Goal: Information Seeking & Learning: Learn about a topic

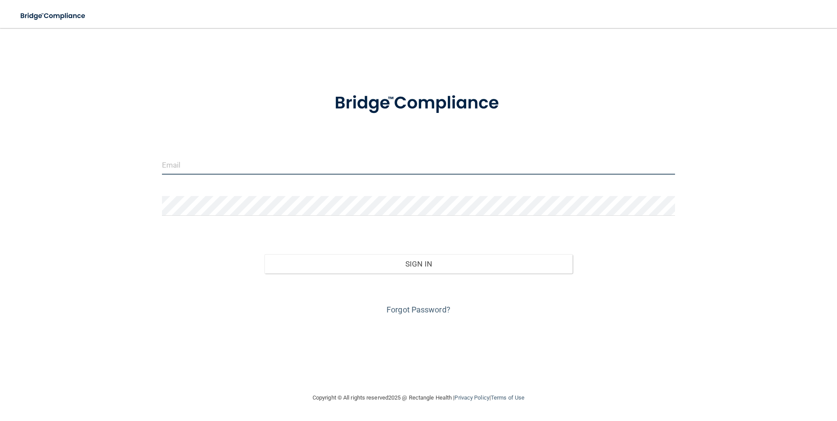
click at [196, 168] on input "email" at bounding box center [418, 165] width 513 height 20
type input "[EMAIL_ADDRESS][DOMAIN_NAME]"
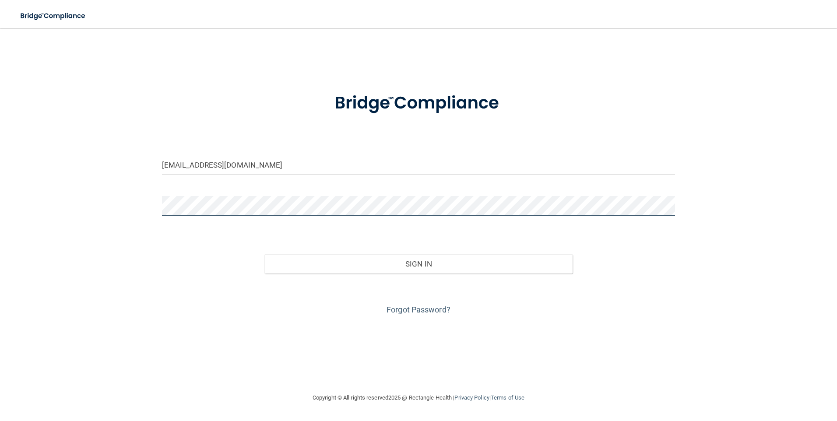
click at [264, 254] on button "Sign In" at bounding box center [418, 263] width 308 height 19
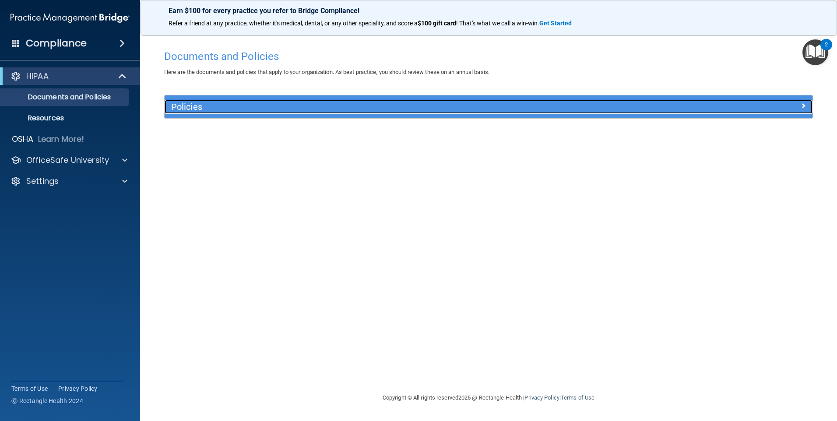
click at [239, 109] on h5 "Policies" at bounding box center [407, 107] width 473 height 10
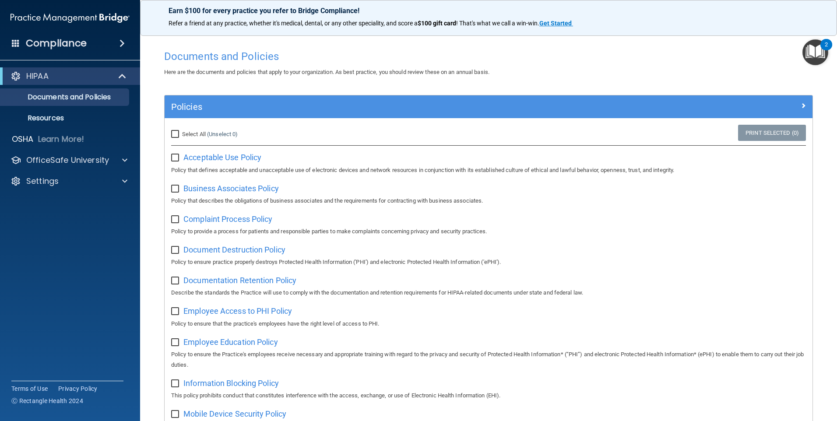
click at [175, 156] on input "checkbox" at bounding box center [176, 157] width 10 height 7
click at [176, 158] on input "checkbox" at bounding box center [176, 157] width 10 height 7
checkbox input "false"
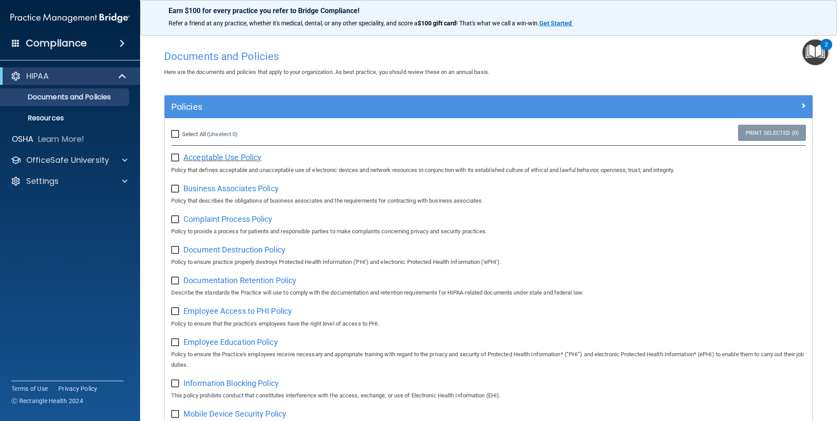
click at [235, 157] on span "Acceptable Use Policy" at bounding box center [222, 157] width 78 height 9
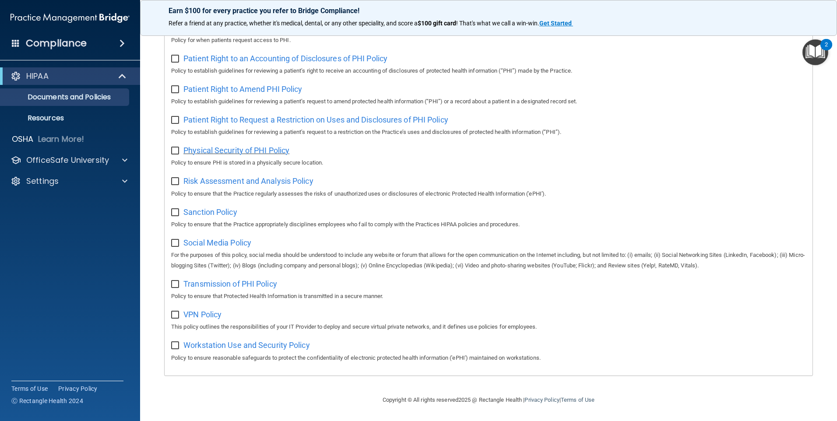
scroll to position [457, 0]
click at [120, 158] on div at bounding box center [123, 160] width 22 height 11
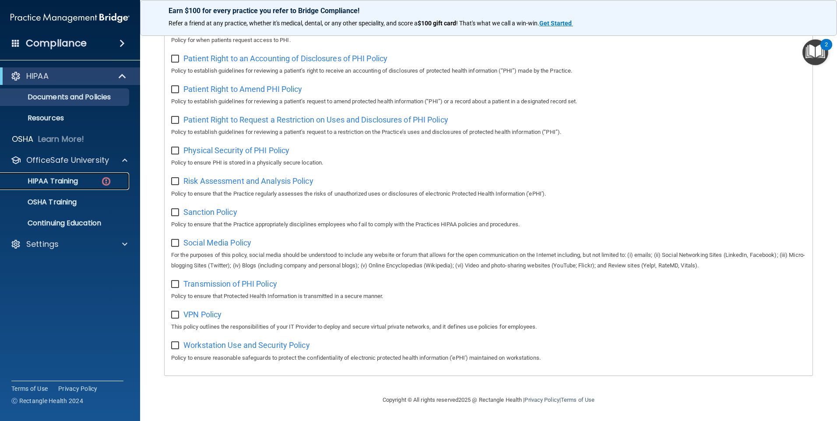
click at [84, 184] on div "HIPAA Training" at bounding box center [65, 181] width 119 height 9
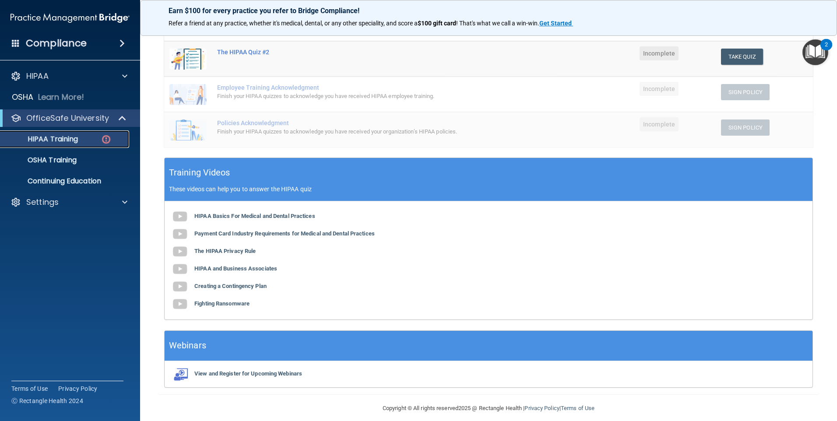
scroll to position [192, 0]
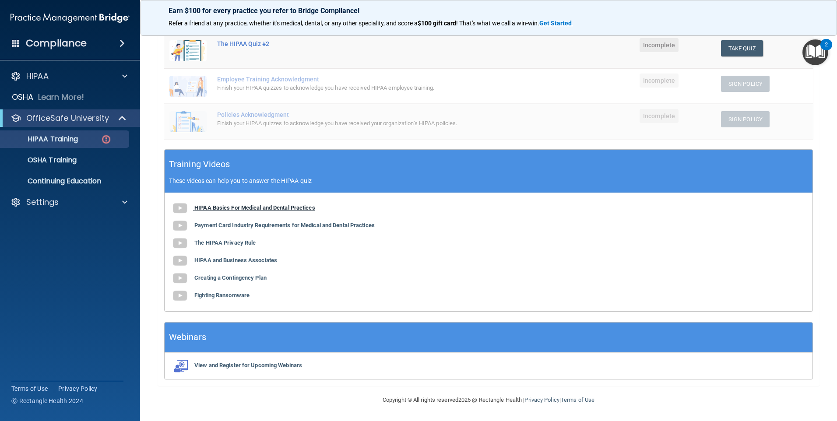
click at [224, 208] on b "HIPAA Basics For Medical and Dental Practices" at bounding box center [254, 207] width 121 height 7
click at [251, 225] on b "Payment Card Industry Requirements for Medical and Dental Practices" at bounding box center [284, 225] width 180 height 7
click at [207, 241] on b "The HIPAA Privacy Rule" at bounding box center [224, 242] width 61 height 7
click at [228, 261] on b "HIPAA and Business Associates" at bounding box center [235, 260] width 83 height 7
click at [227, 278] on b "Creating a Contingency Plan" at bounding box center [230, 277] width 72 height 7
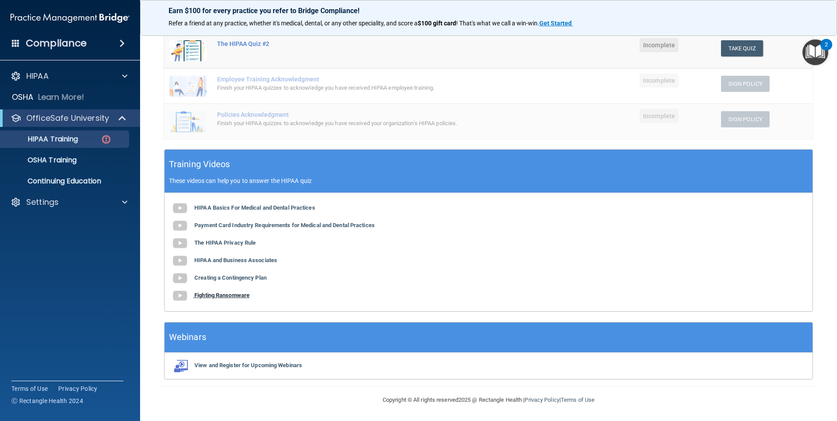
click at [233, 294] on b "Fighting Ransomware" at bounding box center [221, 295] width 55 height 7
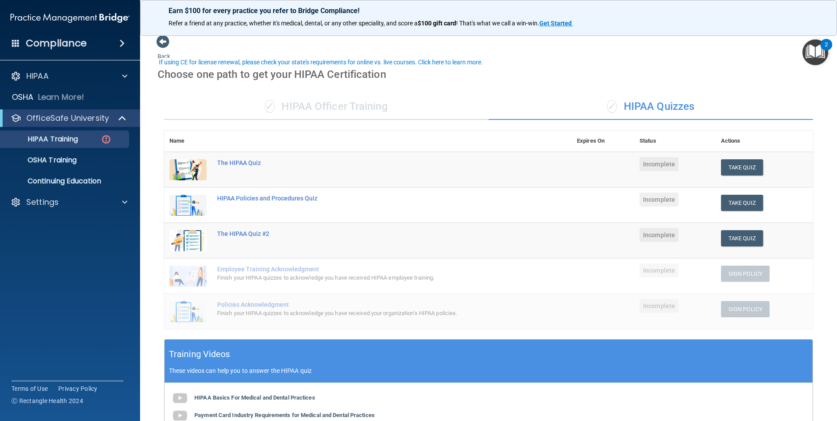
scroll to position [0, 0]
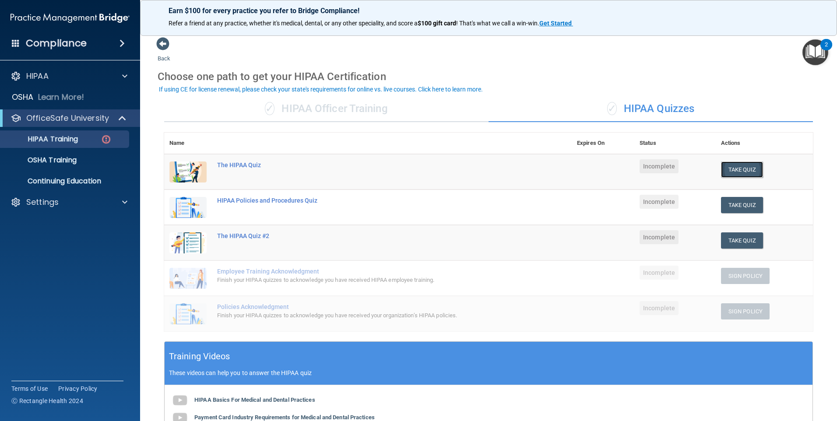
click at [732, 171] on button "Take Quiz" at bounding box center [742, 169] width 42 height 16
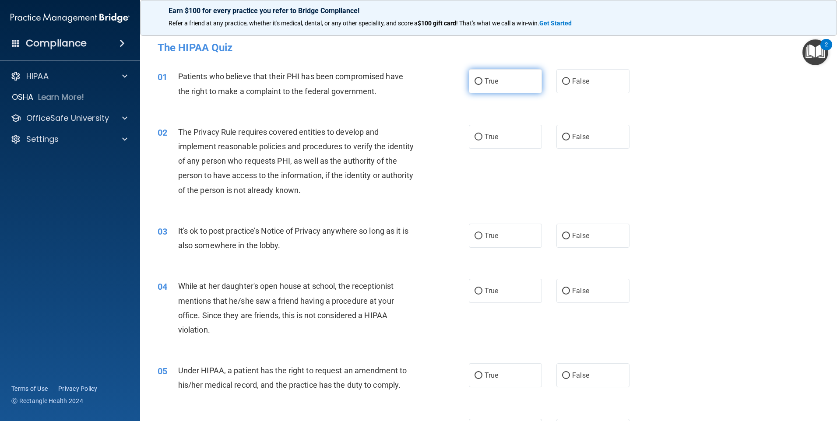
click at [491, 79] on span "True" at bounding box center [491, 81] width 14 height 8
click at [482, 79] on input "True" at bounding box center [478, 81] width 8 height 7
radio input "true"
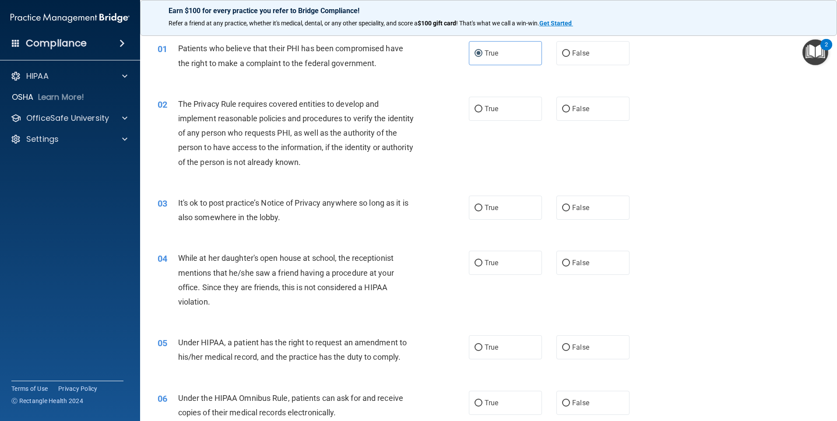
scroll to position [44, 0]
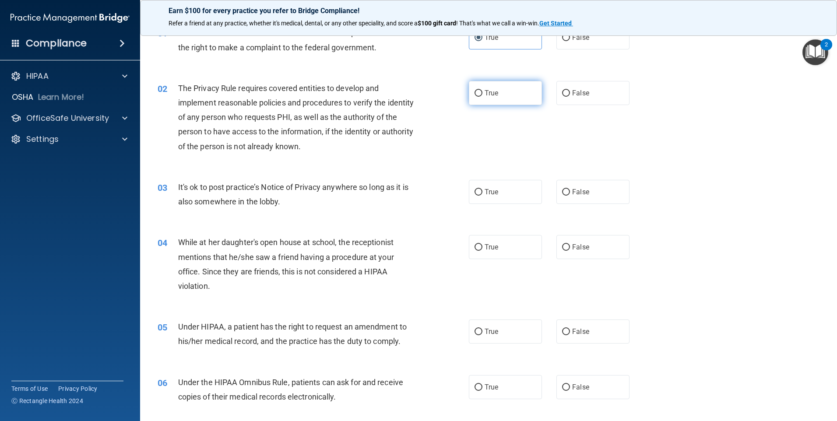
click at [490, 92] on span "True" at bounding box center [491, 93] width 14 height 8
click at [482, 92] on input "True" at bounding box center [478, 93] width 8 height 7
radio input "true"
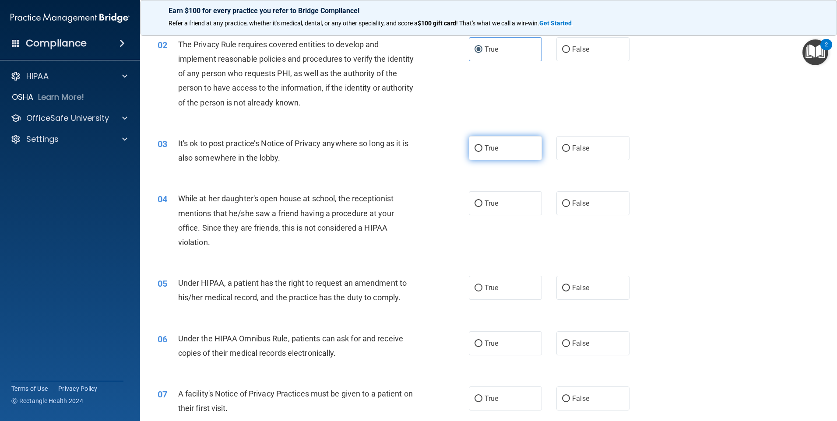
click at [506, 153] on label "True" at bounding box center [505, 148] width 73 height 24
click at [482, 152] on input "True" at bounding box center [478, 148] width 8 height 7
radio input "true"
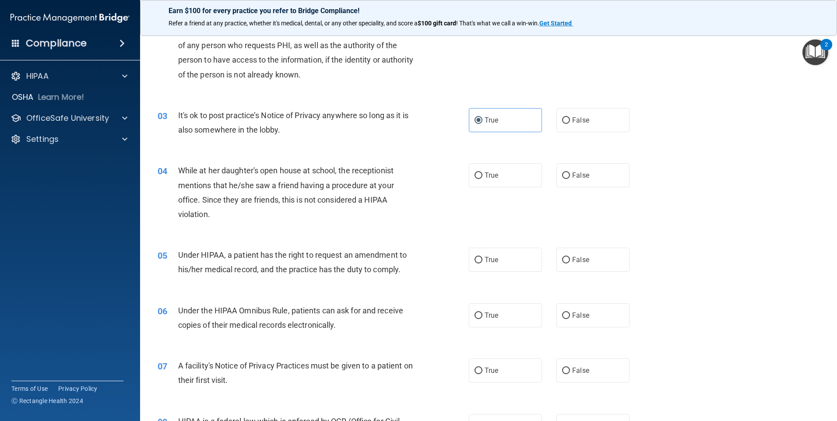
scroll to position [131, 0]
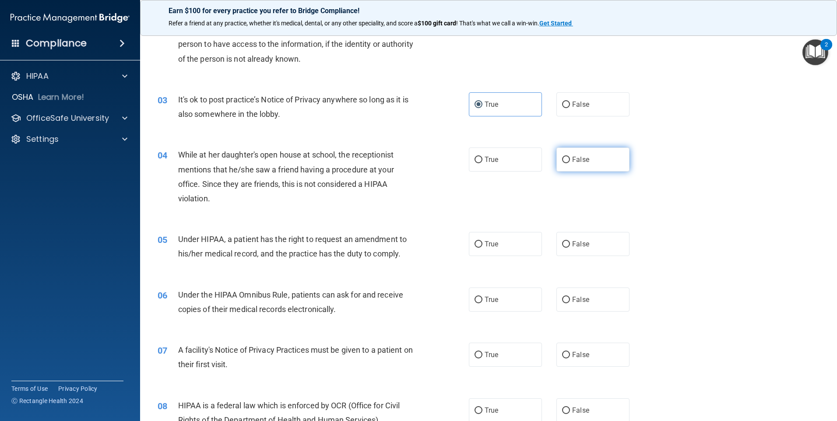
click at [587, 154] on label "False" at bounding box center [592, 159] width 73 height 24
click at [570, 157] on input "False" at bounding box center [566, 160] width 8 height 7
radio input "true"
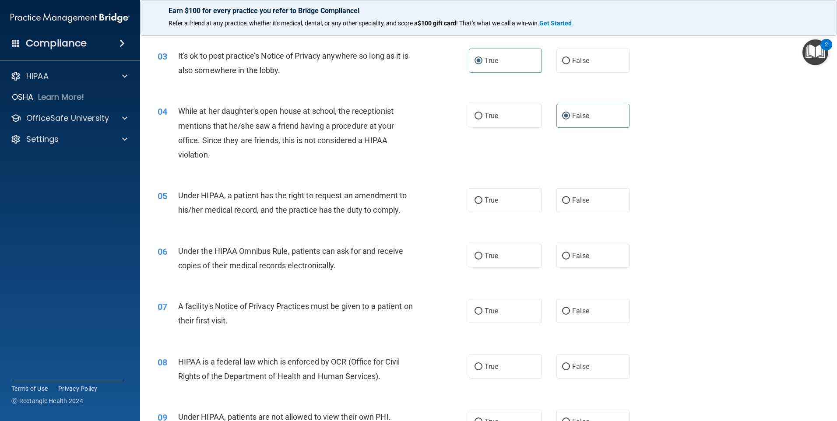
scroll to position [219, 0]
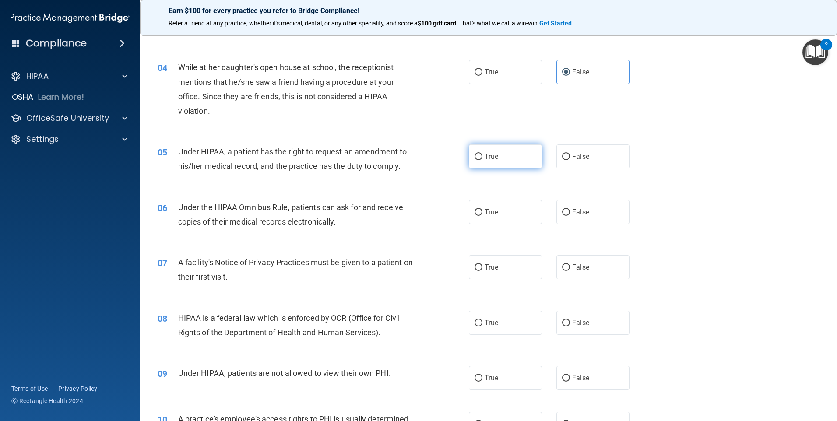
click at [488, 158] on span "True" at bounding box center [491, 156] width 14 height 8
click at [482, 158] on input "True" at bounding box center [478, 157] width 8 height 7
radio input "true"
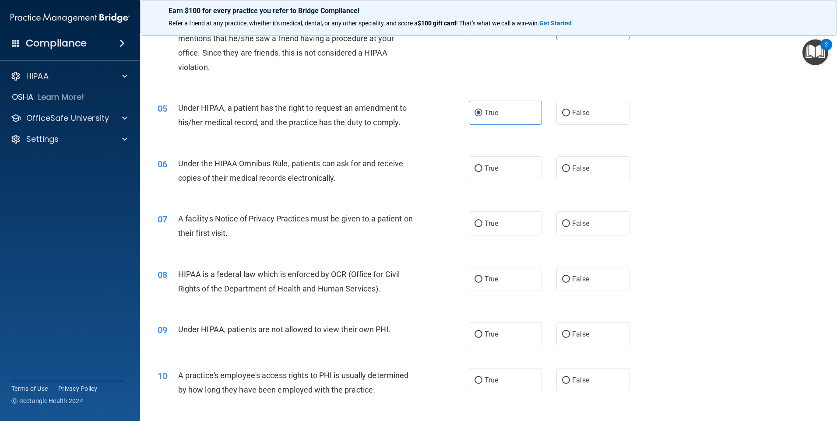
scroll to position [306, 0]
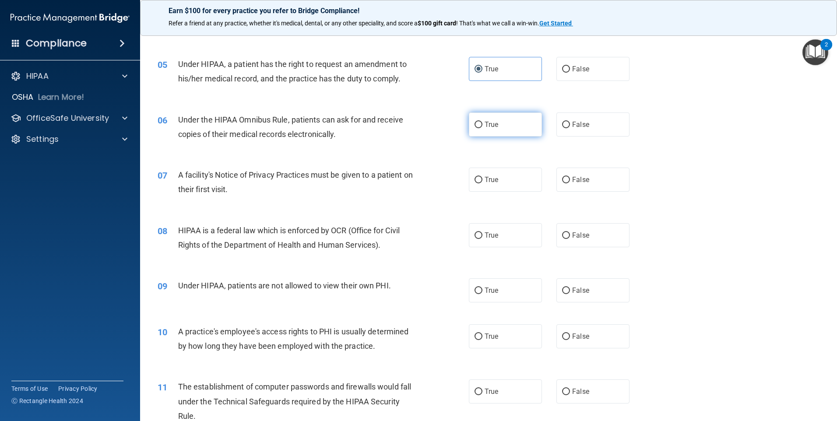
click at [475, 128] on input "True" at bounding box center [478, 125] width 8 height 7
radio input "true"
click at [490, 184] on label "True" at bounding box center [505, 180] width 73 height 24
click at [482, 183] on input "True" at bounding box center [478, 180] width 8 height 7
radio input "true"
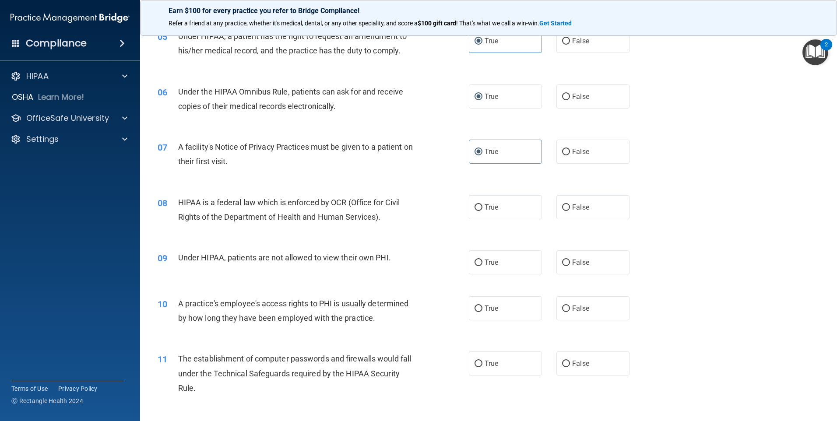
scroll to position [350, 0]
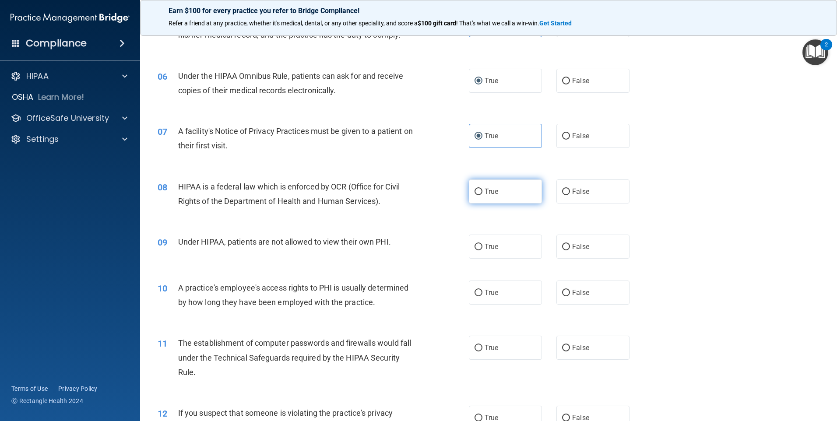
click at [477, 202] on label "True" at bounding box center [505, 191] width 73 height 24
click at [477, 195] on input "True" at bounding box center [478, 192] width 8 height 7
radio input "true"
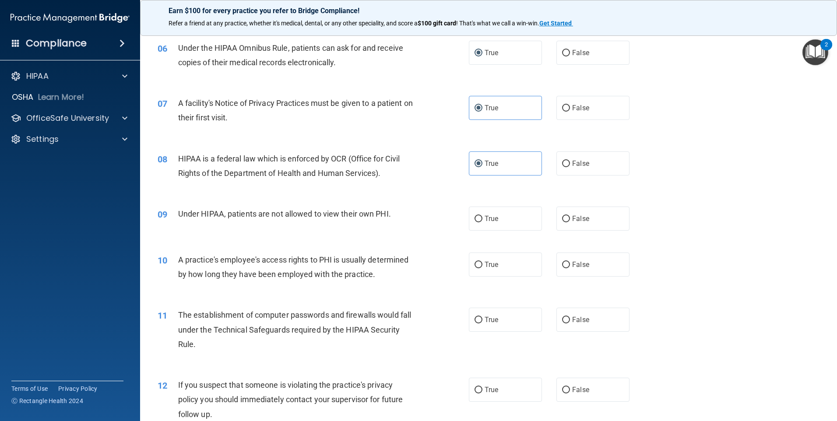
scroll to position [394, 0]
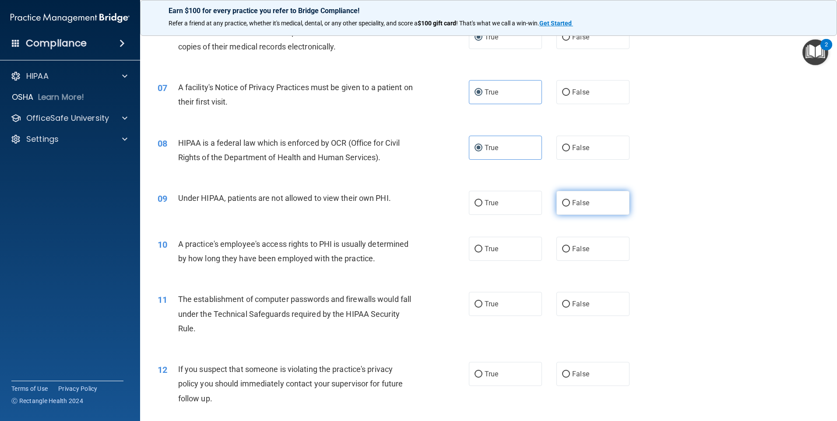
click at [561, 196] on label "False" at bounding box center [592, 203] width 73 height 24
click at [562, 200] on input "False" at bounding box center [566, 203] width 8 height 7
radio input "true"
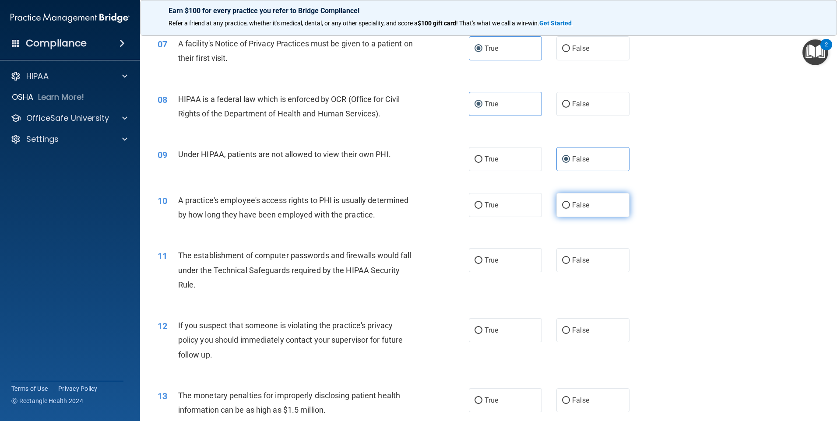
click at [579, 212] on label "False" at bounding box center [592, 205] width 73 height 24
click at [570, 209] on input "False" at bounding box center [566, 205] width 8 height 7
radio input "true"
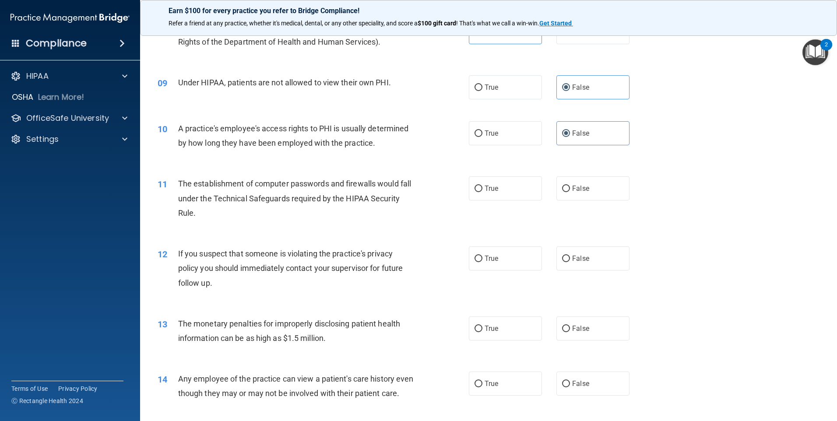
scroll to position [525, 0]
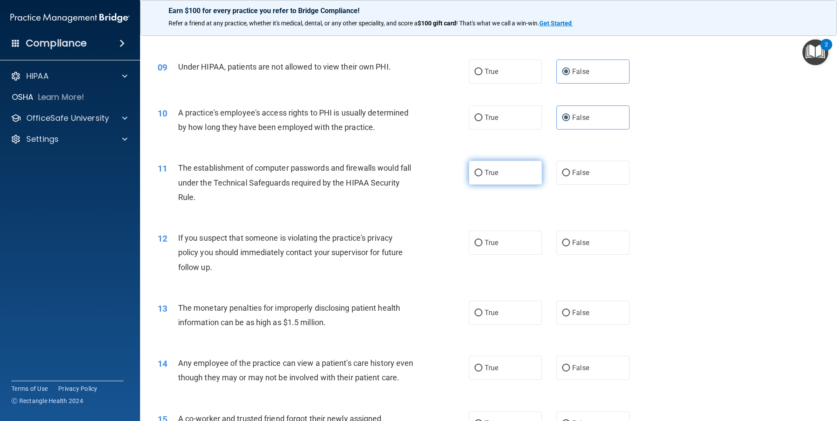
click at [475, 171] on input "True" at bounding box center [478, 173] width 8 height 7
radio input "true"
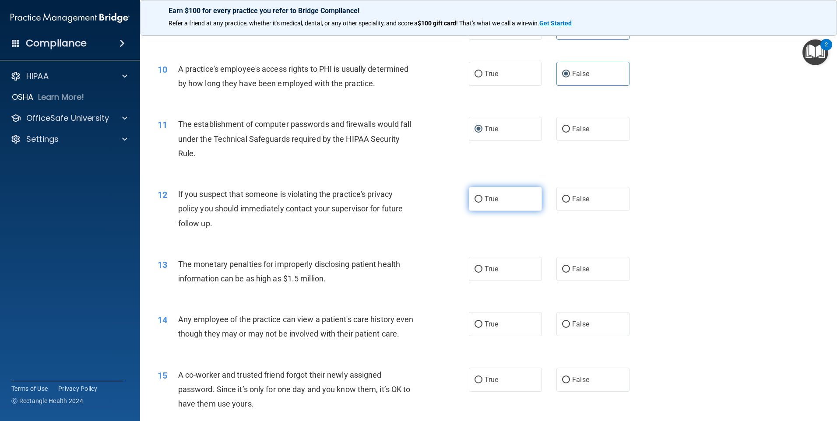
click at [487, 205] on label "True" at bounding box center [505, 199] width 73 height 24
click at [482, 203] on input "True" at bounding box center [478, 199] width 8 height 7
radio input "true"
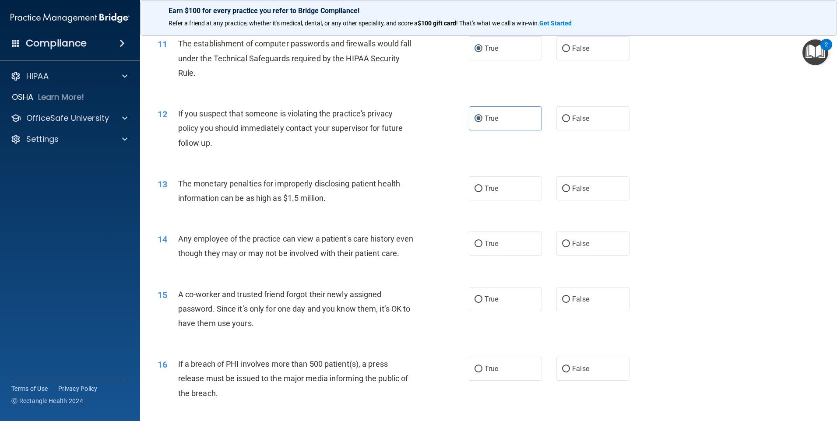
scroll to position [656, 0]
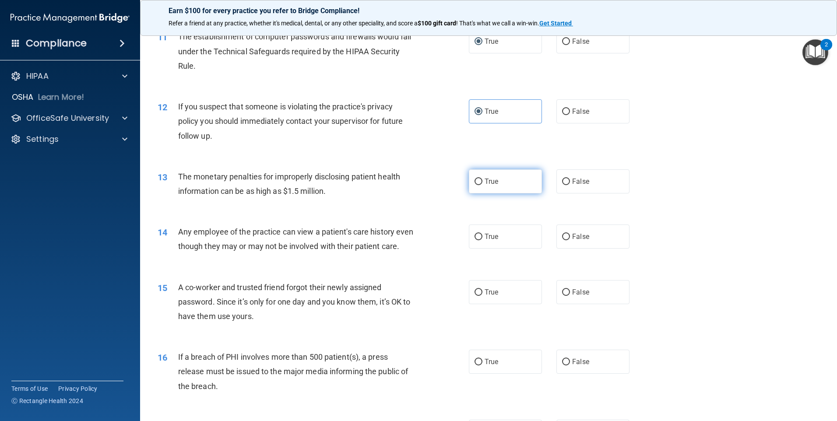
click at [476, 180] on input "True" at bounding box center [478, 182] width 8 height 7
radio input "true"
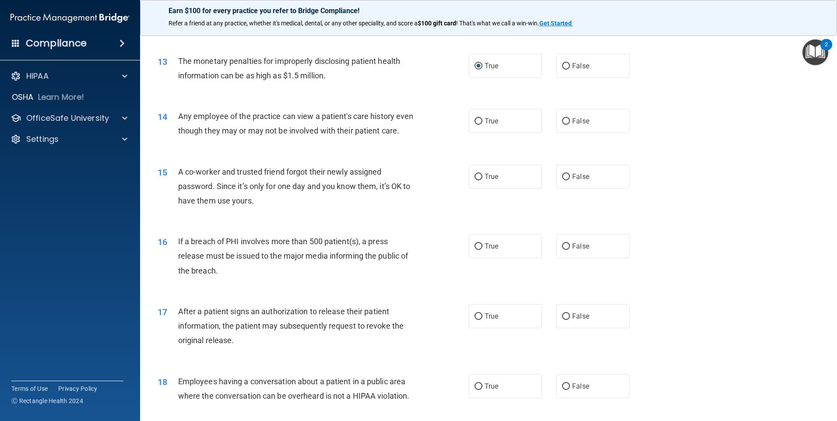
scroll to position [788, 0]
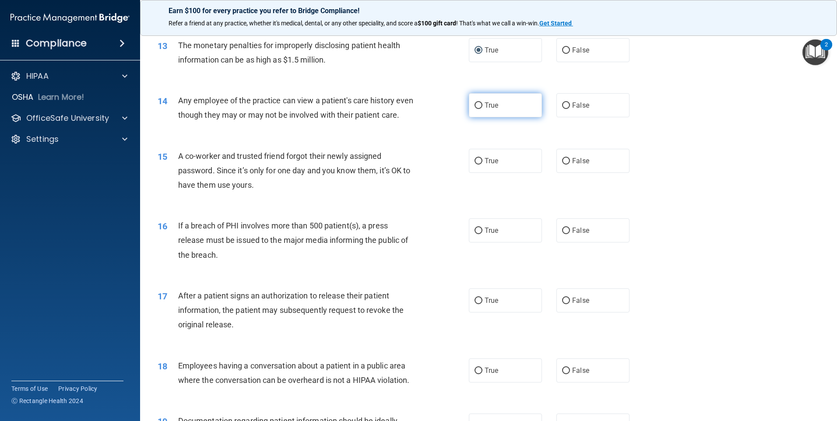
click at [505, 112] on label "True" at bounding box center [505, 105] width 73 height 24
click at [482, 109] on input "True" at bounding box center [478, 105] width 8 height 7
radio input "true"
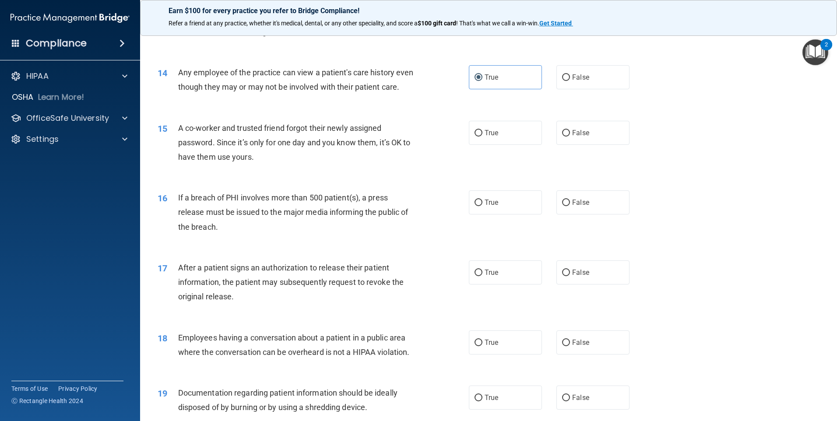
scroll to position [831, 0]
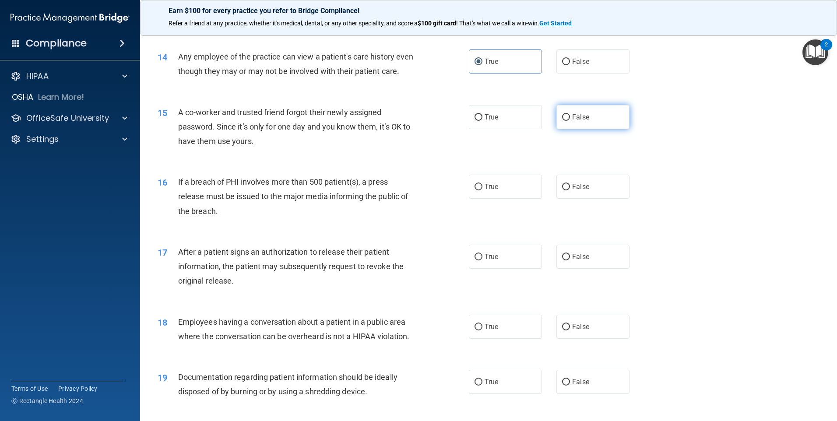
click at [586, 129] on label "False" at bounding box center [592, 117] width 73 height 24
click at [570, 121] on input "False" at bounding box center [566, 117] width 8 height 7
radio input "true"
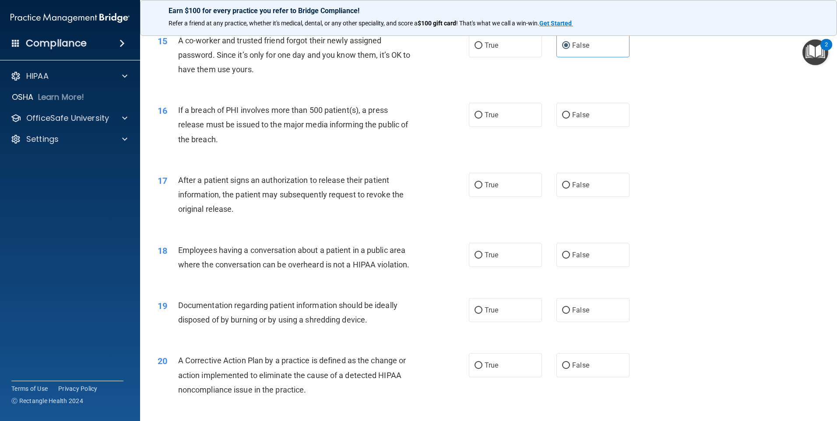
scroll to position [919, 0]
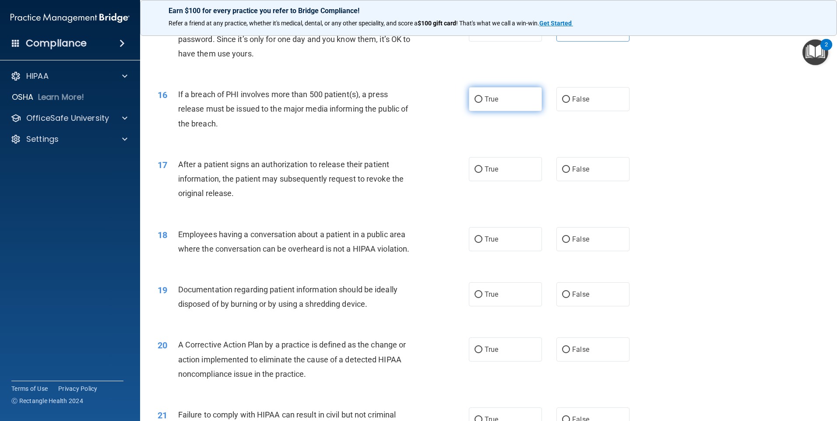
click at [476, 109] on label "True" at bounding box center [505, 99] width 73 height 24
click at [476, 103] on input "True" at bounding box center [478, 99] width 8 height 7
radio input "true"
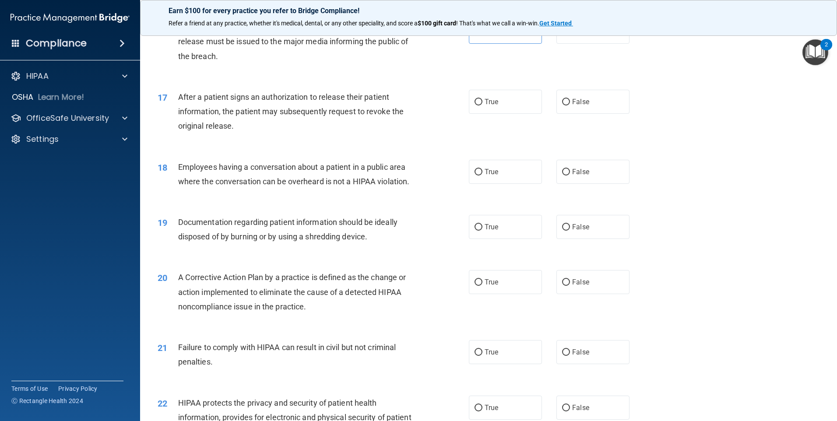
scroll to position [1006, 0]
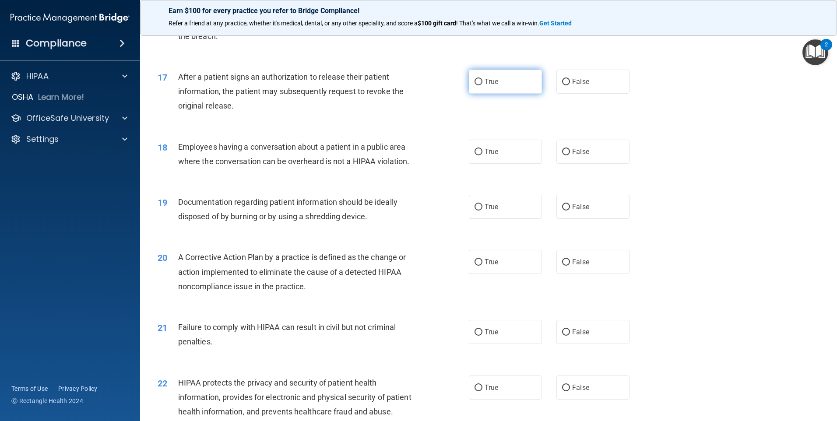
click at [498, 94] on label "True" at bounding box center [505, 82] width 73 height 24
click at [482, 85] on input "True" at bounding box center [478, 82] width 8 height 7
radio input "true"
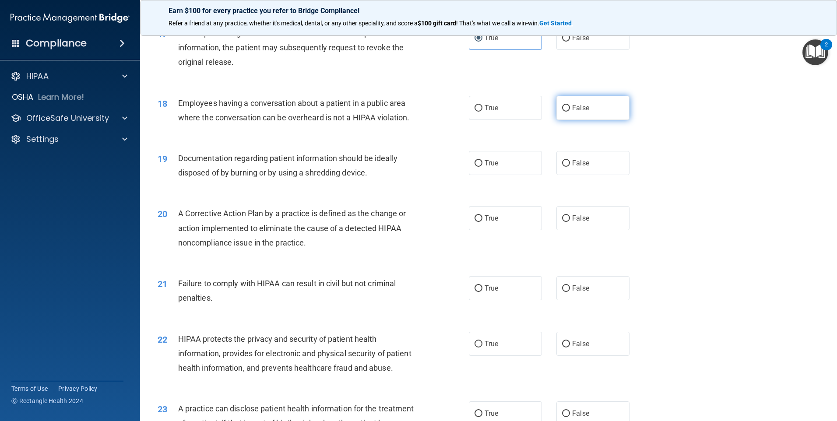
click at [556, 120] on label "False" at bounding box center [592, 108] width 73 height 24
click at [562, 112] on input "False" at bounding box center [566, 108] width 8 height 7
radio input "true"
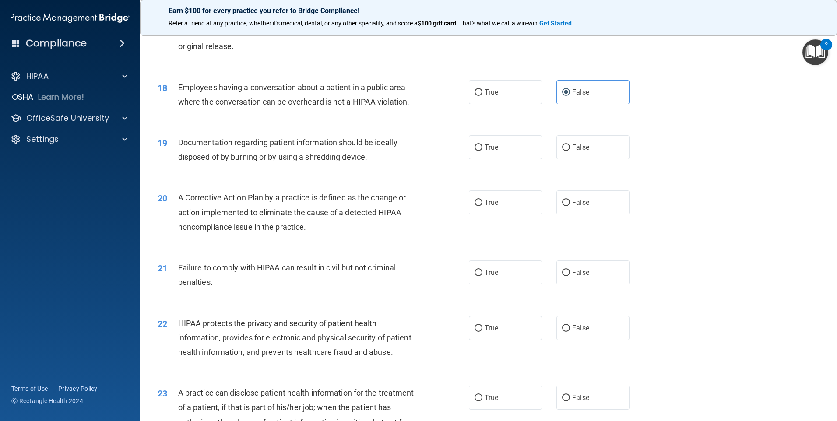
scroll to position [1094, 0]
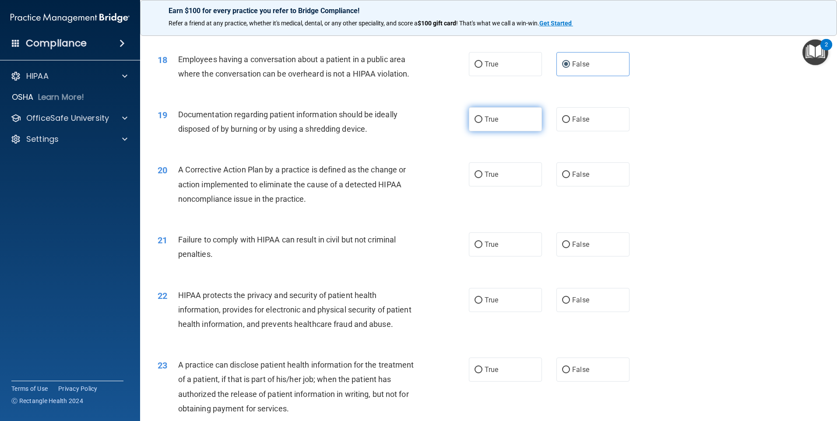
click at [493, 123] on span "True" at bounding box center [491, 119] width 14 height 8
click at [482, 123] on input "True" at bounding box center [478, 119] width 8 height 7
radio input "true"
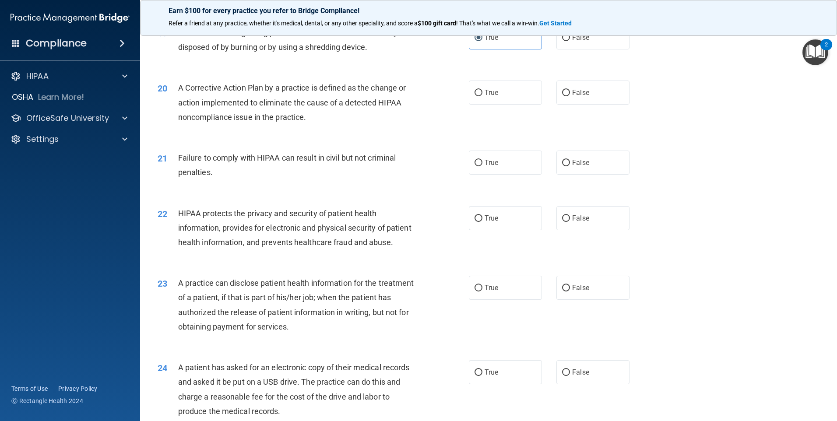
scroll to position [1181, 0]
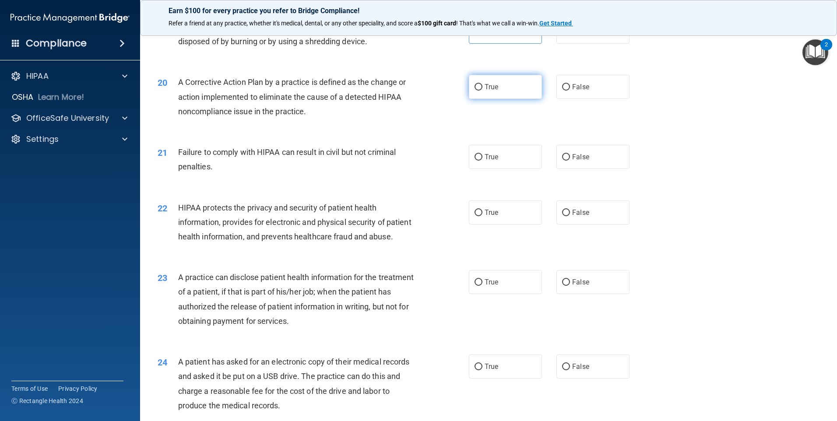
click at [485, 99] on label "True" at bounding box center [505, 87] width 73 height 24
click at [482, 91] on input "True" at bounding box center [478, 87] width 8 height 7
radio input "true"
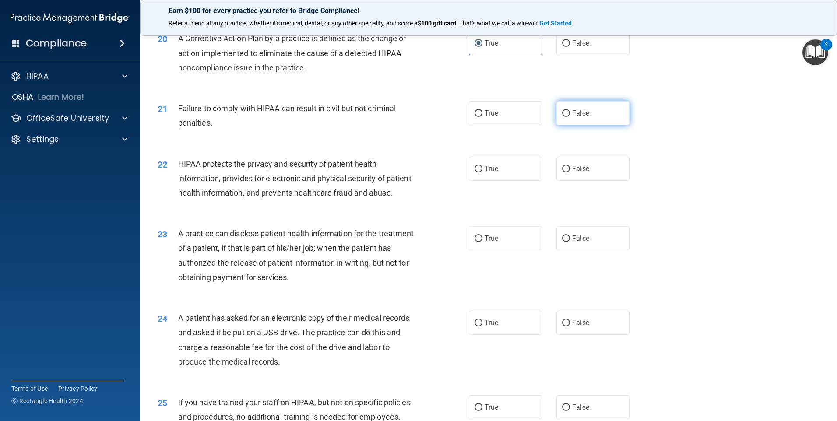
click at [573, 117] on span "False" at bounding box center [580, 113] width 17 height 8
click at [570, 117] on input "False" at bounding box center [566, 113] width 8 height 7
radio input "true"
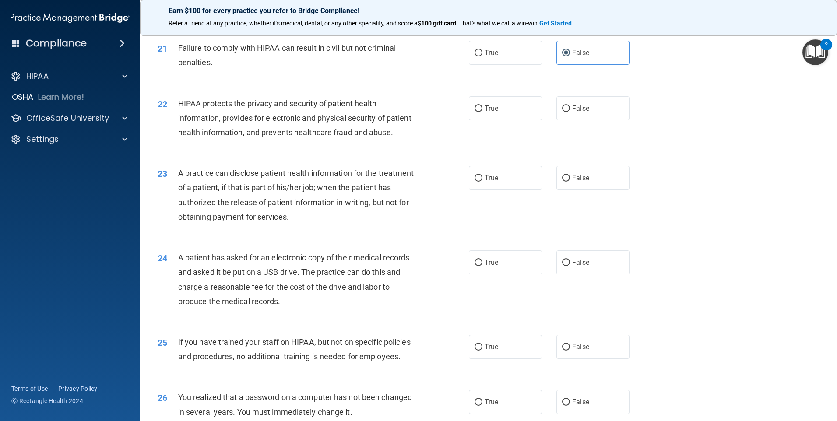
scroll to position [1313, 0]
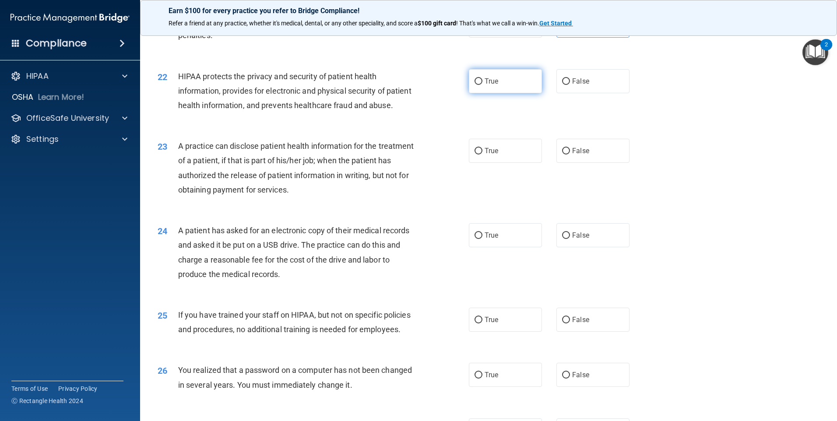
click at [487, 85] on span "True" at bounding box center [491, 81] width 14 height 8
click at [482, 85] on input "True" at bounding box center [478, 81] width 8 height 7
radio input "true"
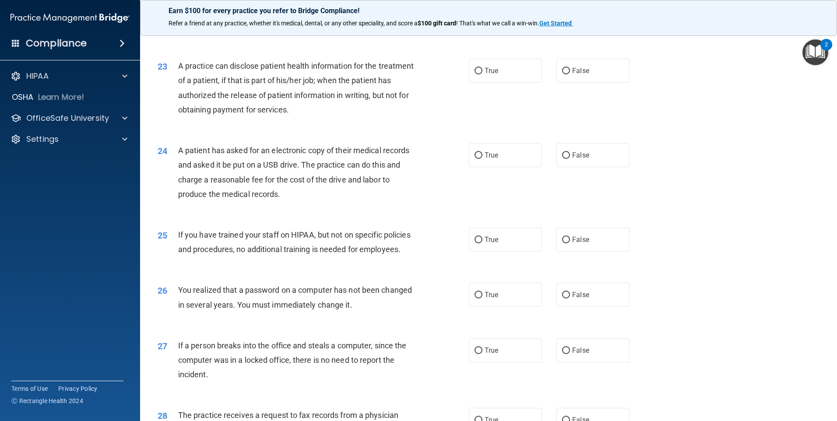
scroll to position [1400, 0]
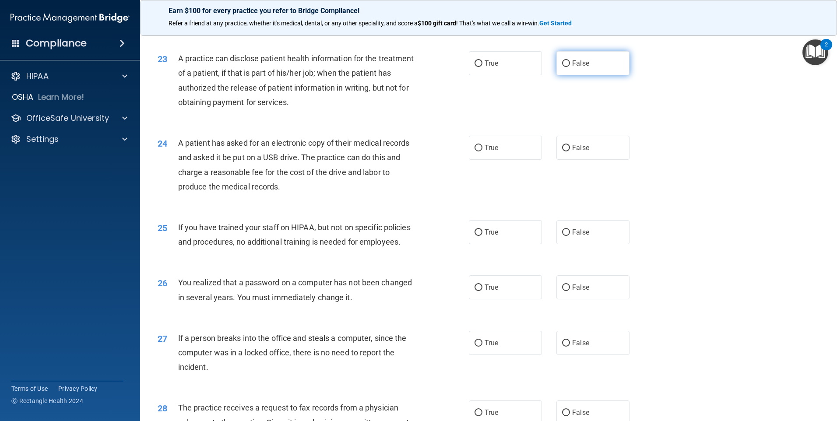
click at [596, 75] on label "False" at bounding box center [592, 63] width 73 height 24
click at [570, 67] on input "False" at bounding box center [566, 63] width 8 height 7
radio input "true"
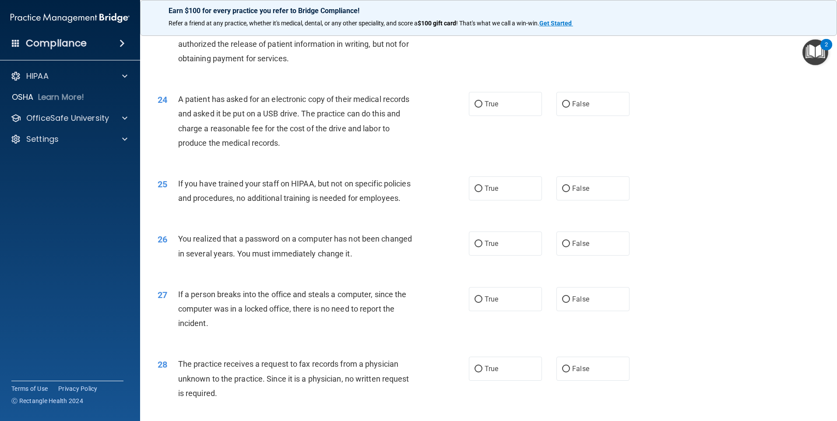
scroll to position [1488, 0]
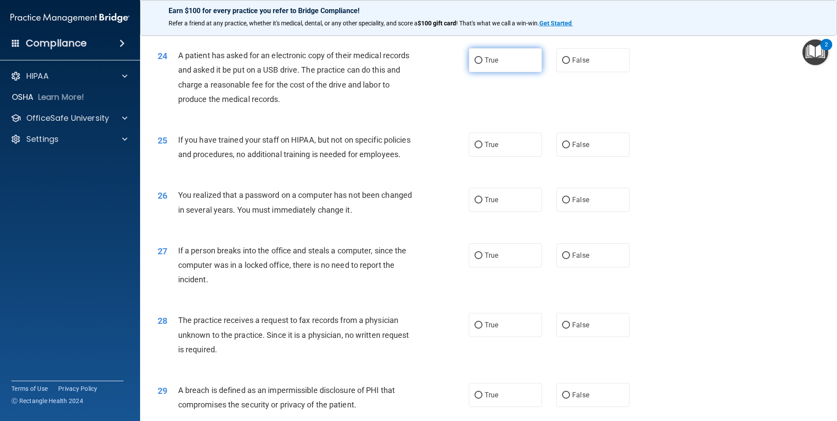
click at [496, 72] on label "True" at bounding box center [505, 60] width 73 height 24
click at [482, 64] on input "True" at bounding box center [478, 60] width 8 height 7
radio input "true"
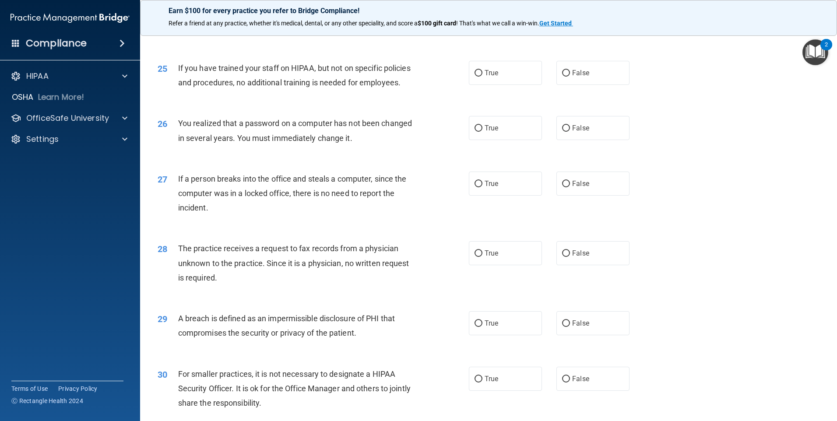
scroll to position [1575, 0]
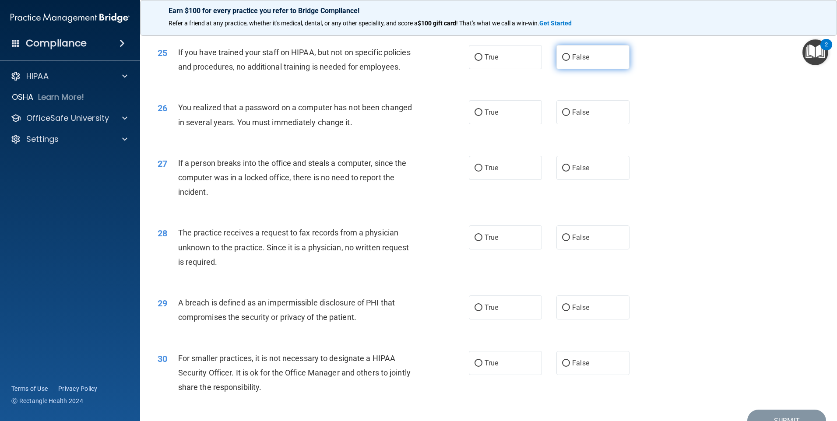
click at [572, 61] on span "False" at bounding box center [580, 57] width 17 height 8
click at [570, 61] on input "False" at bounding box center [566, 57] width 8 height 7
radio input "true"
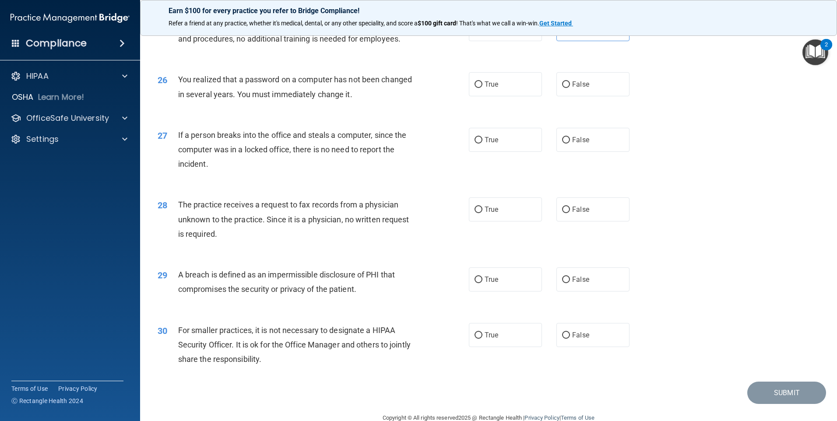
scroll to position [1619, 0]
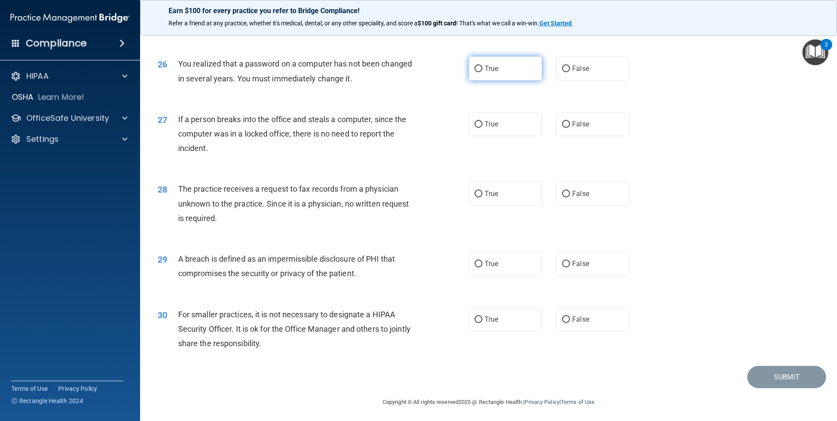
click at [475, 72] on input "True" at bounding box center [478, 69] width 8 height 7
radio input "true"
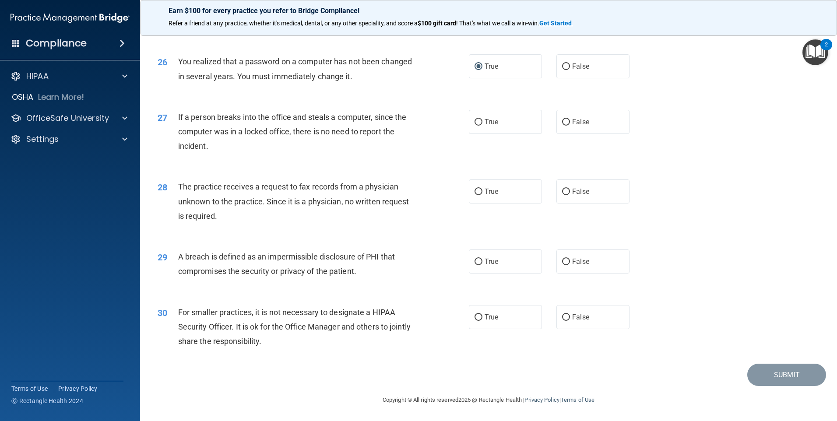
scroll to position [1664, 0]
click at [585, 120] on label "False" at bounding box center [592, 122] width 73 height 24
click at [570, 120] on input "False" at bounding box center [566, 122] width 8 height 7
radio input "true"
click at [576, 195] on span "False" at bounding box center [580, 191] width 17 height 8
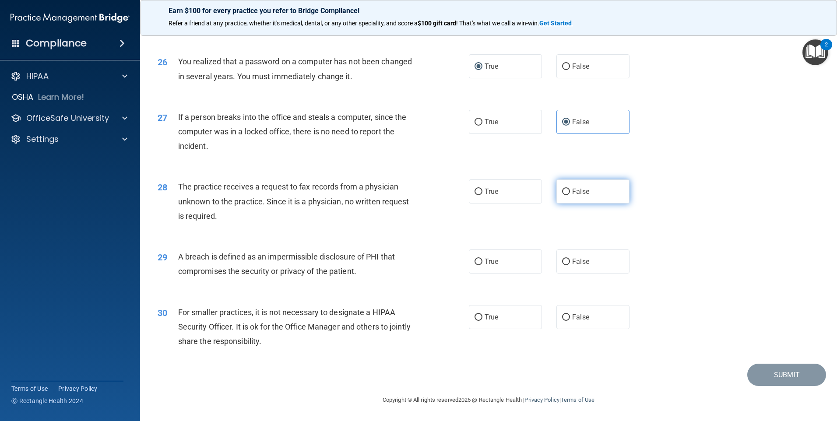
click at [570, 195] on input "False" at bounding box center [566, 192] width 8 height 7
radio input "true"
click at [489, 193] on span "True" at bounding box center [491, 191] width 14 height 8
click at [482, 193] on input "True" at bounding box center [478, 192] width 8 height 7
radio input "true"
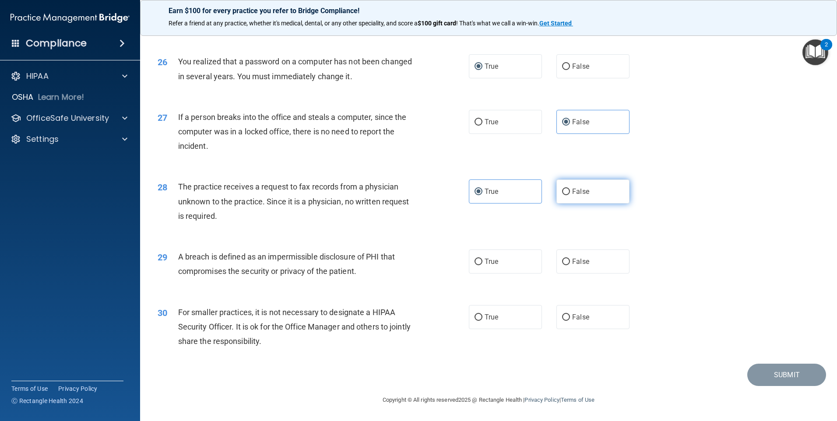
click at [578, 190] on span "False" at bounding box center [580, 191] width 17 height 8
click at [570, 190] on input "False" at bounding box center [566, 192] width 8 height 7
radio input "true"
radio input "false"
click at [494, 262] on span "True" at bounding box center [491, 261] width 14 height 8
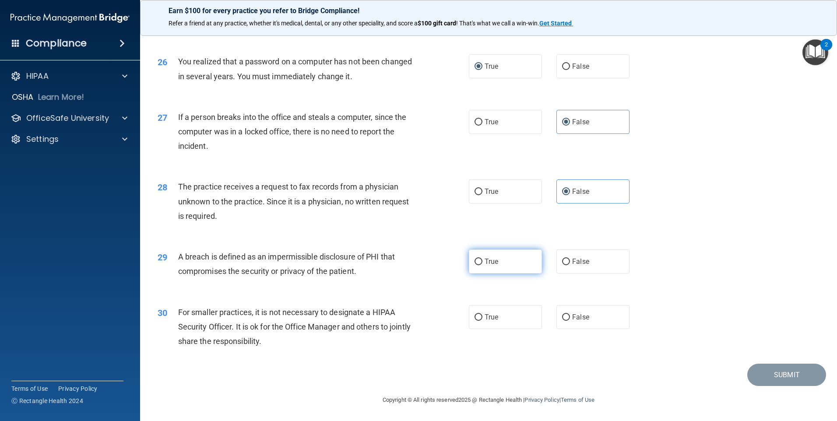
click at [482, 262] on input "True" at bounding box center [478, 262] width 8 height 7
radio input "true"
click at [609, 320] on label "False" at bounding box center [592, 317] width 73 height 24
click at [570, 320] on input "False" at bounding box center [566, 317] width 8 height 7
radio input "true"
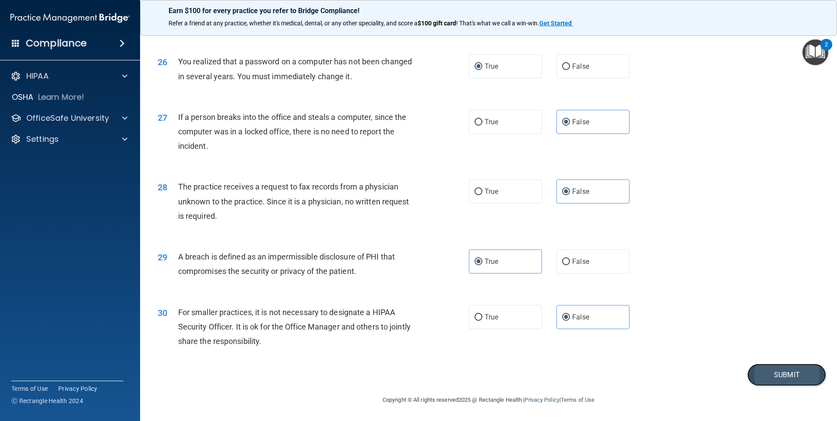
click at [759, 377] on button "Submit" at bounding box center [786, 375] width 79 height 22
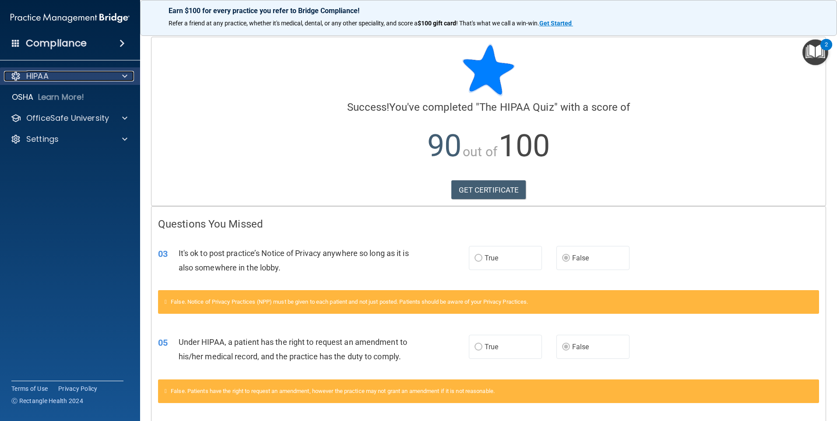
click at [121, 75] on div at bounding box center [123, 76] width 22 height 11
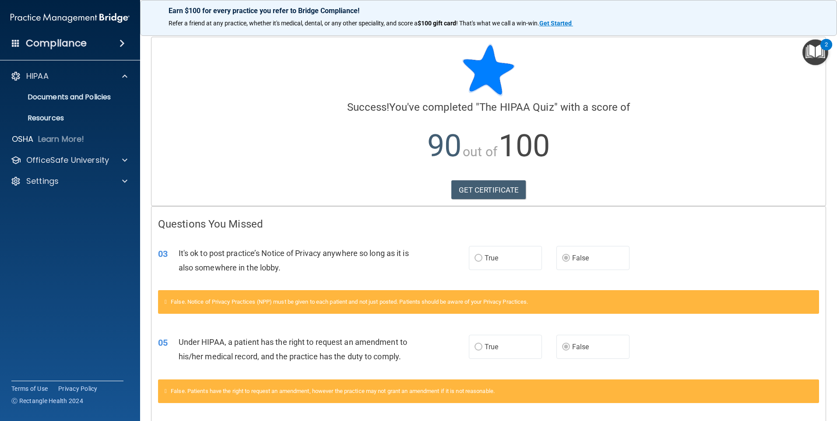
click at [124, 42] on span at bounding box center [121, 43] width 5 height 11
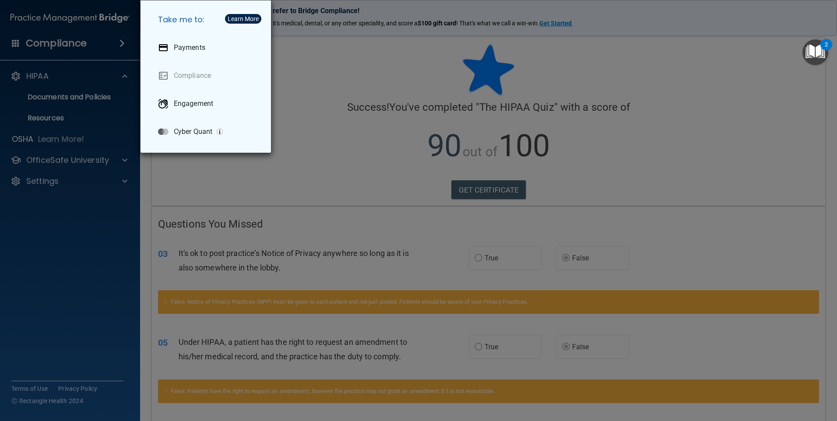
click at [124, 42] on div "Take me to: Payments Compliance Engagement Cyber Quant" at bounding box center [418, 210] width 837 height 421
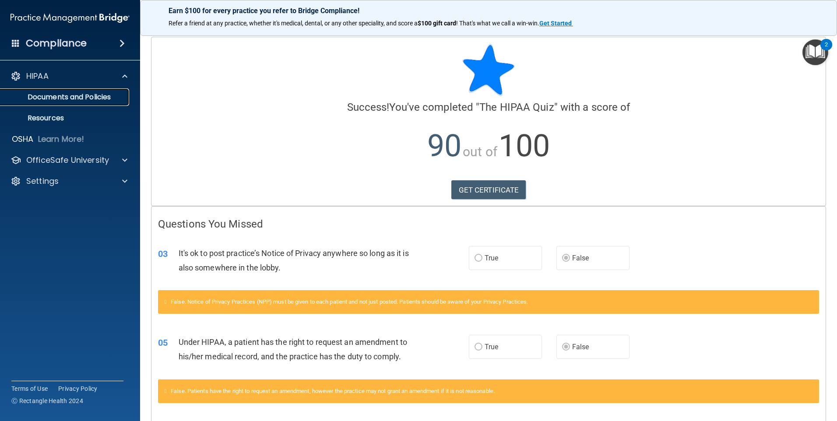
click at [86, 94] on p "Documents and Policies" at bounding box center [65, 97] width 119 height 9
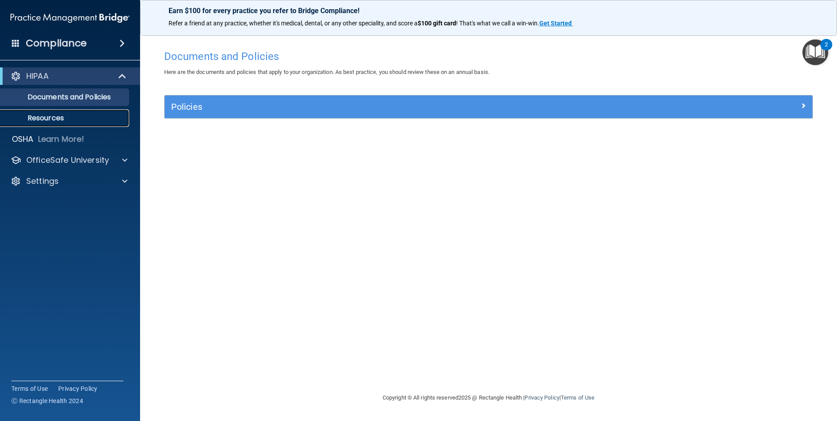
click at [64, 117] on p "Resources" at bounding box center [65, 118] width 119 height 9
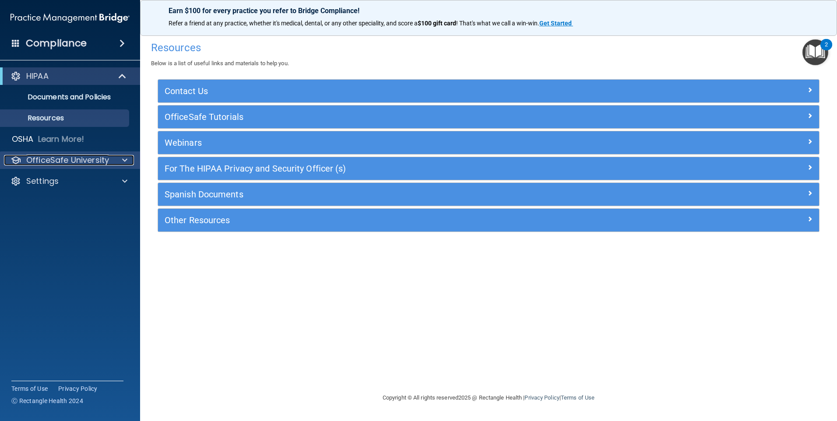
click at [60, 159] on p "OfficeSafe University" at bounding box center [67, 160] width 83 height 11
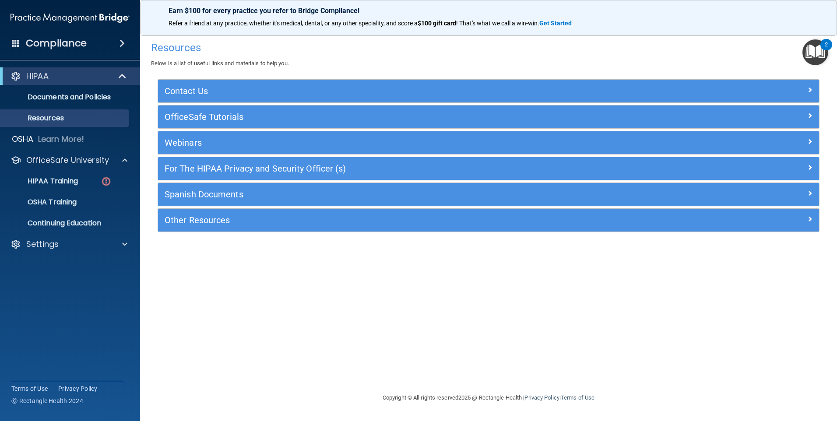
click at [64, 172] on ul "HIPAA Training OSHA Training Continuing Education" at bounding box center [70, 200] width 158 height 63
click at [65, 182] on p "HIPAA Training" at bounding box center [42, 181] width 72 height 9
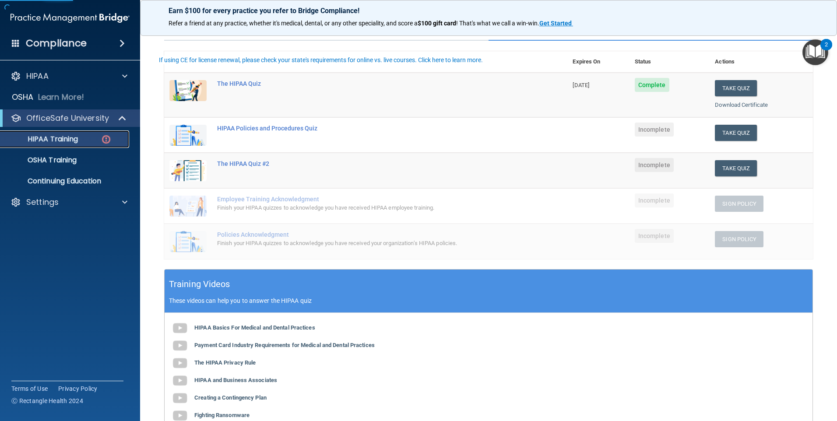
scroll to position [88, 0]
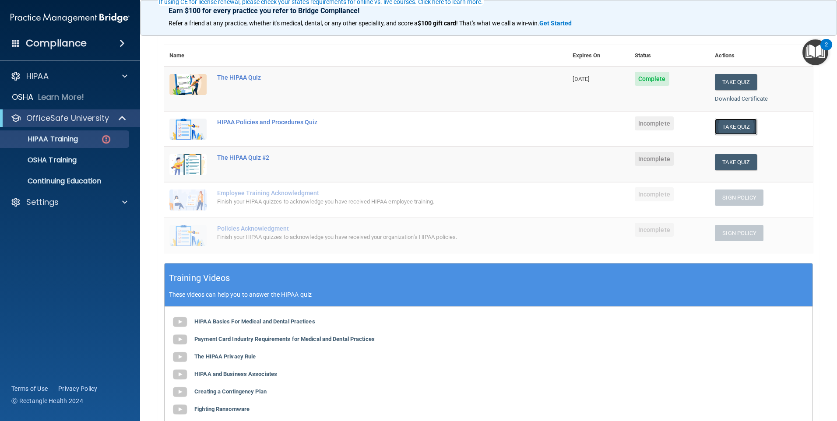
click at [739, 126] on button "Take Quiz" at bounding box center [736, 127] width 42 height 16
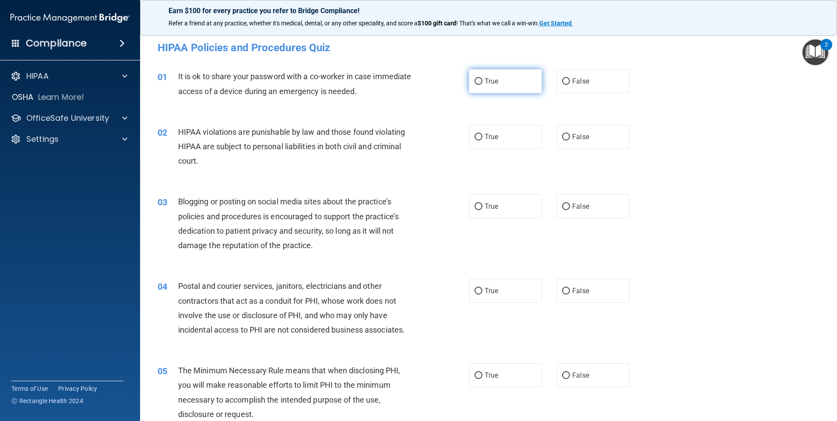
click at [500, 78] on label "True" at bounding box center [505, 81] width 73 height 24
click at [482, 78] on input "True" at bounding box center [478, 81] width 8 height 7
radio input "true"
click at [480, 140] on label "True" at bounding box center [505, 137] width 73 height 24
click at [480, 140] on input "True" at bounding box center [478, 137] width 8 height 7
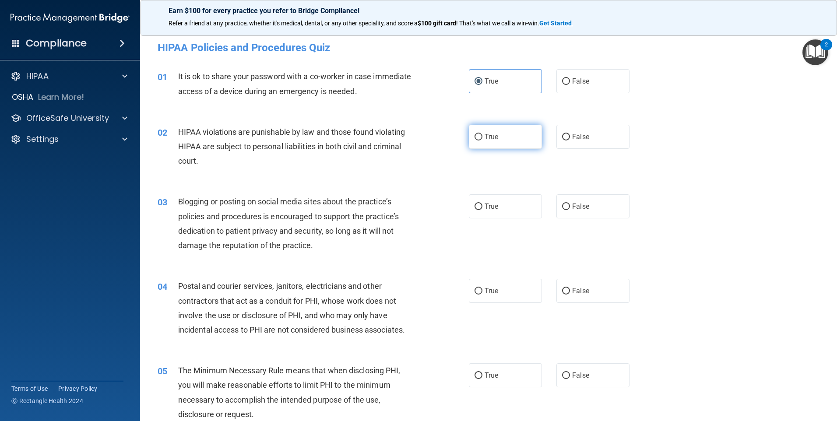
radio input "true"
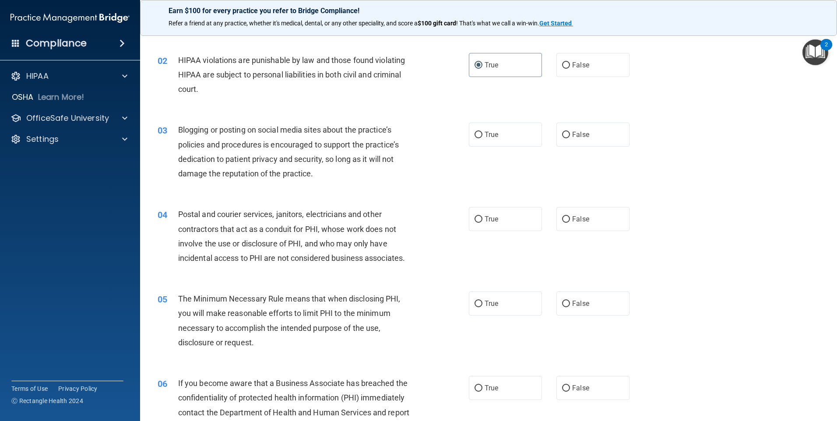
scroll to position [88, 0]
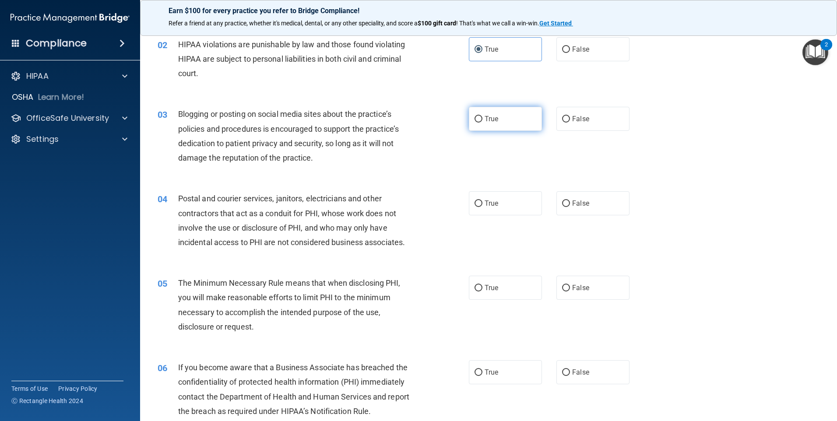
click at [478, 118] on input "True" at bounding box center [478, 119] width 8 height 7
radio input "true"
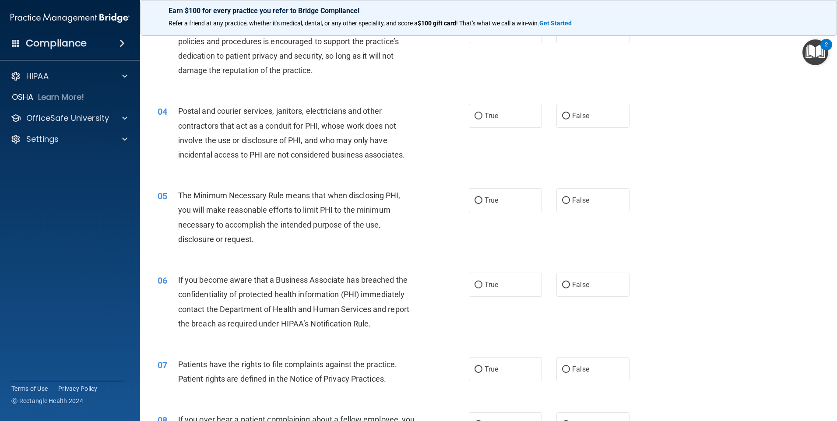
scroll to position [219, 0]
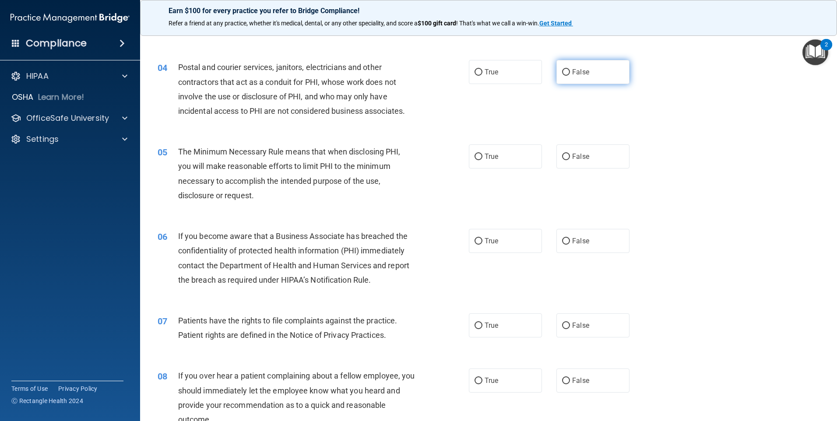
click at [565, 77] on label "False" at bounding box center [592, 72] width 73 height 24
click at [565, 76] on input "False" at bounding box center [566, 72] width 8 height 7
radio input "true"
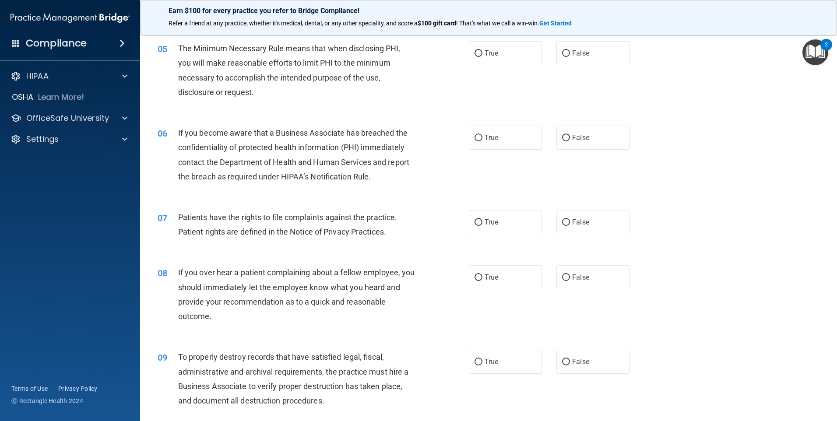
scroll to position [306, 0]
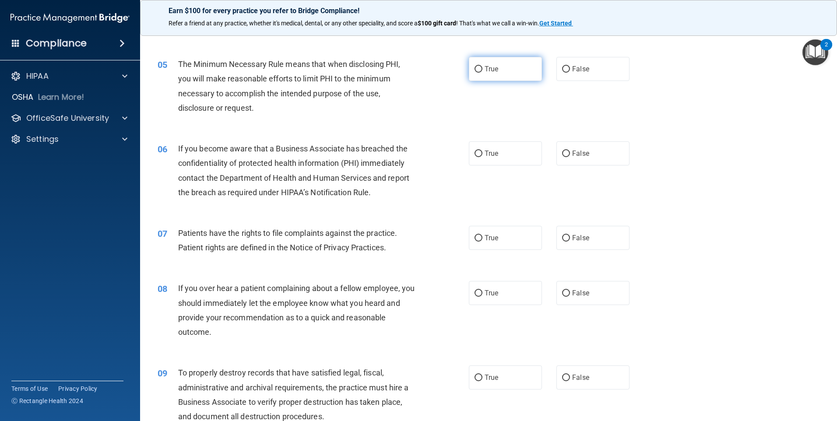
click at [493, 73] on span "True" at bounding box center [491, 69] width 14 height 8
click at [482, 73] on input "True" at bounding box center [478, 69] width 8 height 7
radio input "true"
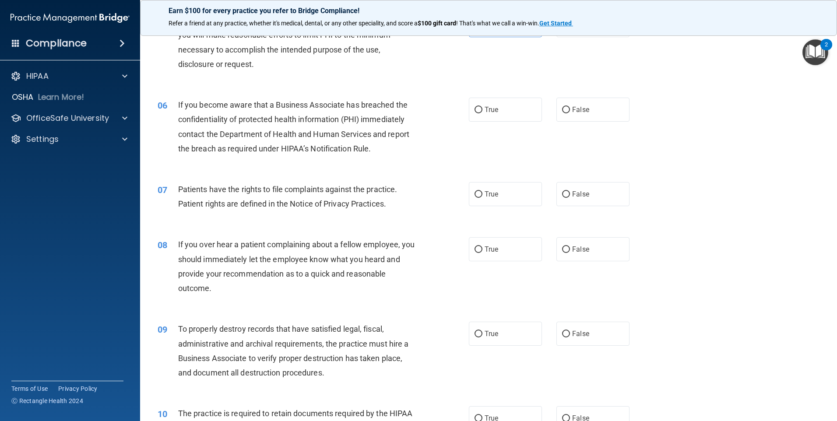
scroll to position [394, 0]
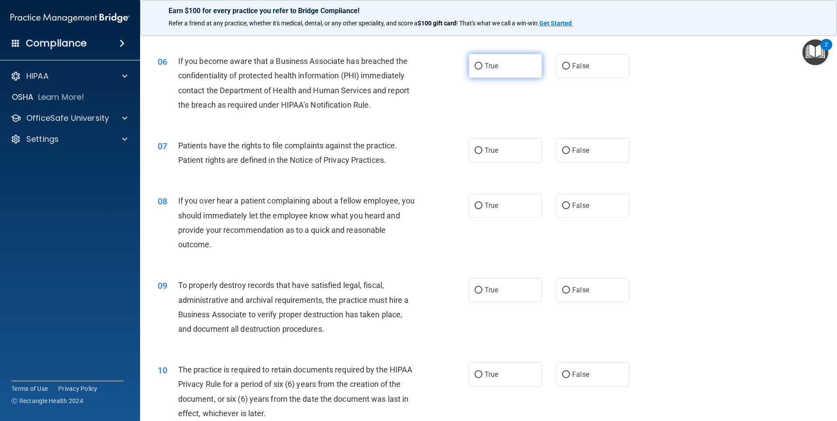
click at [504, 70] on label "True" at bounding box center [505, 66] width 73 height 24
click at [482, 70] on input "True" at bounding box center [478, 66] width 8 height 7
radio input "true"
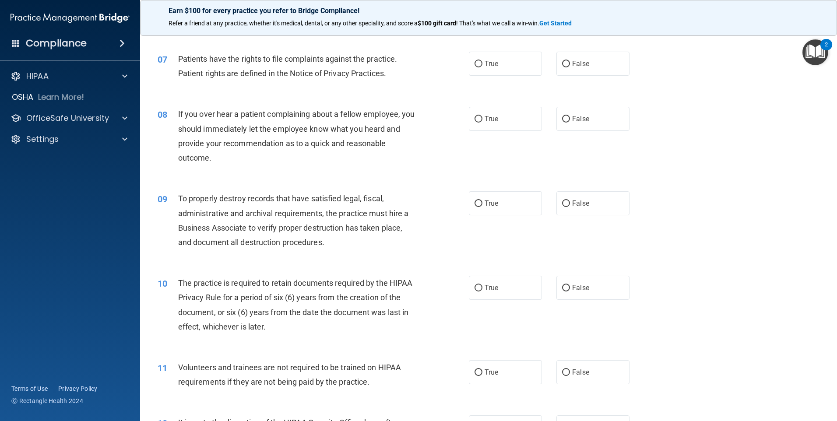
scroll to position [481, 0]
click at [495, 60] on span "True" at bounding box center [491, 63] width 14 height 8
click at [482, 60] on input "True" at bounding box center [478, 63] width 8 height 7
radio input "true"
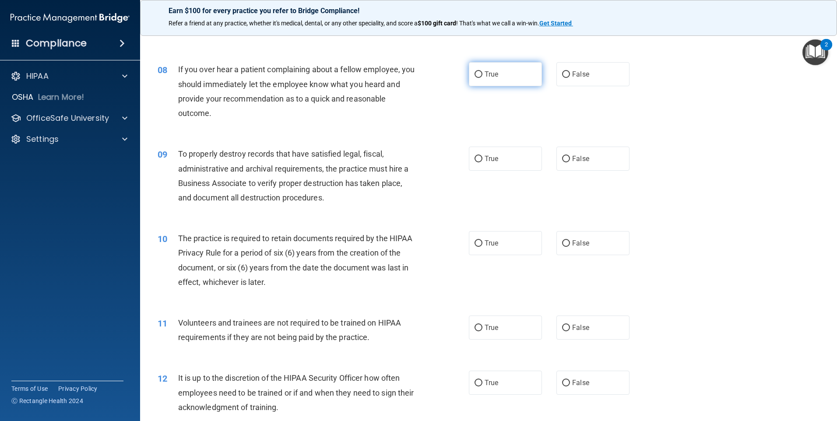
click at [506, 81] on label "True" at bounding box center [505, 74] width 73 height 24
click at [482, 78] on input "True" at bounding box center [478, 74] width 8 height 7
radio input "true"
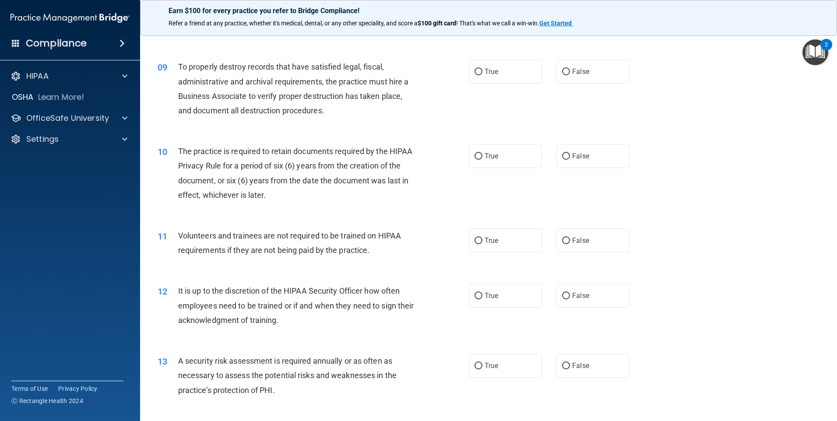
scroll to position [613, 0]
click at [473, 77] on label "True" at bounding box center [505, 71] width 73 height 24
click at [474, 75] on input "True" at bounding box center [478, 71] width 8 height 7
radio input "true"
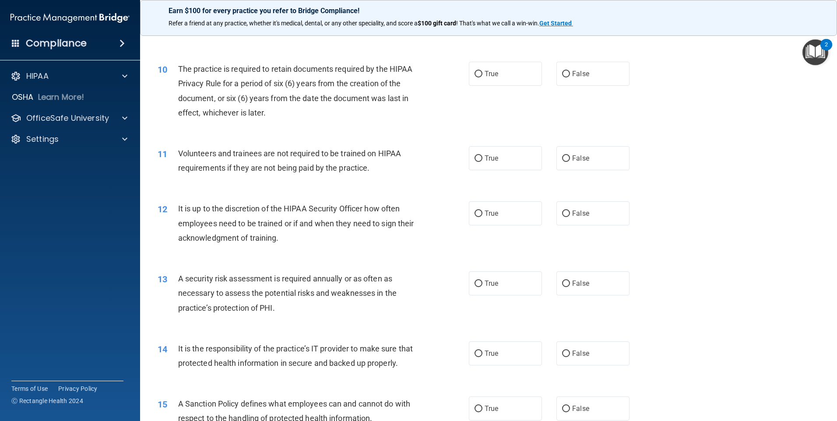
scroll to position [700, 0]
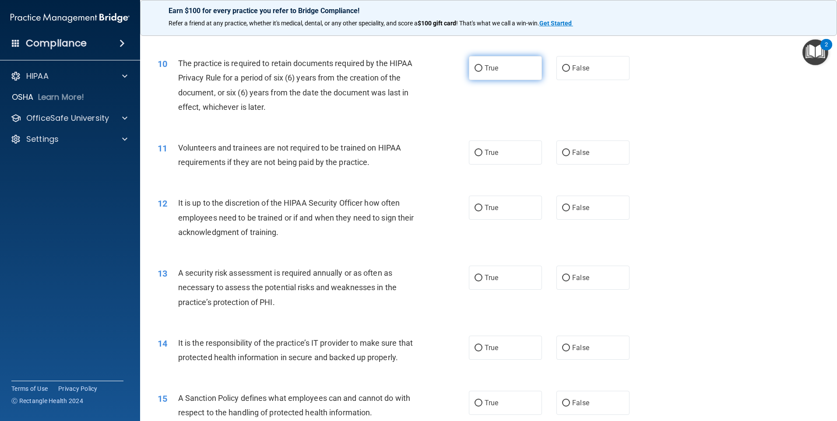
click at [485, 67] on span "True" at bounding box center [491, 68] width 14 height 8
click at [482, 67] on input "True" at bounding box center [478, 68] width 8 height 7
radio input "true"
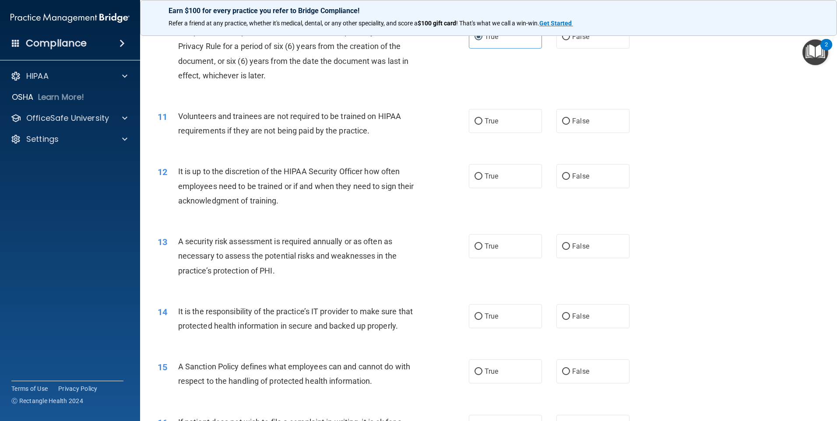
scroll to position [744, 0]
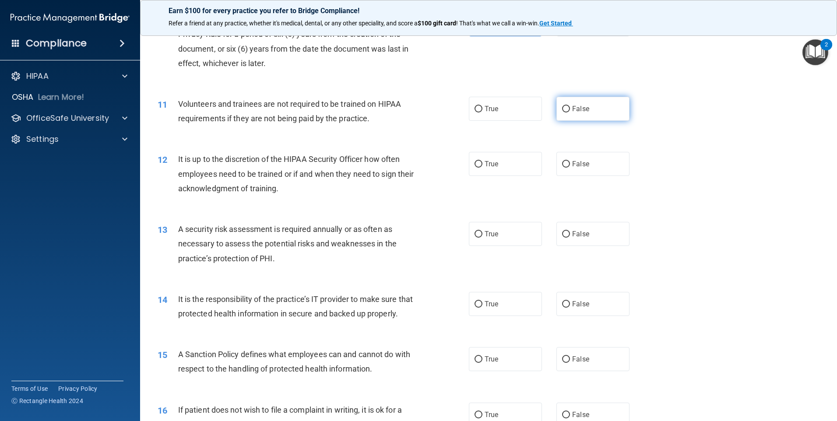
click at [573, 109] on span "False" at bounding box center [580, 109] width 17 height 8
click at [570, 109] on input "False" at bounding box center [566, 109] width 8 height 7
radio input "true"
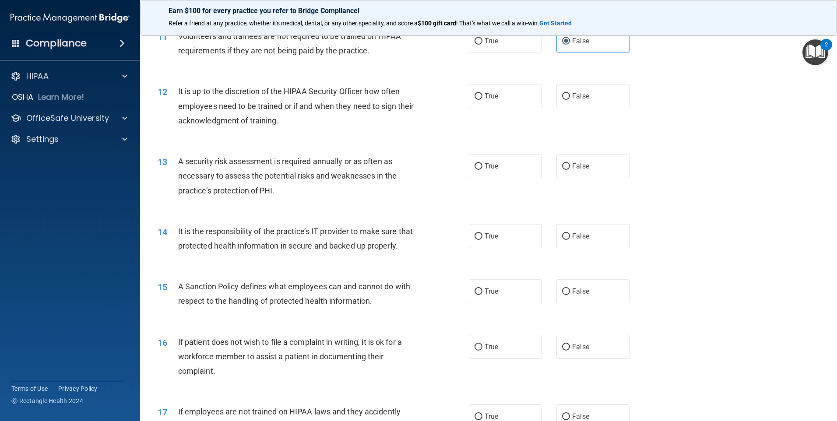
scroll to position [831, 0]
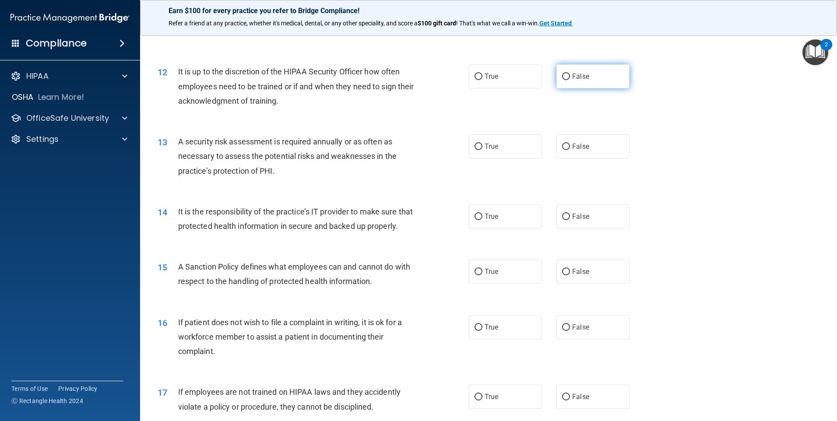
click at [567, 79] on label "False" at bounding box center [592, 76] width 73 height 24
click at [567, 79] on input "False" at bounding box center [566, 77] width 8 height 7
radio input "true"
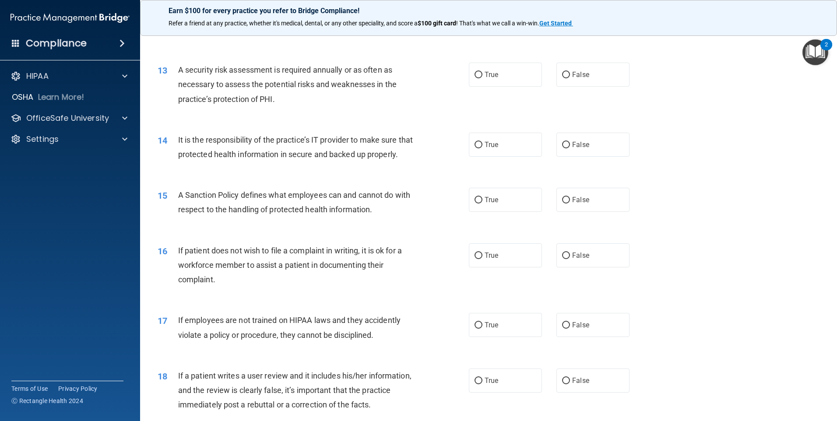
scroll to position [919, 0]
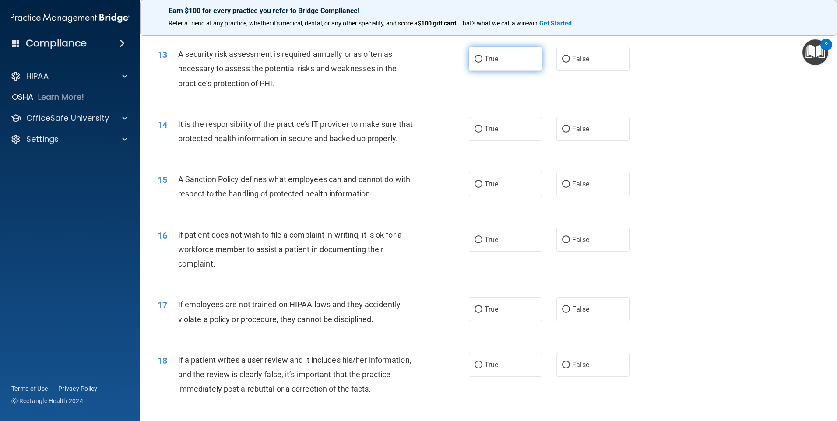
click at [508, 56] on label "True" at bounding box center [505, 59] width 73 height 24
click at [482, 56] on input "True" at bounding box center [478, 59] width 8 height 7
radio input "true"
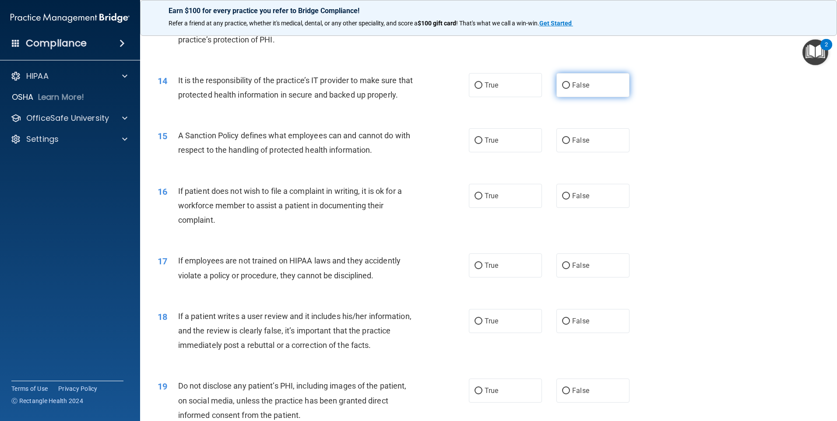
click at [608, 93] on label "False" at bounding box center [592, 85] width 73 height 24
click at [570, 89] on input "False" at bounding box center [566, 85] width 8 height 7
radio input "true"
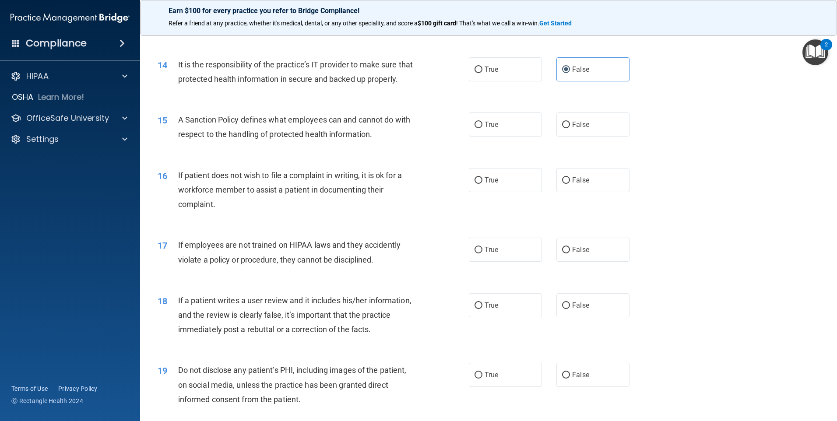
scroll to position [1006, 0]
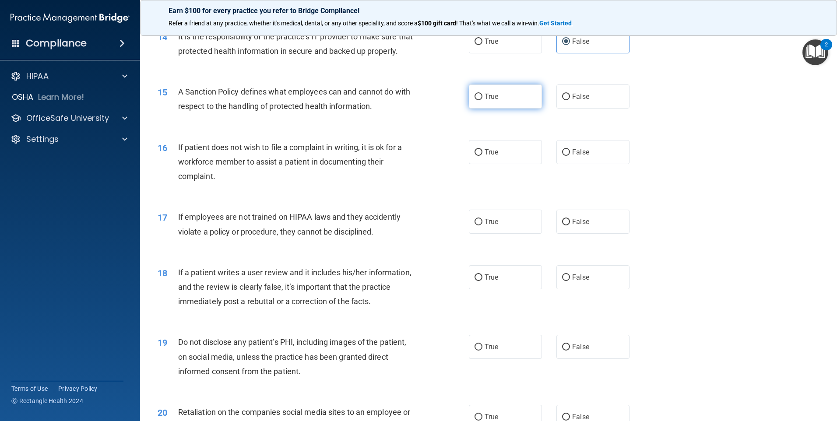
click at [488, 101] on span "True" at bounding box center [491, 96] width 14 height 8
click at [482, 100] on input "True" at bounding box center [478, 97] width 8 height 7
radio input "true"
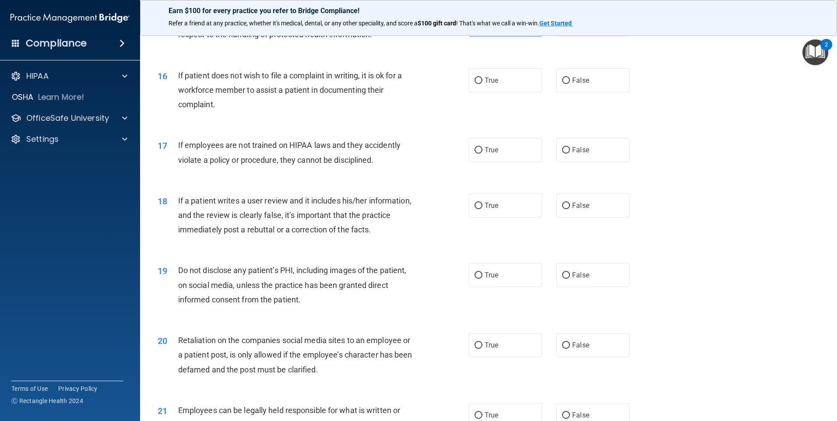
scroll to position [1094, 0]
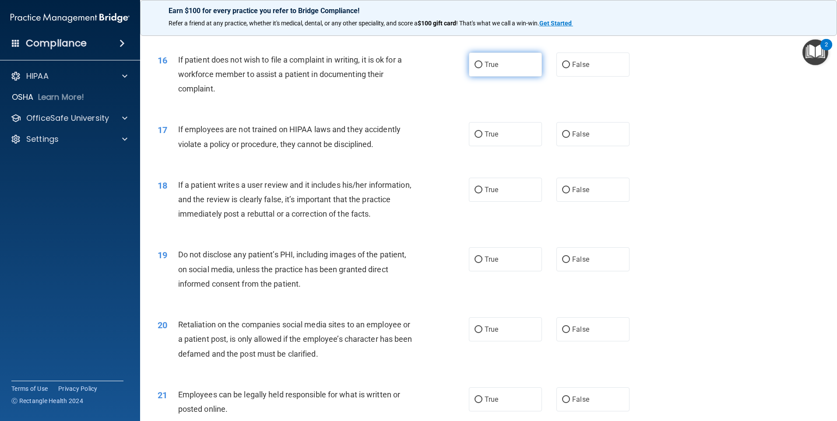
click at [500, 77] on label "True" at bounding box center [505, 65] width 73 height 24
click at [482, 68] on input "True" at bounding box center [478, 65] width 8 height 7
radio input "true"
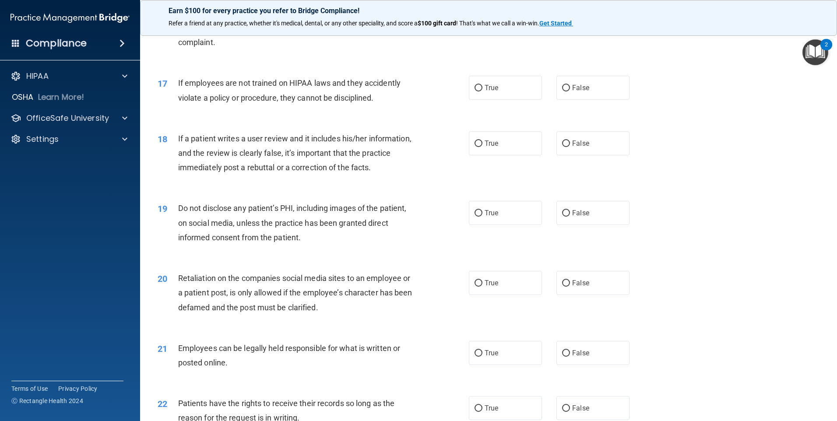
scroll to position [1181, 0]
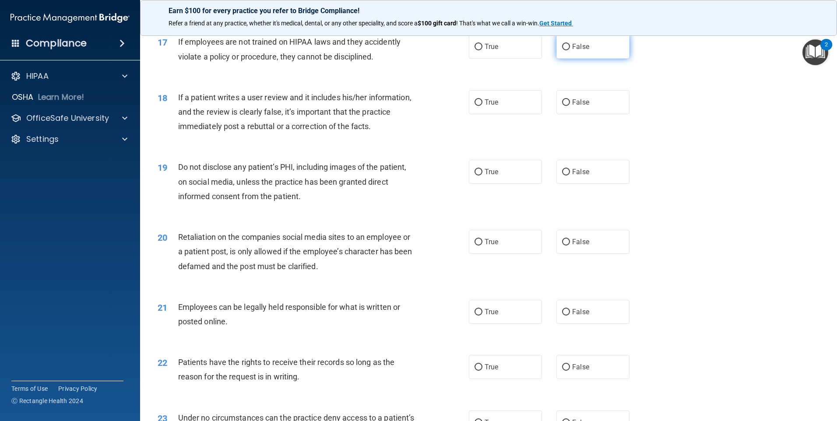
click at [575, 59] on label "False" at bounding box center [592, 47] width 73 height 24
click at [570, 50] on input "False" at bounding box center [566, 47] width 8 height 7
radio input "true"
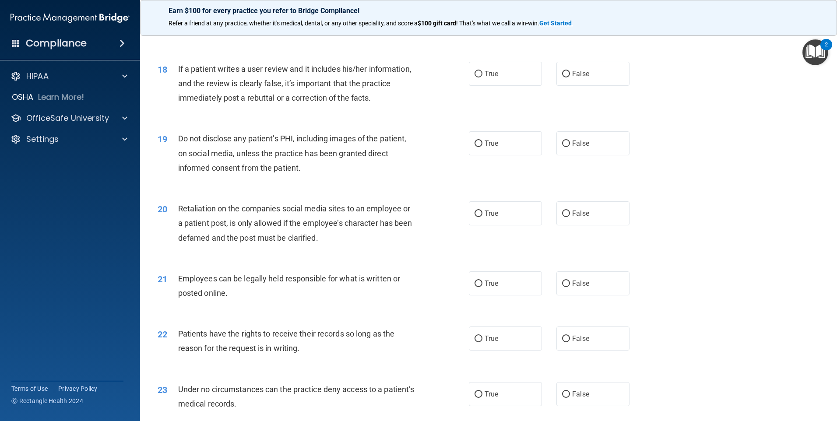
scroll to position [1225, 0]
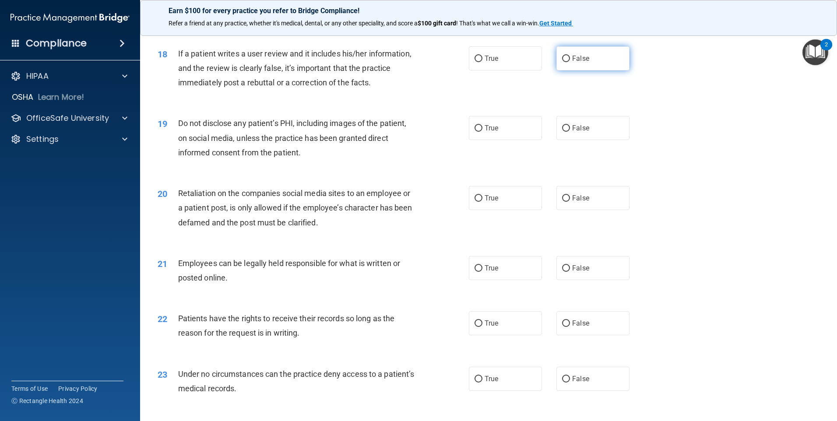
click at [598, 70] on label "False" at bounding box center [592, 58] width 73 height 24
click at [570, 62] on input "False" at bounding box center [566, 59] width 8 height 7
radio input "true"
click at [476, 132] on input "True" at bounding box center [478, 128] width 8 height 7
radio input "true"
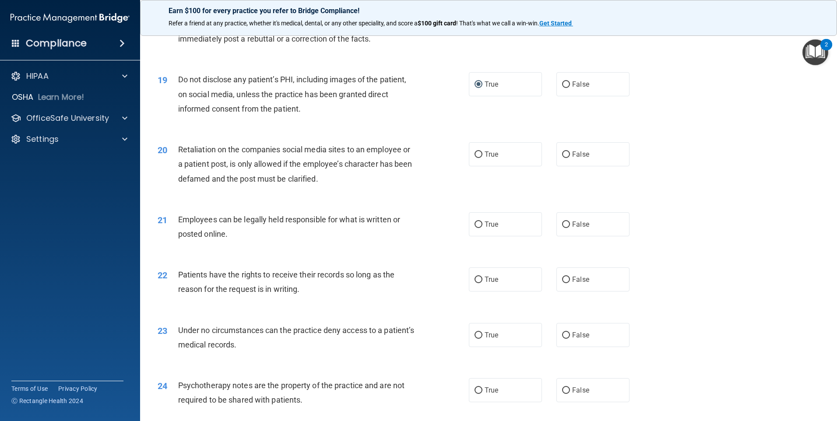
scroll to position [1356, 0]
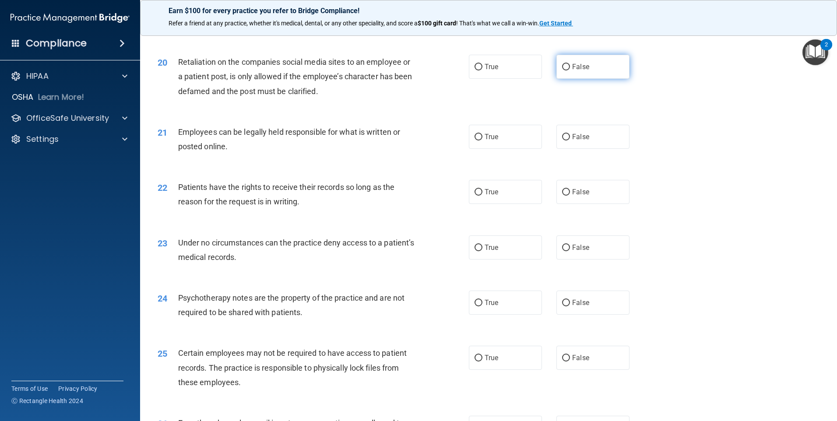
click at [556, 79] on label "False" at bounding box center [592, 67] width 73 height 24
click at [562, 70] on input "False" at bounding box center [566, 67] width 8 height 7
radio input "true"
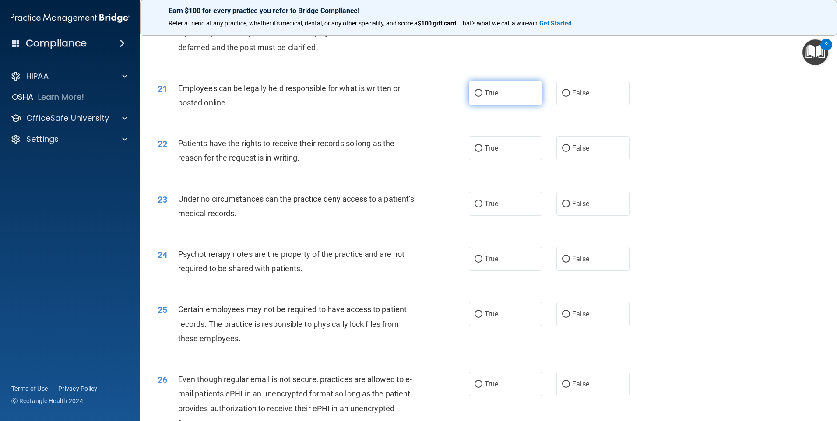
click at [519, 103] on label "True" at bounding box center [505, 93] width 73 height 24
click at [482, 97] on input "True" at bounding box center [478, 93] width 8 height 7
radio input "true"
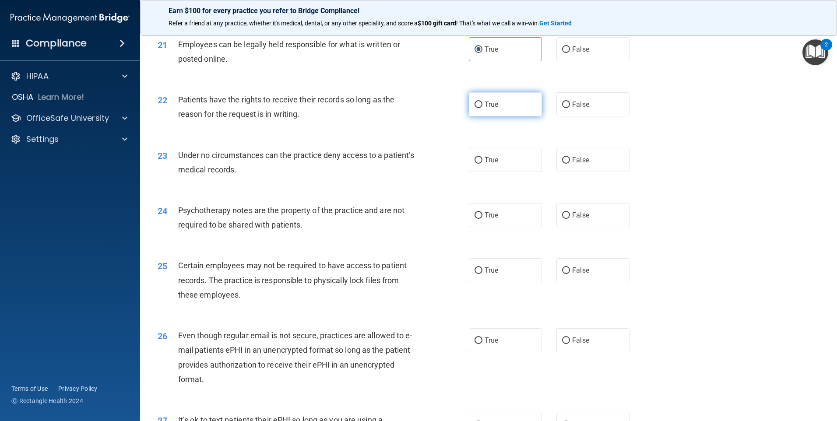
click at [492, 109] on span "True" at bounding box center [491, 104] width 14 height 8
click at [482, 108] on input "True" at bounding box center [478, 105] width 8 height 7
radio input "true"
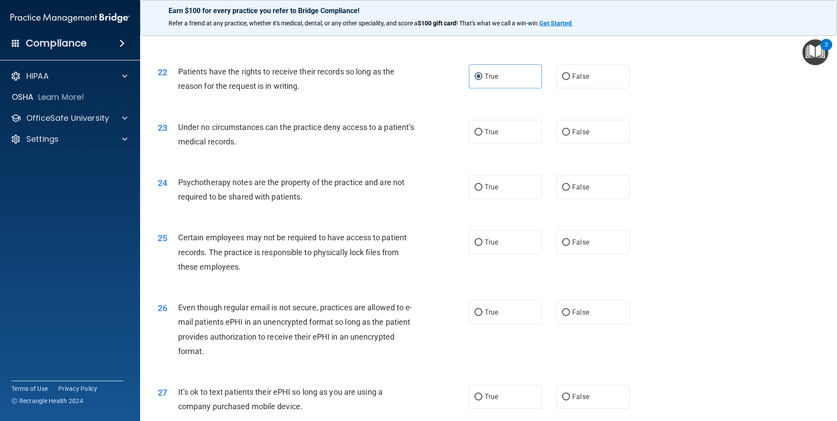
scroll to position [1488, 0]
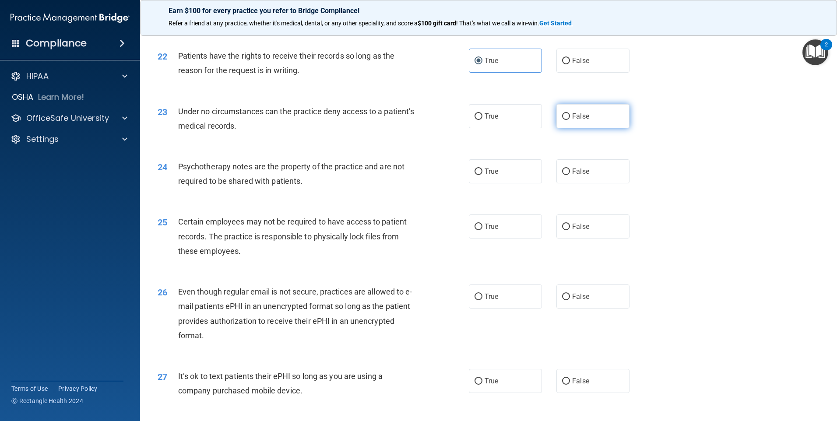
click at [577, 128] on label "False" at bounding box center [592, 116] width 73 height 24
click at [570, 120] on input "False" at bounding box center [566, 116] width 8 height 7
radio input "true"
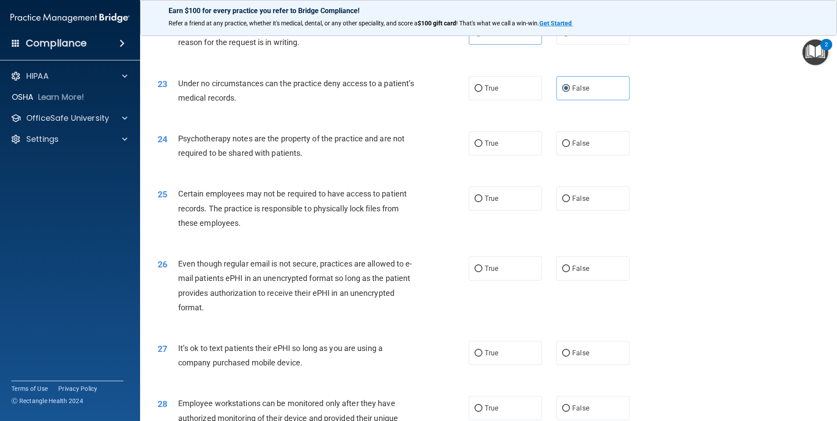
scroll to position [1531, 0]
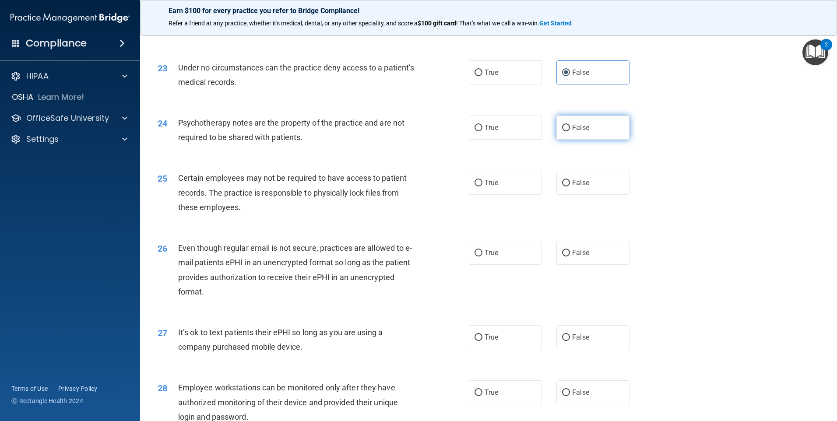
click at [591, 140] on label "False" at bounding box center [592, 128] width 73 height 24
click at [570, 131] on input "False" at bounding box center [566, 128] width 8 height 7
radio input "true"
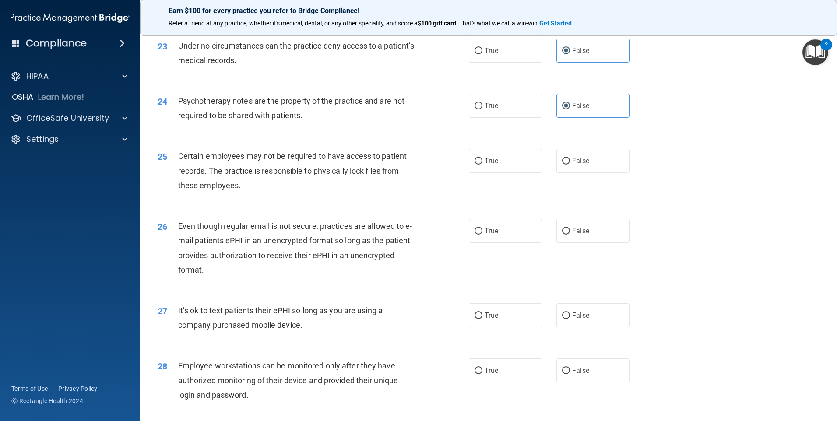
scroll to position [1575, 0]
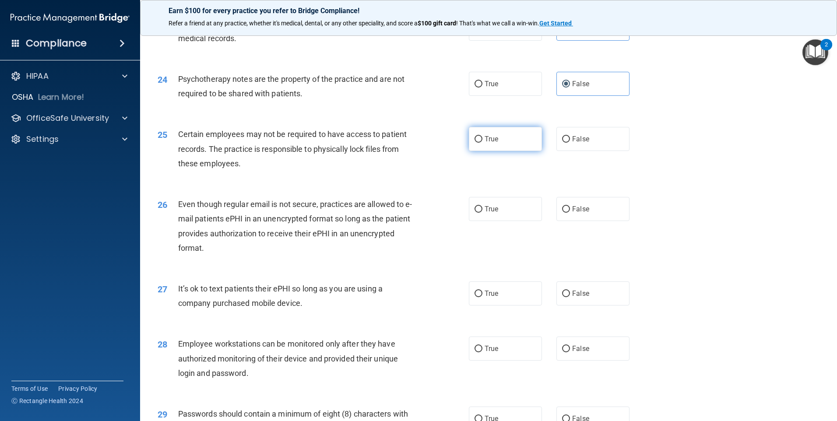
click at [477, 149] on label "True" at bounding box center [505, 139] width 73 height 24
click at [477, 143] on input "True" at bounding box center [478, 139] width 8 height 7
radio input "true"
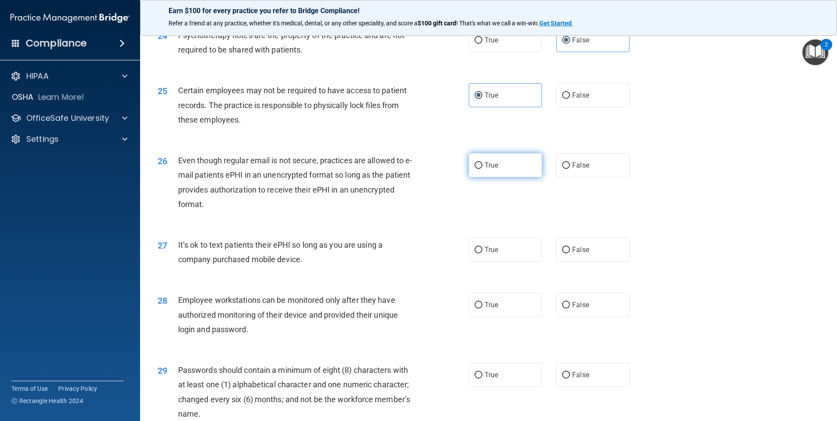
click at [491, 177] on label "True" at bounding box center [505, 165] width 73 height 24
click at [482, 169] on input "True" at bounding box center [478, 165] width 8 height 7
radio input "true"
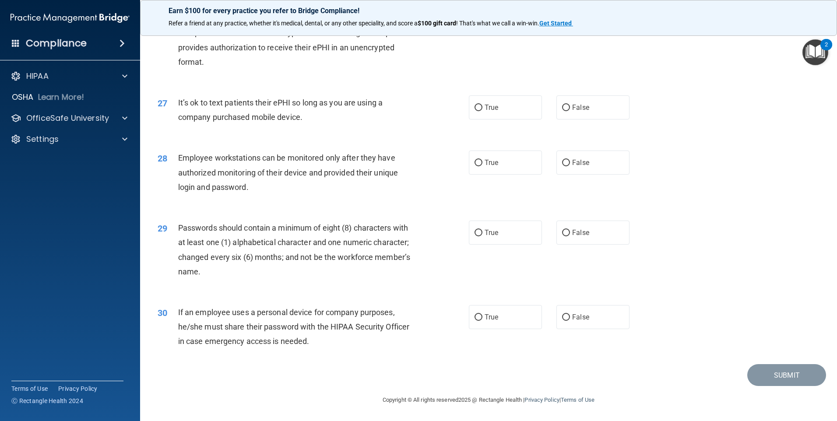
scroll to position [1776, 0]
click at [578, 105] on span "False" at bounding box center [580, 107] width 17 height 8
click at [570, 105] on input "False" at bounding box center [566, 108] width 8 height 7
radio input "true"
click at [572, 164] on span "False" at bounding box center [580, 162] width 17 height 8
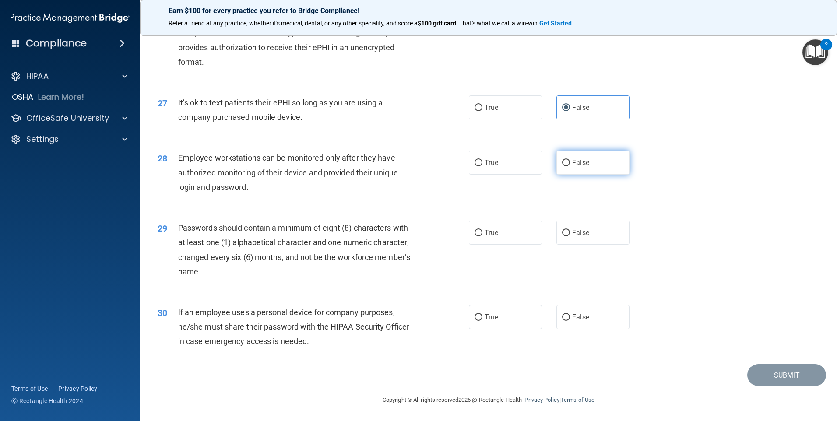
click at [570, 164] on input "False" at bounding box center [566, 163] width 8 height 7
radio input "true"
click at [474, 234] on input "True" at bounding box center [478, 233] width 8 height 7
radio input "true"
click at [494, 322] on label "True" at bounding box center [505, 317] width 73 height 24
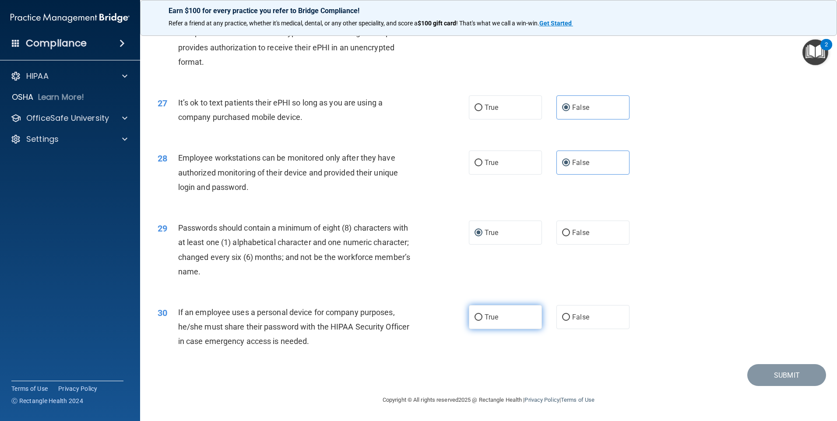
click at [482, 321] on input "True" at bounding box center [478, 317] width 8 height 7
radio input "true"
click at [772, 372] on button "Submit" at bounding box center [786, 375] width 79 height 22
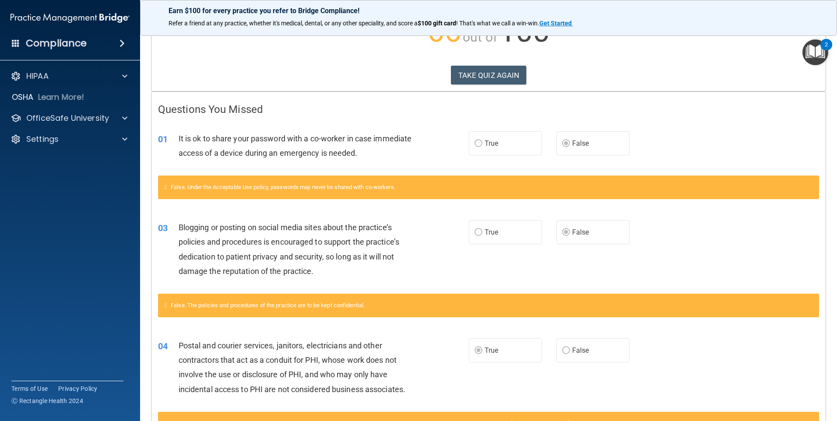
scroll to position [44, 0]
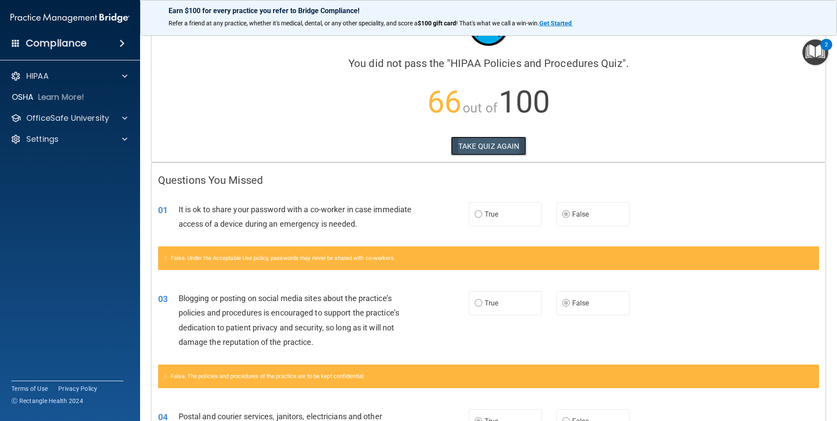
click at [481, 152] on button "TAKE QUIZ AGAIN" at bounding box center [489, 146] width 76 height 19
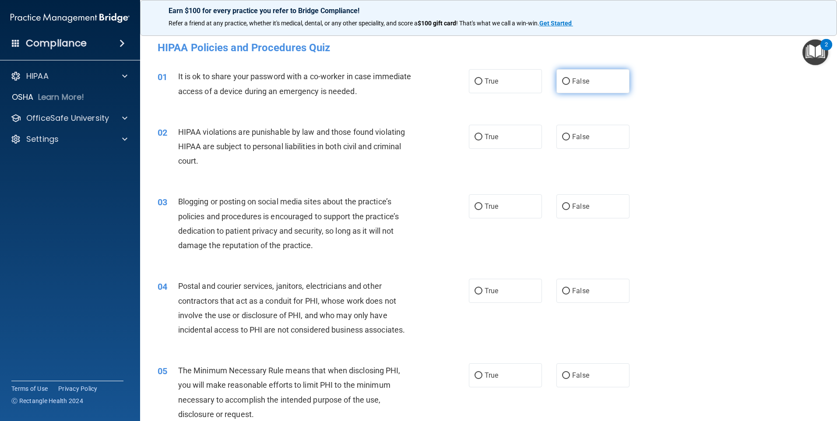
click at [583, 78] on span "False" at bounding box center [580, 81] width 17 height 8
click at [570, 78] on input "False" at bounding box center [566, 81] width 8 height 7
radio input "true"
click at [480, 138] on label "True" at bounding box center [505, 137] width 73 height 24
click at [480, 138] on input "True" at bounding box center [478, 137] width 8 height 7
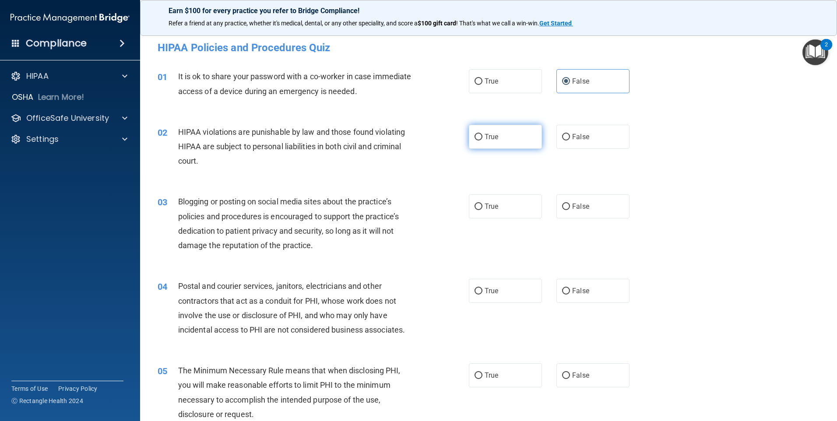
radio input "true"
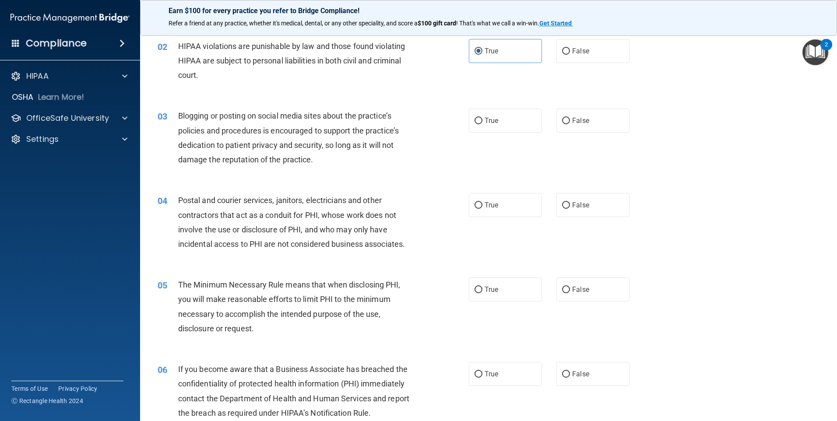
scroll to position [88, 0]
click at [577, 129] on label "False" at bounding box center [592, 119] width 73 height 24
click at [570, 123] on input "False" at bounding box center [566, 119] width 8 height 7
radio input "true"
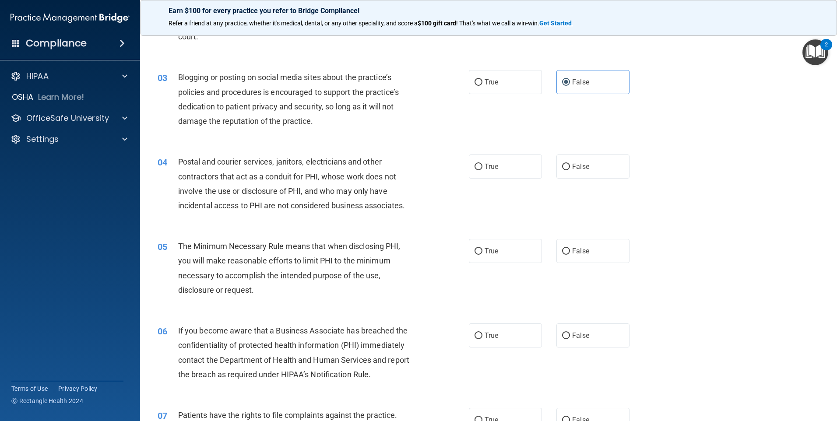
scroll to position [175, 0]
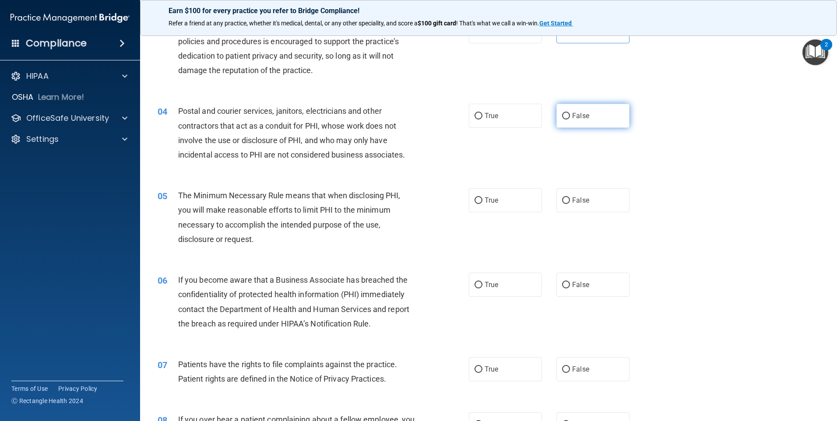
click at [576, 127] on label "False" at bounding box center [592, 116] width 73 height 24
click at [570, 119] on input "False" at bounding box center [566, 116] width 8 height 7
radio input "true"
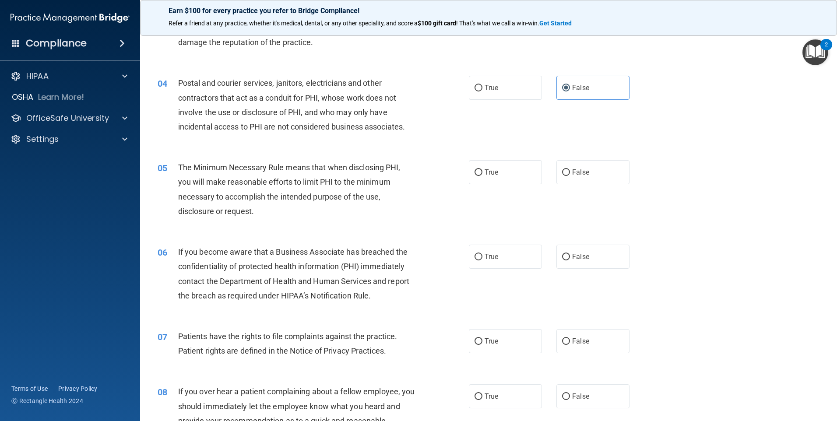
scroll to position [219, 0]
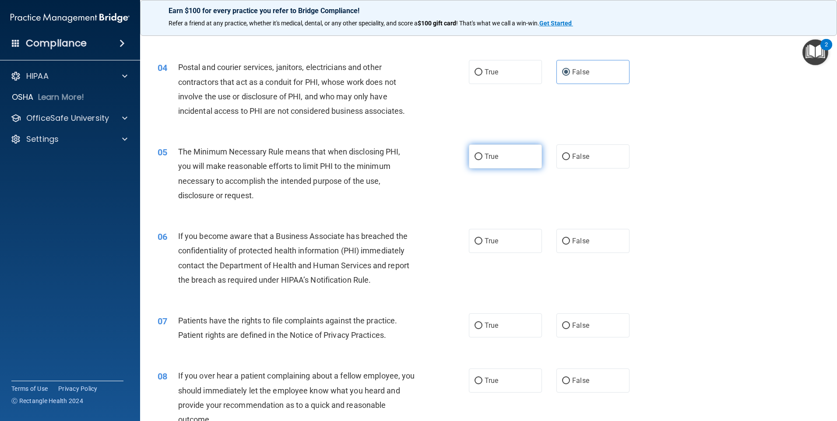
click at [489, 150] on label "True" at bounding box center [505, 156] width 73 height 24
click at [482, 154] on input "True" at bounding box center [478, 157] width 8 height 7
radio input "true"
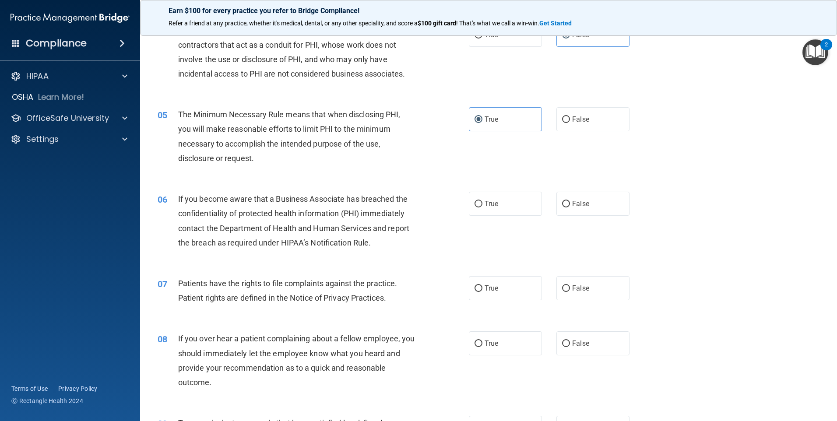
scroll to position [306, 0]
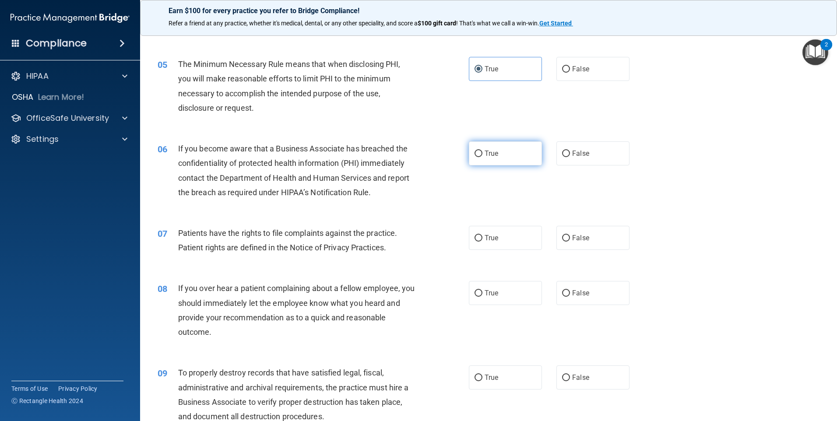
click at [489, 160] on label "True" at bounding box center [505, 153] width 73 height 24
click at [482, 157] on input "True" at bounding box center [478, 154] width 8 height 7
radio input "true"
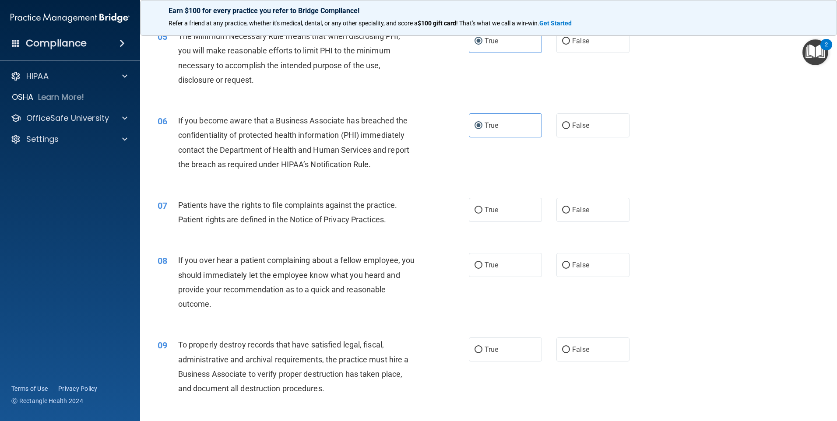
scroll to position [350, 0]
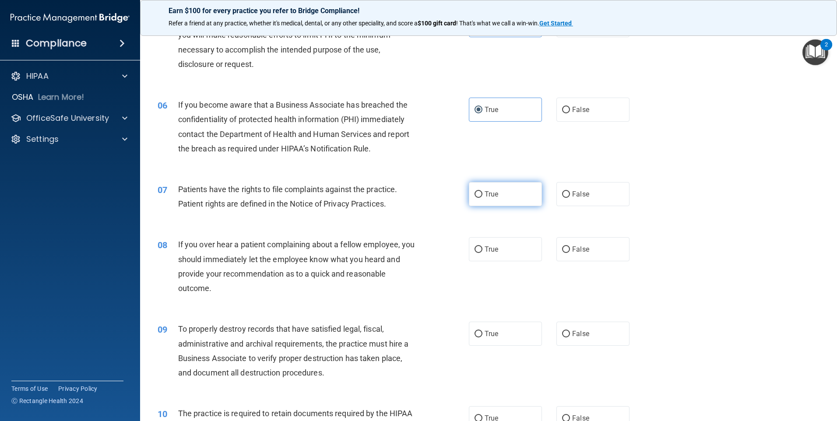
click at [470, 198] on label "True" at bounding box center [505, 194] width 73 height 24
click at [474, 198] on input "True" at bounding box center [478, 194] width 8 height 7
radio input "true"
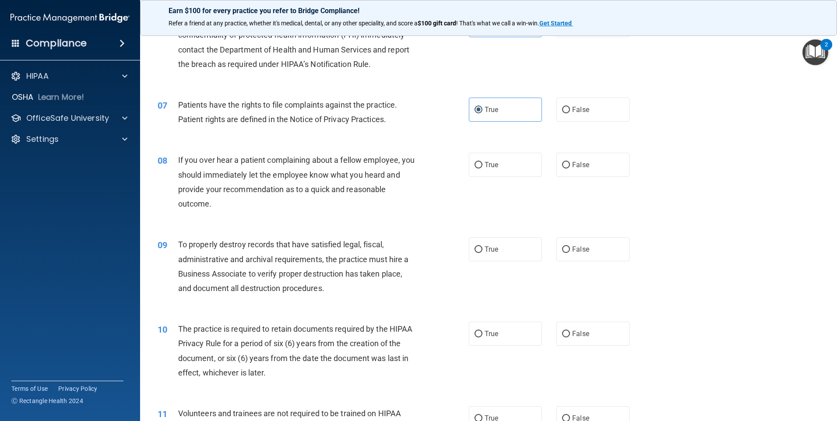
scroll to position [438, 0]
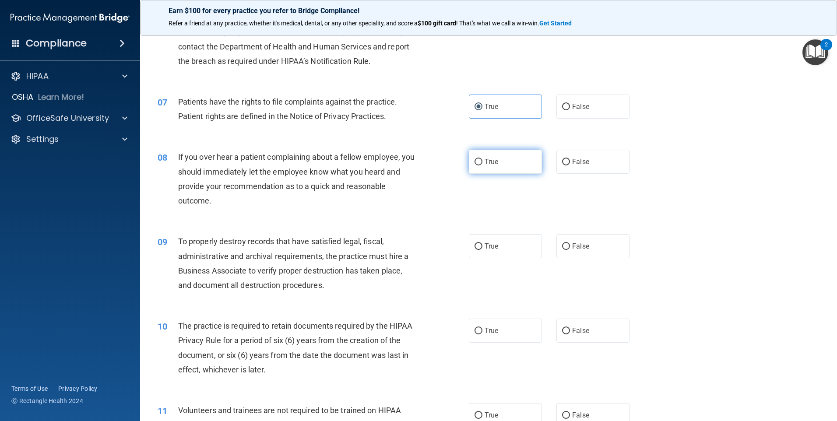
click at [479, 167] on label "True" at bounding box center [505, 162] width 73 height 24
click at [479, 165] on input "True" at bounding box center [478, 162] width 8 height 7
radio input "true"
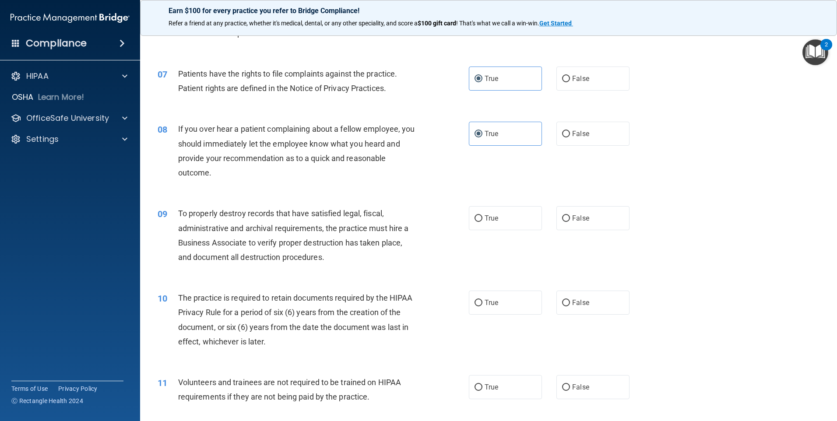
scroll to position [481, 0]
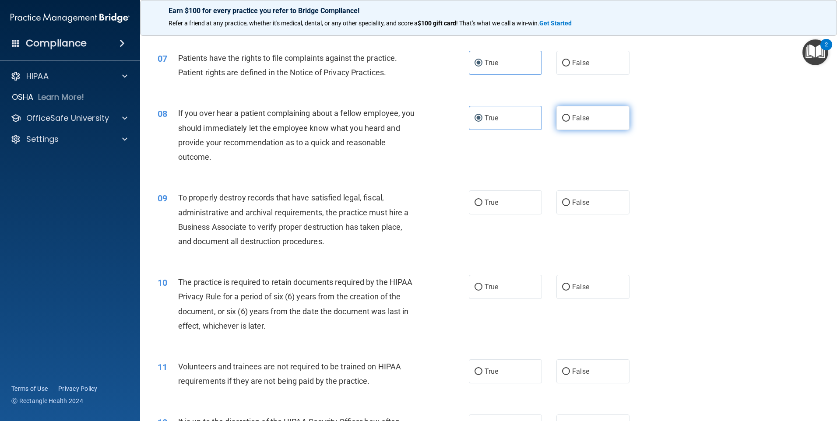
click at [566, 116] on label "False" at bounding box center [592, 118] width 73 height 24
click at [566, 116] on input "False" at bounding box center [566, 118] width 8 height 7
radio input "true"
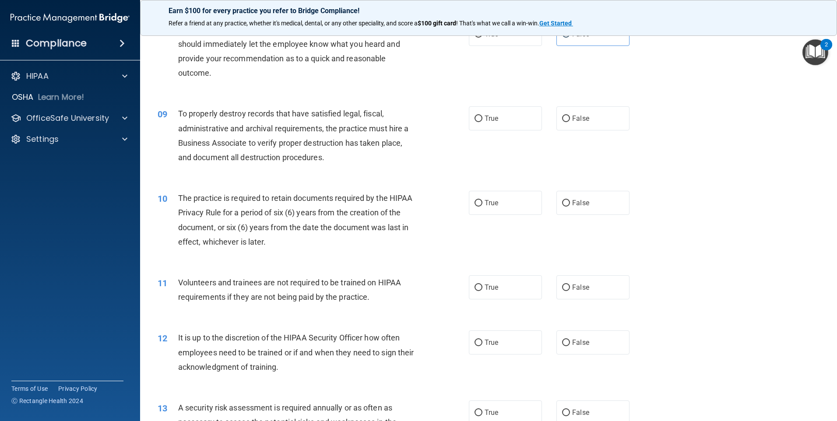
scroll to position [569, 0]
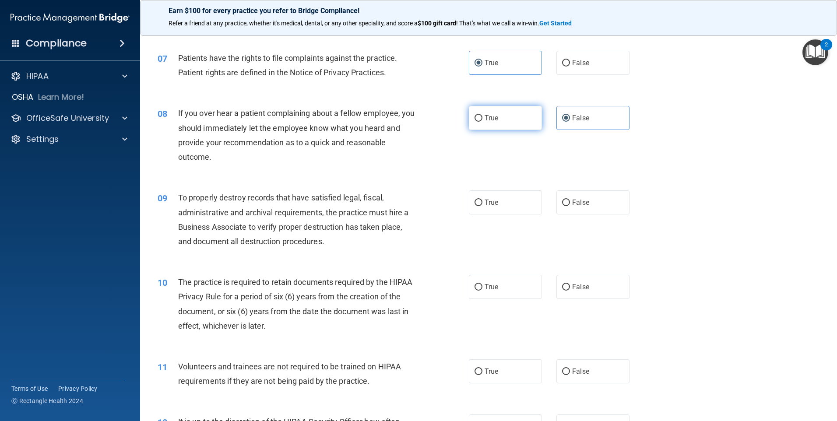
click at [501, 120] on label "True" at bounding box center [505, 118] width 73 height 24
click at [482, 120] on input "True" at bounding box center [478, 118] width 8 height 7
radio input "true"
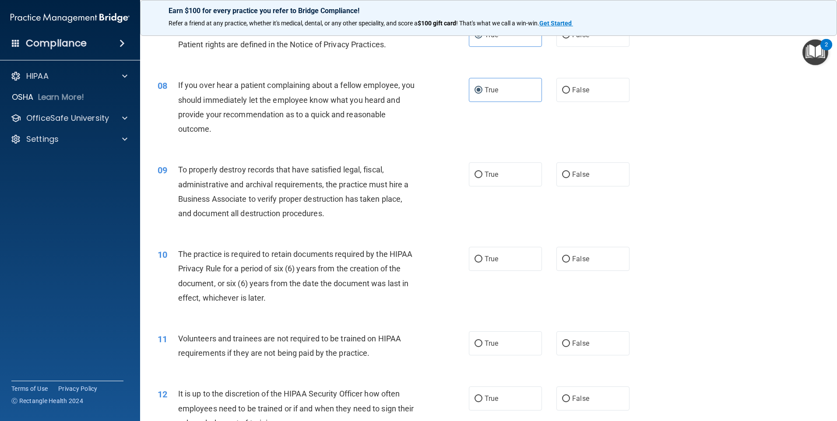
scroll to position [525, 0]
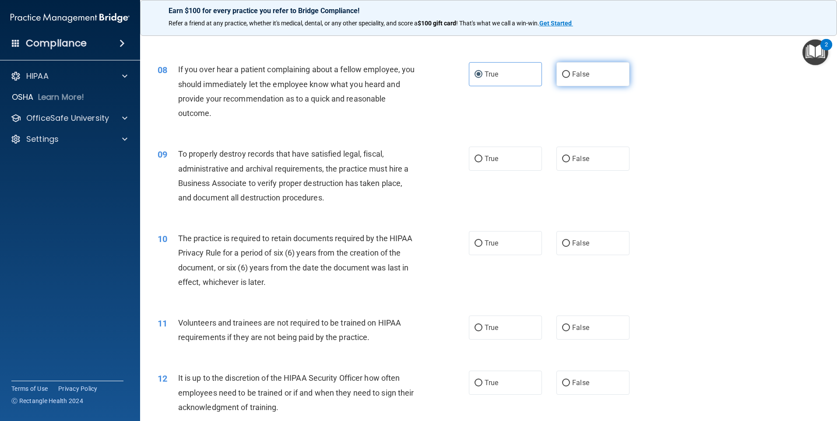
click at [556, 66] on label "False" at bounding box center [592, 74] width 73 height 24
click at [562, 71] on input "False" at bounding box center [566, 74] width 8 height 7
radio input "true"
radio input "false"
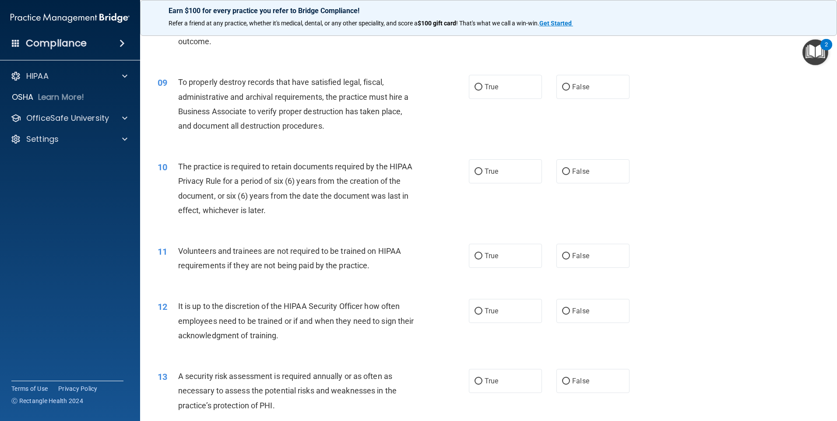
scroll to position [613, 0]
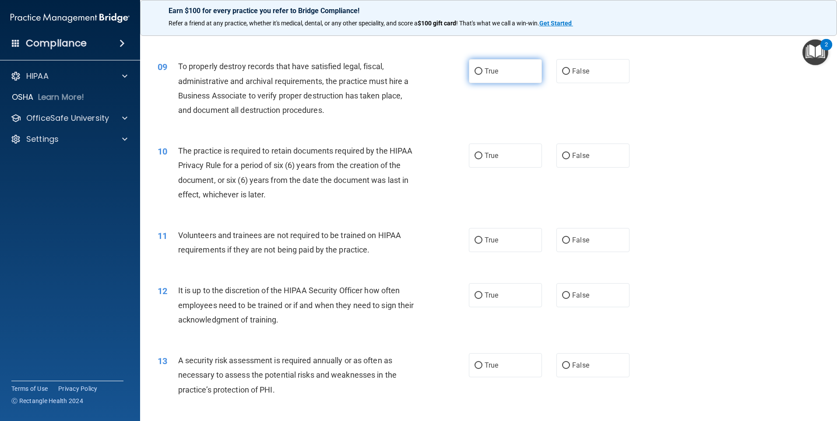
click at [484, 73] on span "True" at bounding box center [491, 71] width 14 height 8
click at [482, 73] on input "True" at bounding box center [478, 71] width 8 height 7
radio input "true"
click at [479, 159] on input "True" at bounding box center [478, 156] width 8 height 7
radio input "true"
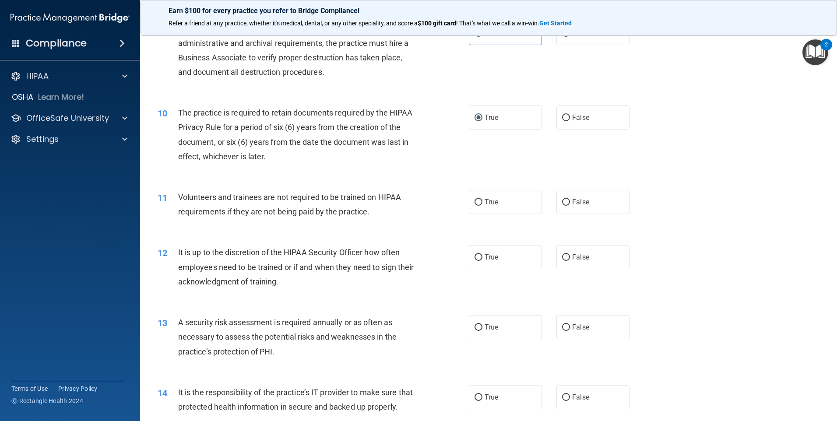
scroll to position [700, 0]
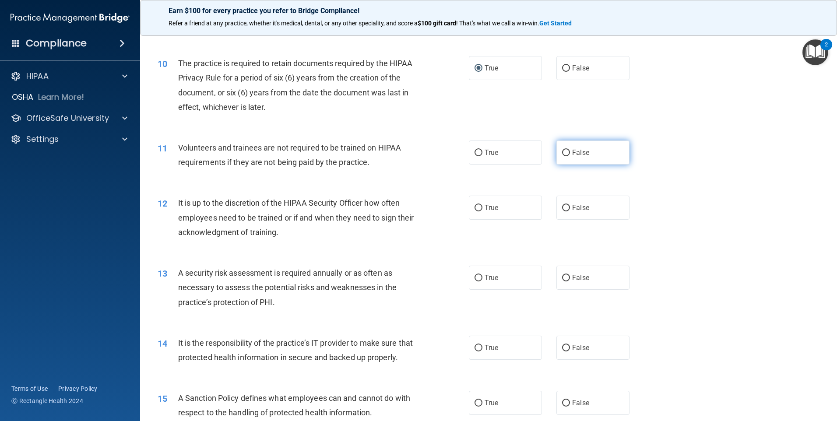
click at [575, 150] on span "False" at bounding box center [580, 152] width 17 height 8
click at [570, 150] on input "False" at bounding box center [566, 153] width 8 height 7
radio input "true"
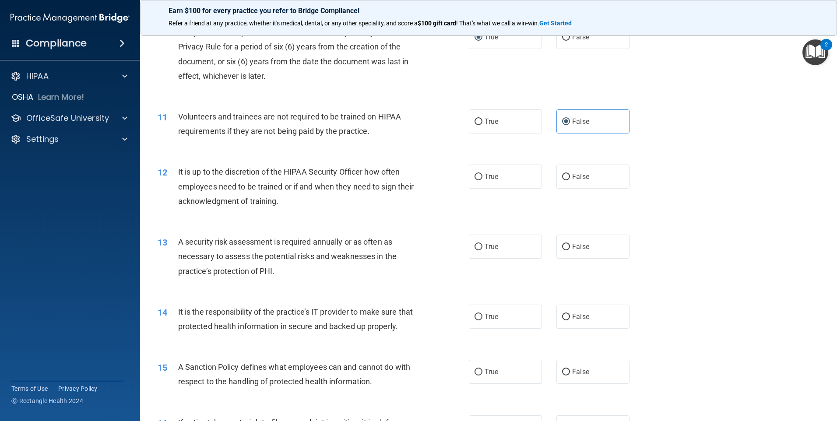
scroll to position [788, 0]
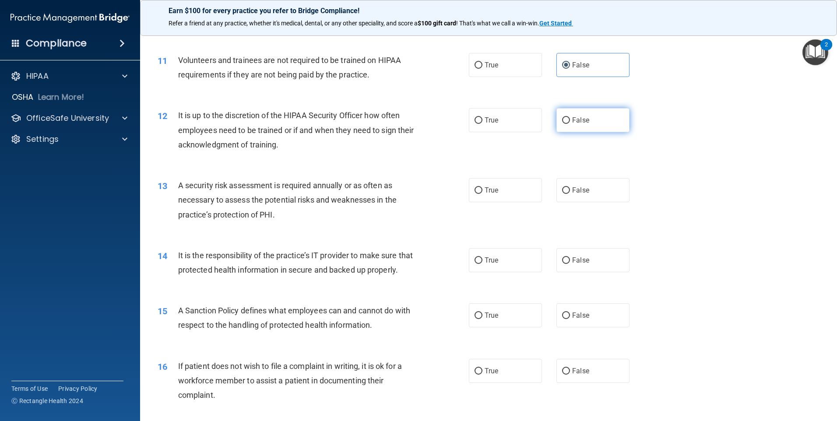
click at [579, 126] on label "False" at bounding box center [592, 120] width 73 height 24
click at [570, 124] on input "False" at bounding box center [566, 120] width 8 height 7
radio input "true"
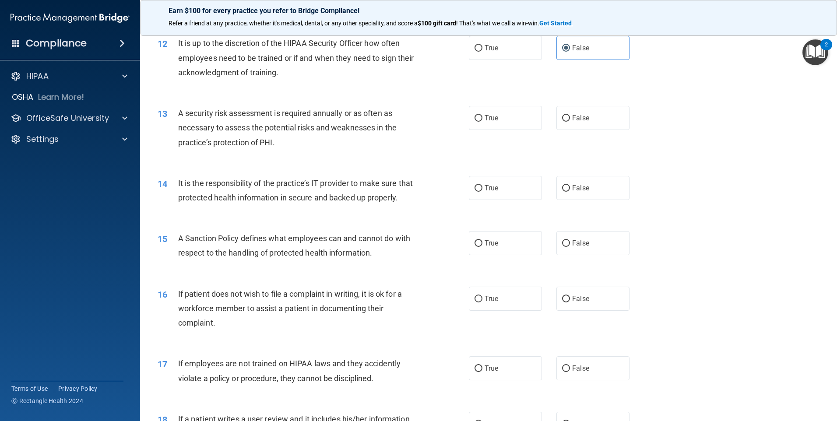
scroll to position [875, 0]
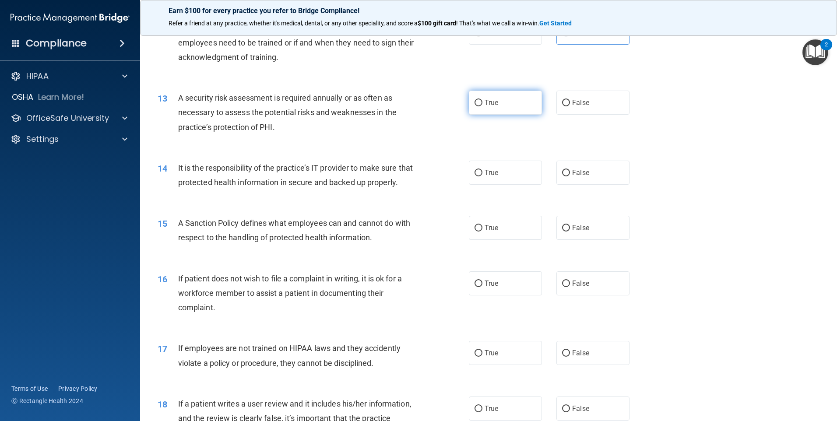
click at [469, 101] on label "True" at bounding box center [505, 103] width 73 height 24
click at [474, 101] on input "True" at bounding box center [478, 103] width 8 height 7
radio input "true"
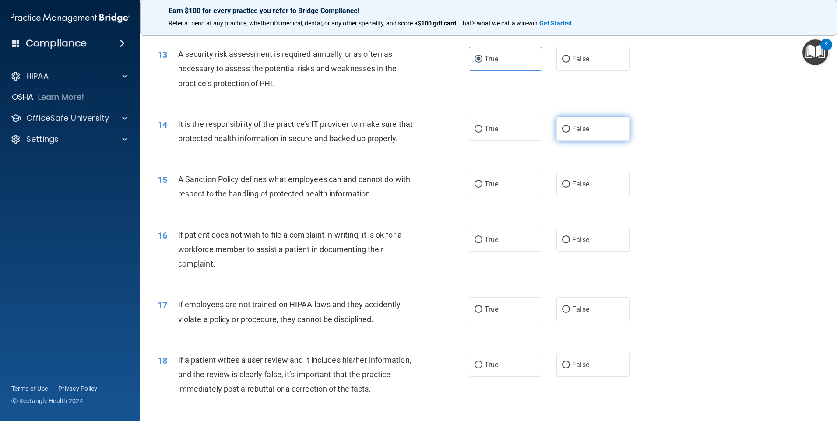
click at [567, 131] on label "False" at bounding box center [592, 129] width 73 height 24
click at [567, 131] on input "False" at bounding box center [566, 129] width 8 height 7
radio input "true"
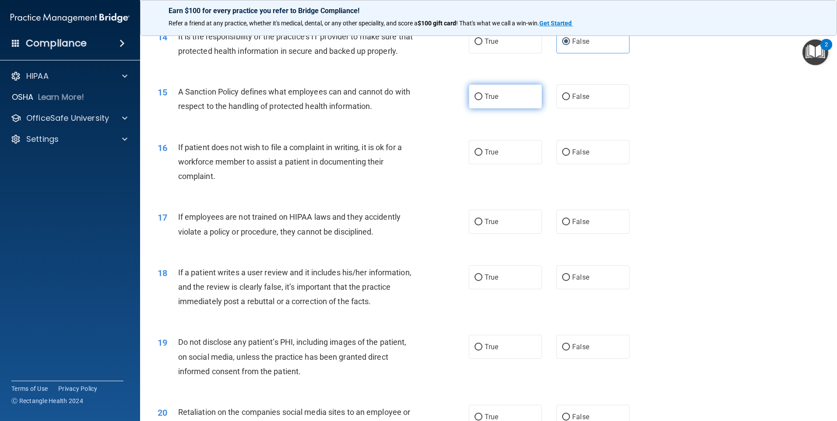
click at [480, 109] on label "True" at bounding box center [505, 96] width 73 height 24
click at [480, 100] on input "True" at bounding box center [478, 97] width 8 height 7
radio input "true"
click at [506, 162] on label "True" at bounding box center [505, 152] width 73 height 24
click at [482, 156] on input "True" at bounding box center [478, 152] width 8 height 7
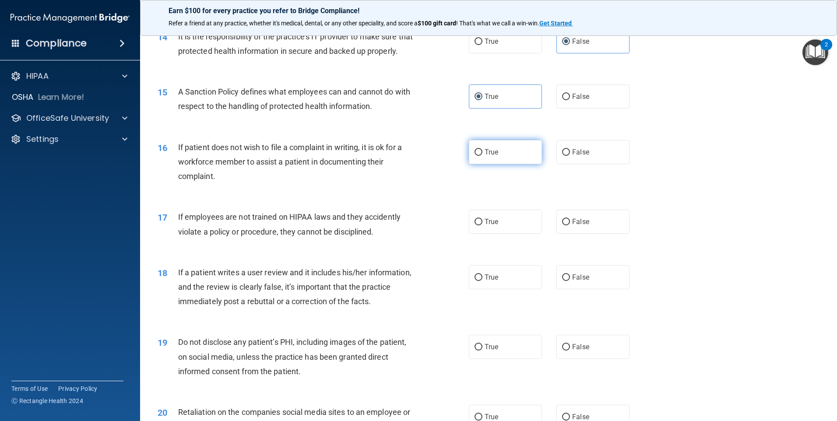
radio input "true"
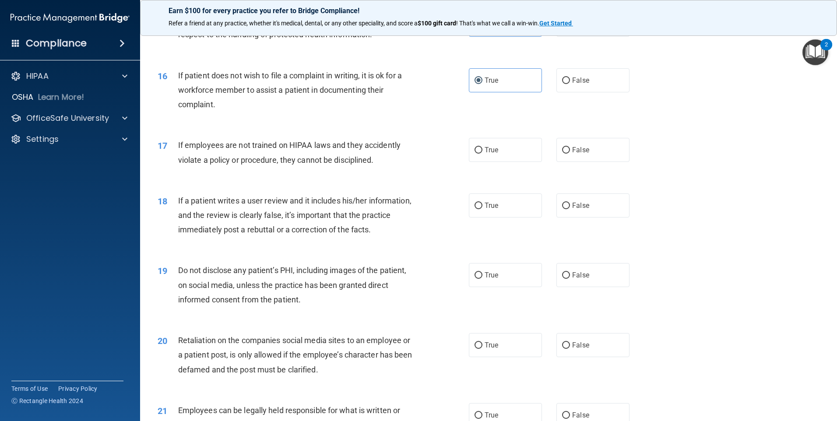
scroll to position [1094, 0]
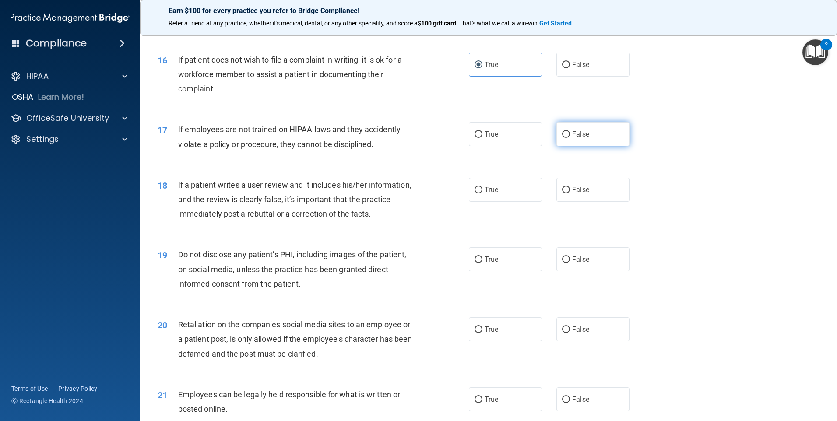
click at [572, 138] on span "False" at bounding box center [580, 134] width 17 height 8
click at [570, 138] on input "False" at bounding box center [566, 134] width 8 height 7
radio input "true"
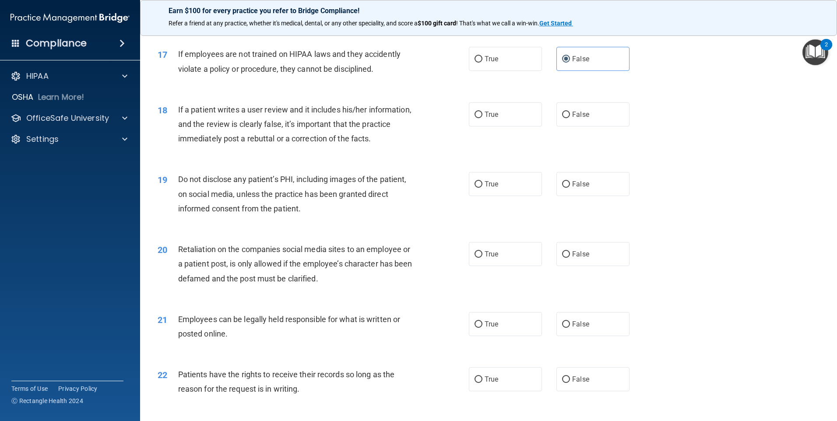
scroll to position [1181, 0]
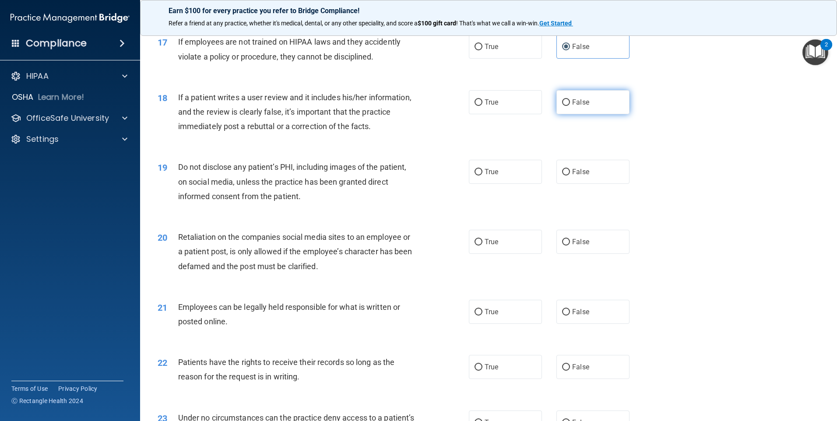
click at [572, 106] on span "False" at bounding box center [580, 102] width 17 height 8
click at [570, 106] on input "False" at bounding box center [566, 102] width 8 height 7
radio input "true"
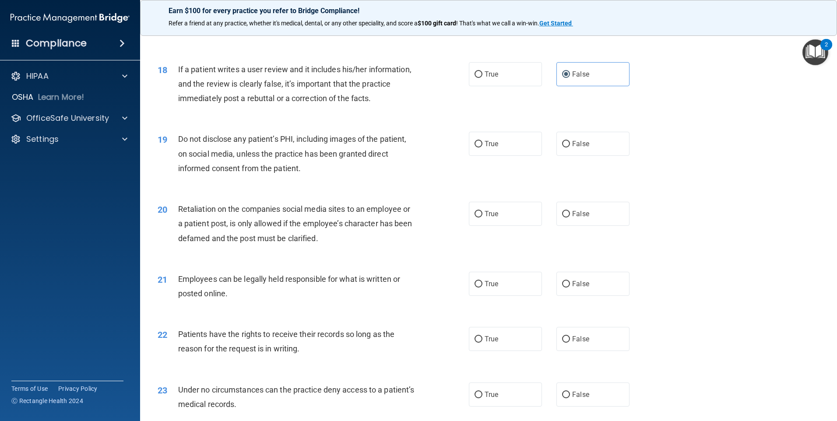
scroll to position [1225, 0]
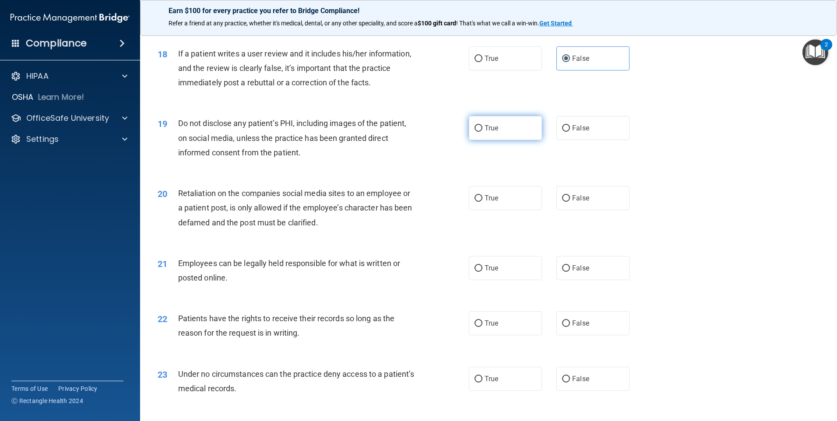
click at [472, 140] on label "True" at bounding box center [505, 128] width 73 height 24
click at [474, 132] on input "True" at bounding box center [478, 128] width 8 height 7
radio input "true"
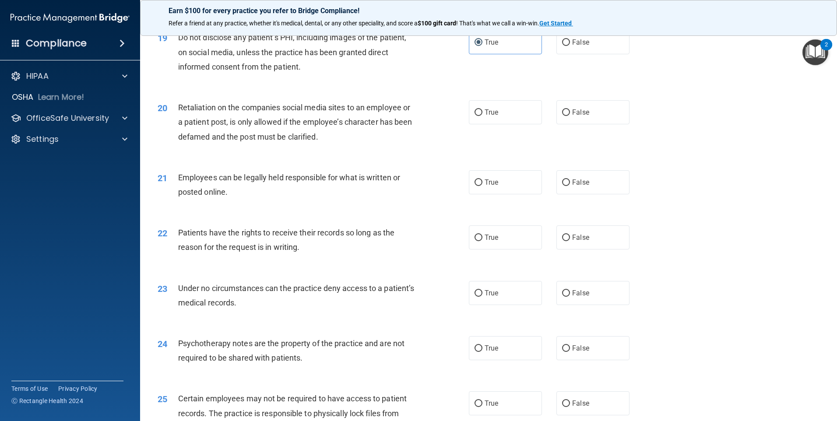
scroll to position [1313, 0]
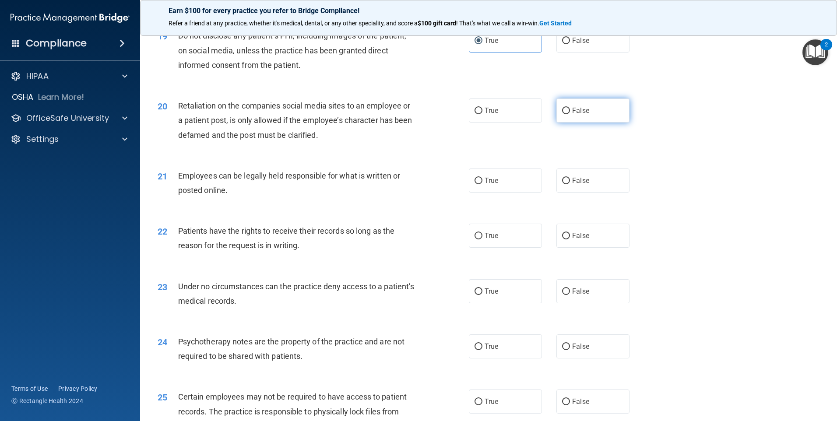
click at [603, 123] on label "False" at bounding box center [592, 110] width 73 height 24
click at [570, 114] on input "False" at bounding box center [566, 111] width 8 height 7
radio input "true"
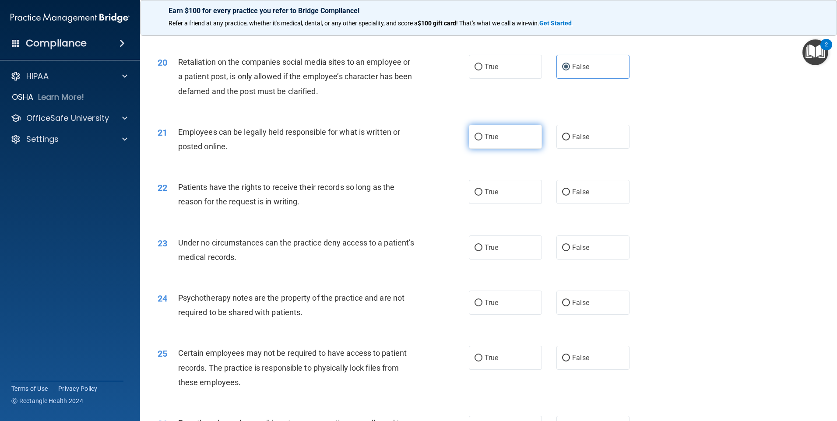
click at [490, 144] on label "True" at bounding box center [505, 137] width 73 height 24
click at [482, 140] on input "True" at bounding box center [478, 137] width 8 height 7
radio input "true"
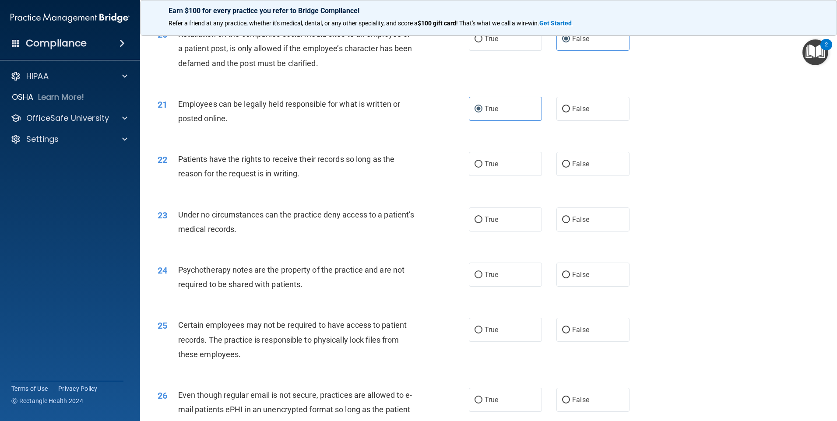
scroll to position [1400, 0]
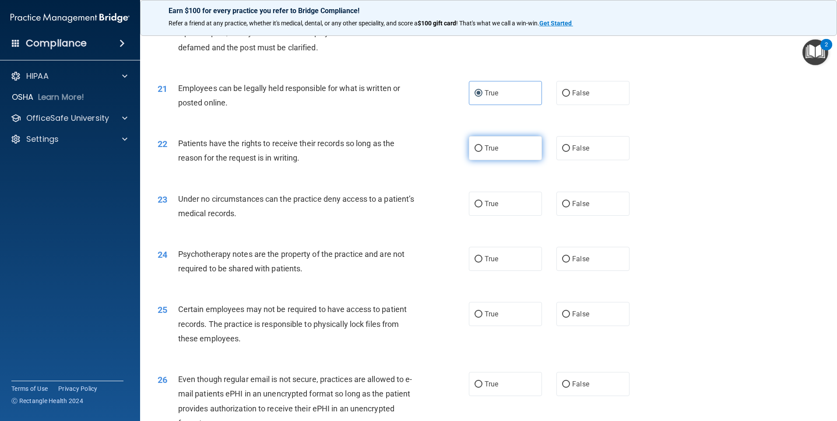
click at [517, 160] on label "True" at bounding box center [505, 148] width 73 height 24
click at [482, 152] on input "True" at bounding box center [478, 148] width 8 height 7
radio input "true"
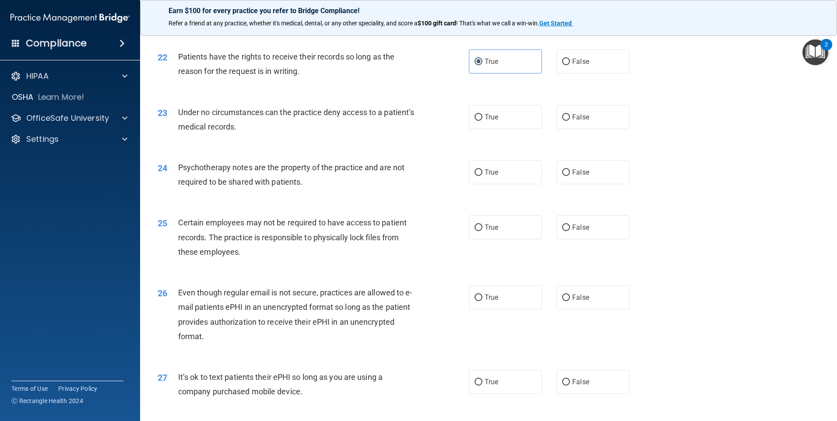
scroll to position [1488, 0]
click at [579, 128] on label "False" at bounding box center [592, 116] width 73 height 24
click at [570, 120] on input "False" at bounding box center [566, 116] width 8 height 7
radio input "true"
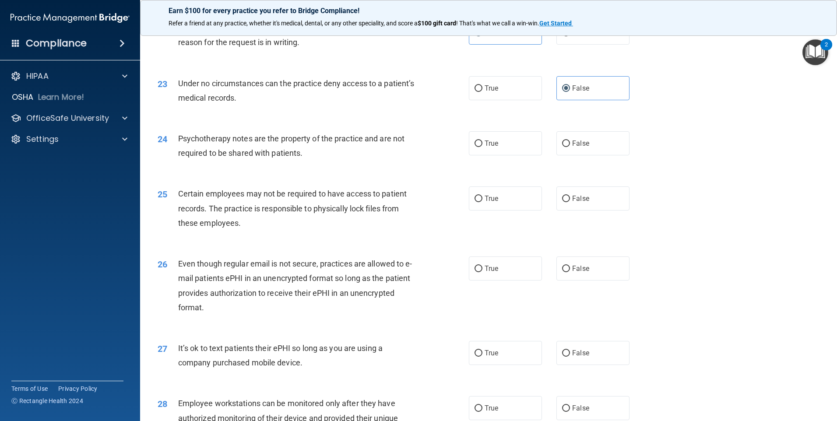
scroll to position [1531, 0]
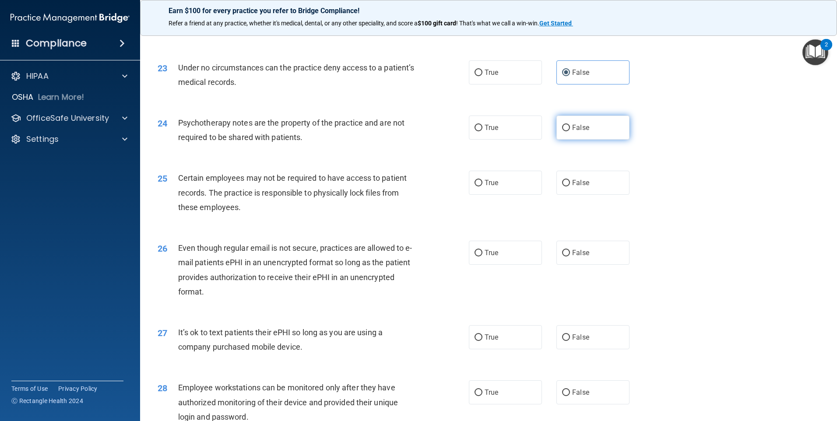
click at [575, 132] on span "False" at bounding box center [580, 127] width 17 height 8
click at [570, 131] on input "False" at bounding box center [566, 128] width 8 height 7
radio input "true"
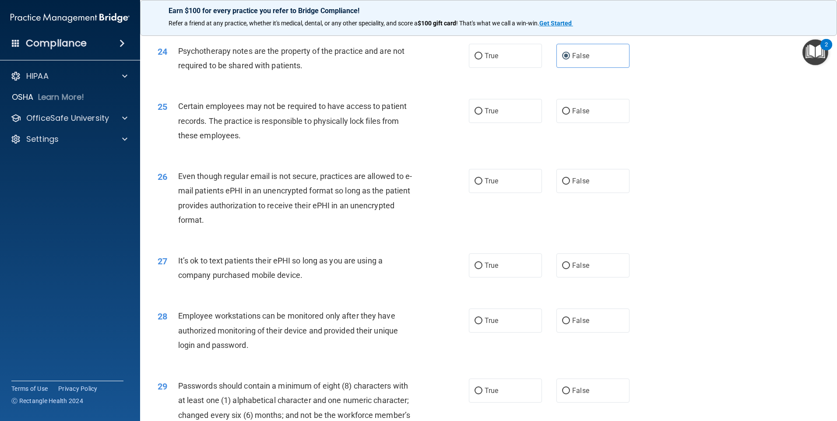
scroll to position [1619, 0]
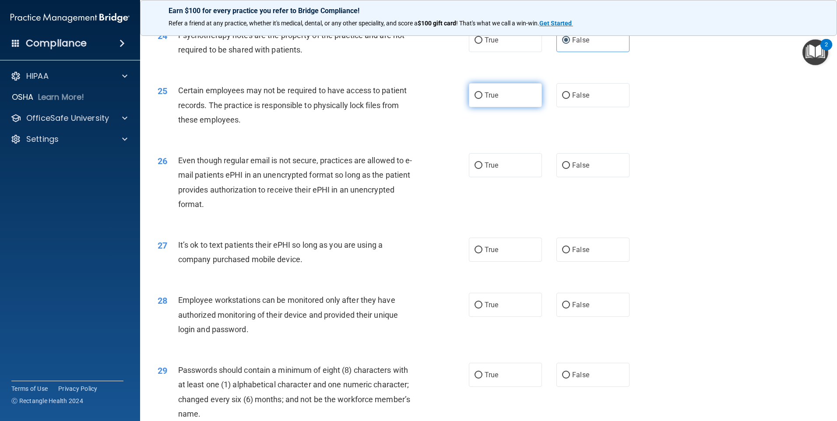
click at [487, 107] on label "True" at bounding box center [505, 95] width 73 height 24
click at [482, 99] on input "True" at bounding box center [478, 95] width 8 height 7
radio input "true"
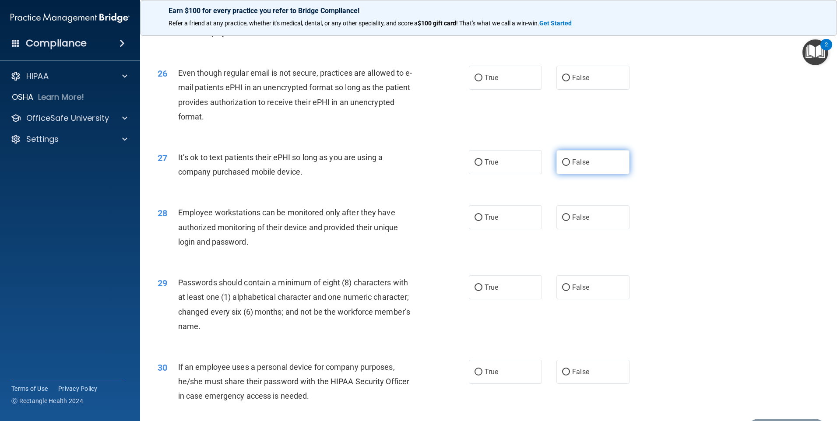
click at [579, 166] on span "False" at bounding box center [580, 162] width 17 height 8
click at [570, 166] on input "False" at bounding box center [566, 162] width 8 height 7
radio input "true"
click at [469, 90] on label "True" at bounding box center [505, 78] width 73 height 24
click at [474, 81] on input "True" at bounding box center [478, 78] width 8 height 7
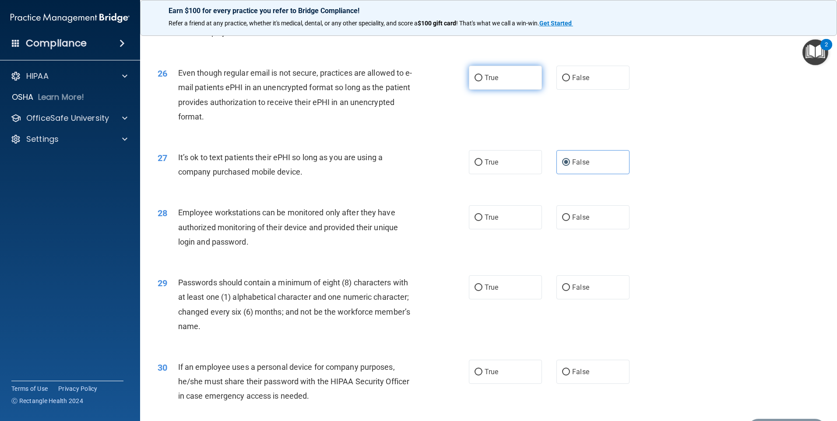
radio input "true"
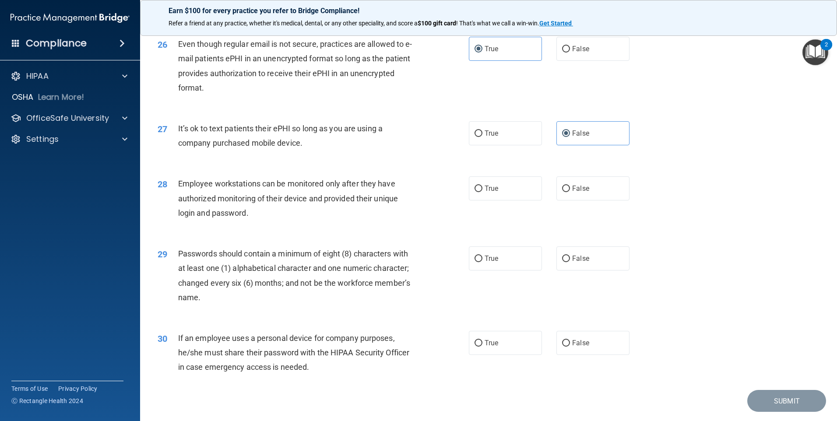
scroll to position [1776, 0]
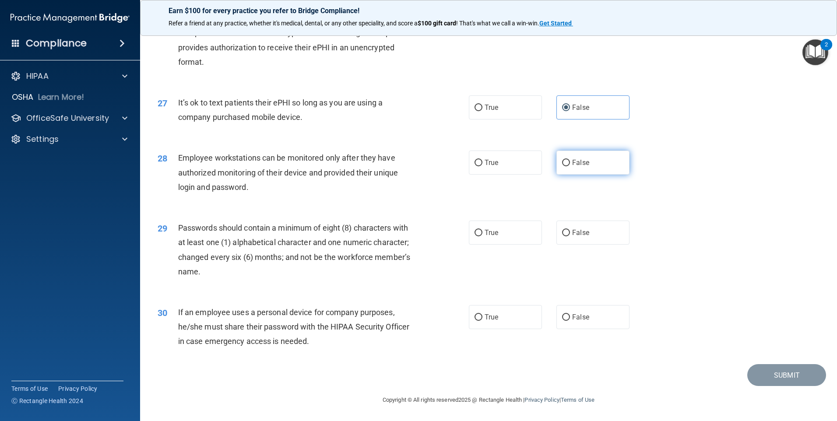
click at [583, 168] on label "False" at bounding box center [592, 163] width 73 height 24
click at [570, 166] on input "False" at bounding box center [566, 163] width 8 height 7
radio input "true"
click at [494, 239] on label "True" at bounding box center [505, 233] width 73 height 24
click at [482, 236] on input "True" at bounding box center [478, 233] width 8 height 7
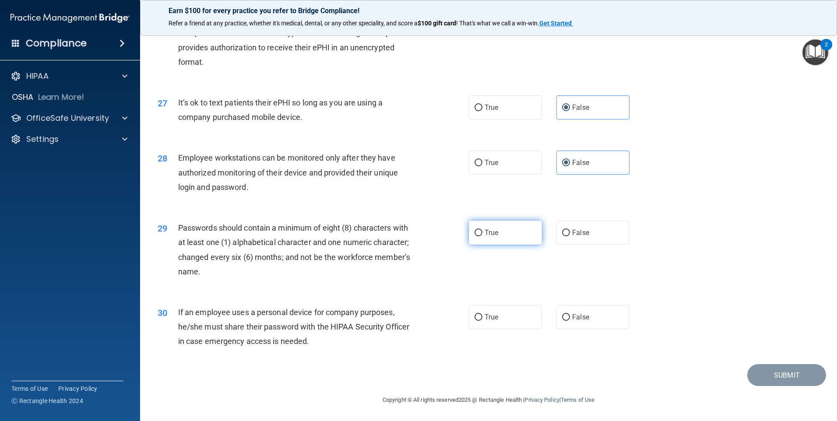
radio input "true"
click at [480, 315] on label "True" at bounding box center [505, 317] width 73 height 24
click at [480, 315] on input "True" at bounding box center [478, 317] width 8 height 7
radio input "true"
click at [783, 378] on button "Submit" at bounding box center [786, 375] width 79 height 22
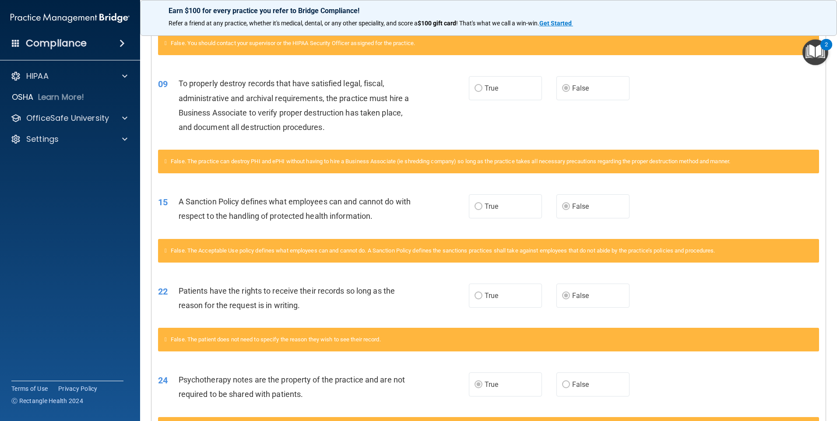
scroll to position [12, 0]
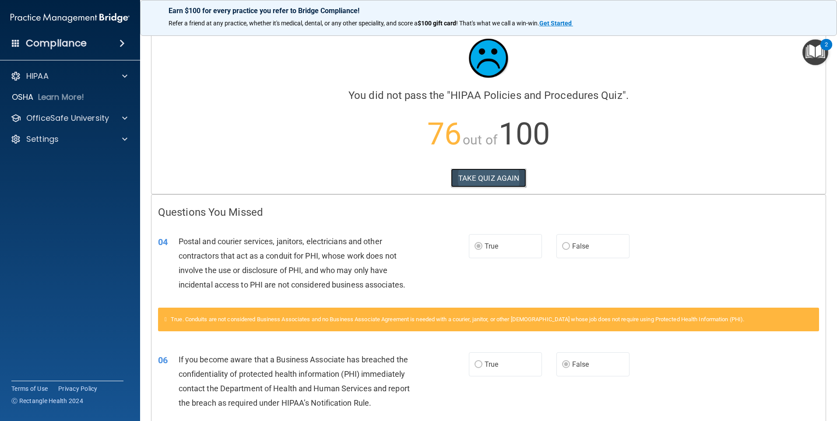
click at [485, 183] on button "TAKE QUIZ AGAIN" at bounding box center [489, 177] width 76 height 19
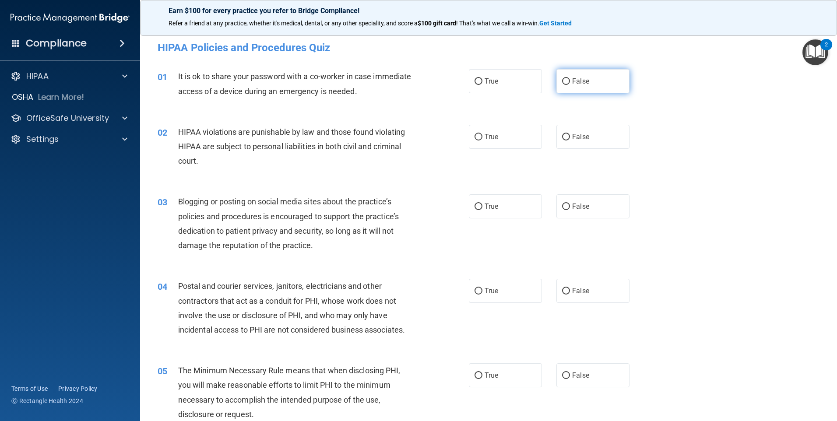
click at [563, 81] on input "False" at bounding box center [566, 81] width 8 height 7
radio input "true"
click at [478, 139] on input "True" at bounding box center [478, 137] width 8 height 7
radio input "true"
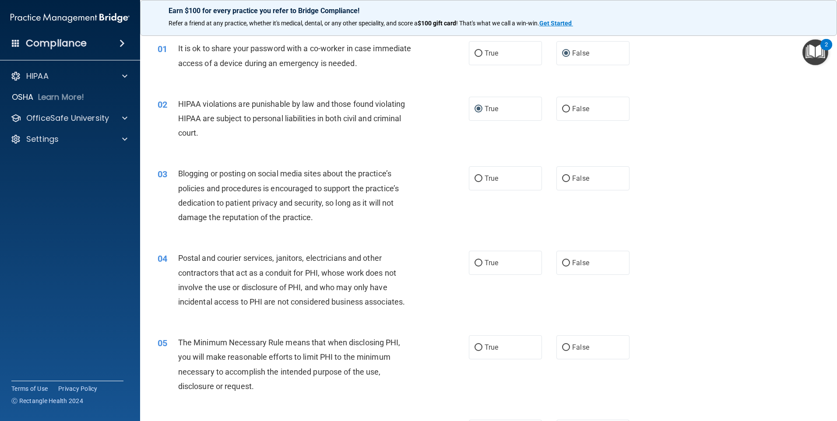
scroll to position [44, 0]
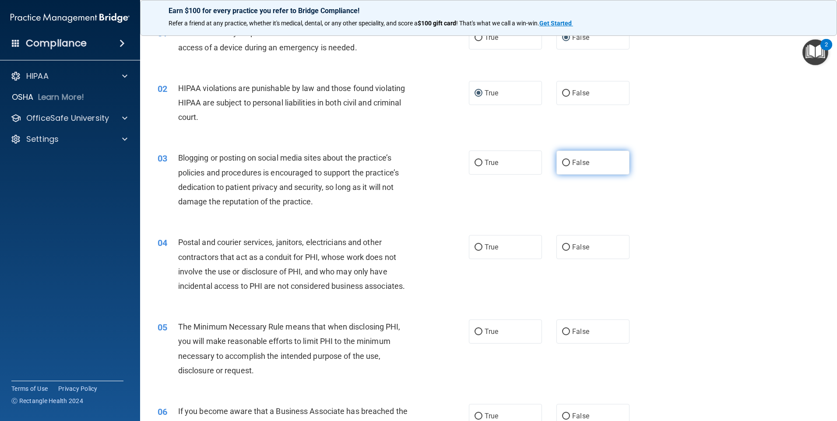
click at [556, 158] on label "False" at bounding box center [592, 163] width 73 height 24
click at [562, 160] on input "False" at bounding box center [566, 163] width 8 height 7
radio input "true"
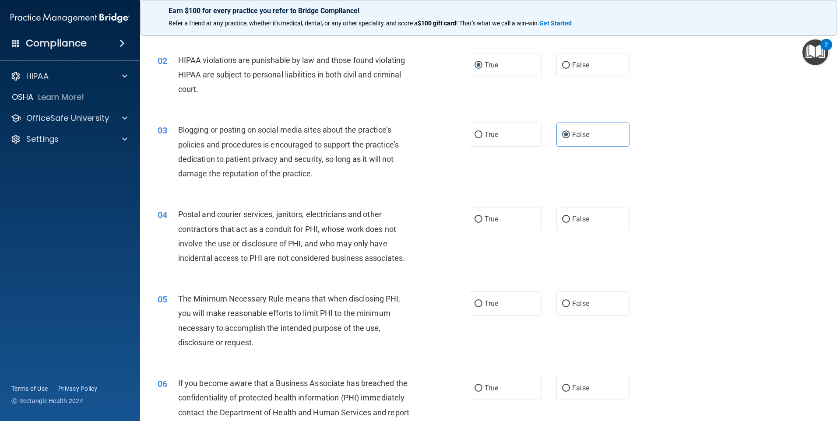
scroll to position [88, 0]
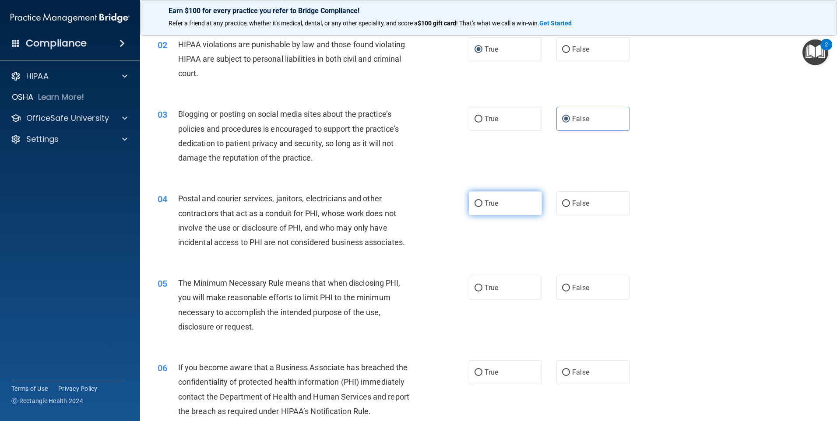
click at [499, 205] on label "True" at bounding box center [505, 203] width 73 height 24
click at [482, 205] on input "True" at bounding box center [478, 203] width 8 height 7
radio input "true"
click at [570, 384] on label "False" at bounding box center [592, 372] width 73 height 24
click at [570, 376] on input "False" at bounding box center [566, 372] width 8 height 7
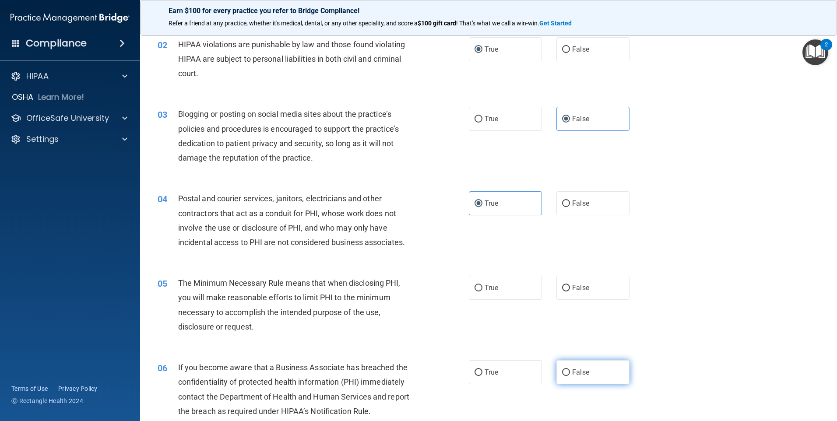
radio input "true"
click at [497, 284] on label "True" at bounding box center [505, 288] width 73 height 24
click at [482, 285] on input "True" at bounding box center [478, 288] width 8 height 7
radio input "true"
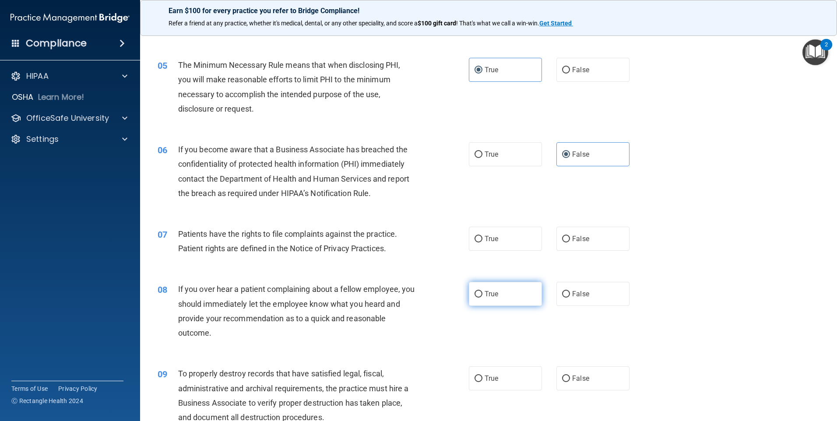
scroll to position [306, 0]
click at [478, 238] on input "True" at bounding box center [478, 238] width 8 height 7
radio input "true"
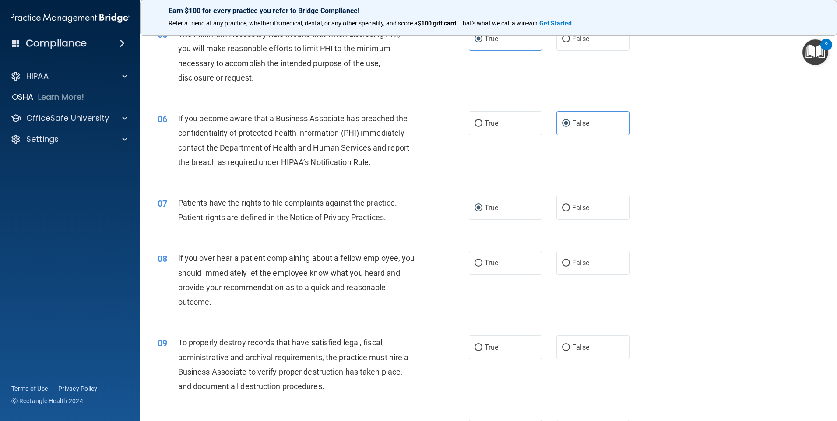
scroll to position [394, 0]
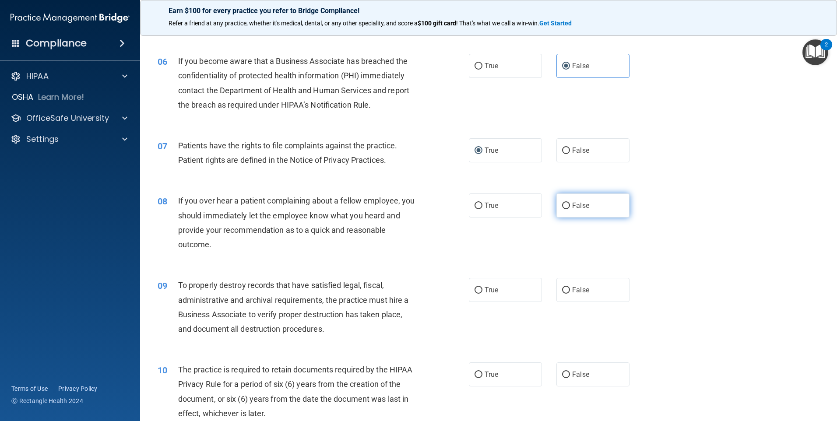
click at [598, 200] on label "False" at bounding box center [592, 205] width 73 height 24
click at [570, 203] on input "False" at bounding box center [566, 206] width 8 height 7
radio input "true"
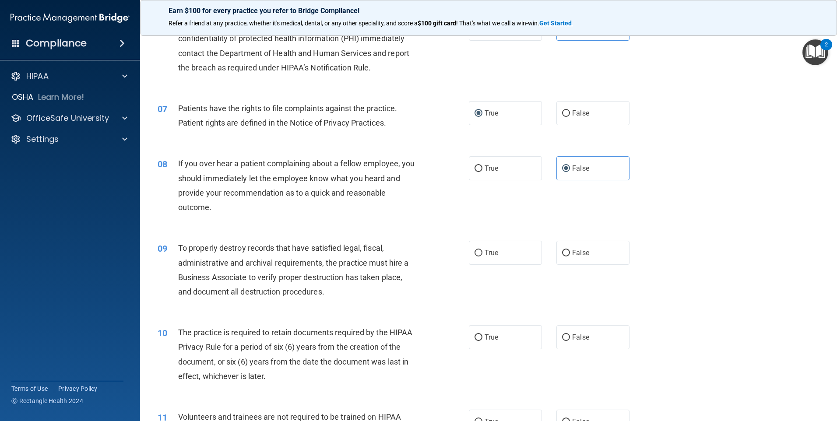
scroll to position [481, 0]
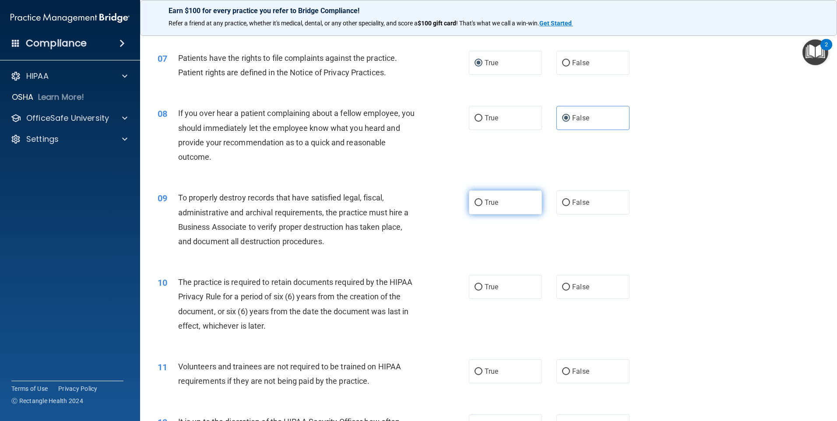
click at [480, 206] on label "True" at bounding box center [505, 202] width 73 height 24
click at [480, 206] on input "True" at bounding box center [478, 203] width 8 height 7
radio input "true"
click at [562, 200] on input "False" at bounding box center [566, 203] width 8 height 7
radio input "true"
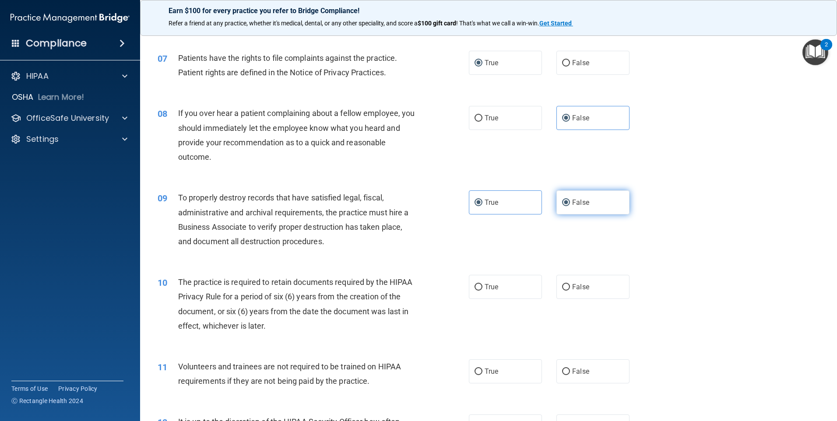
radio input "false"
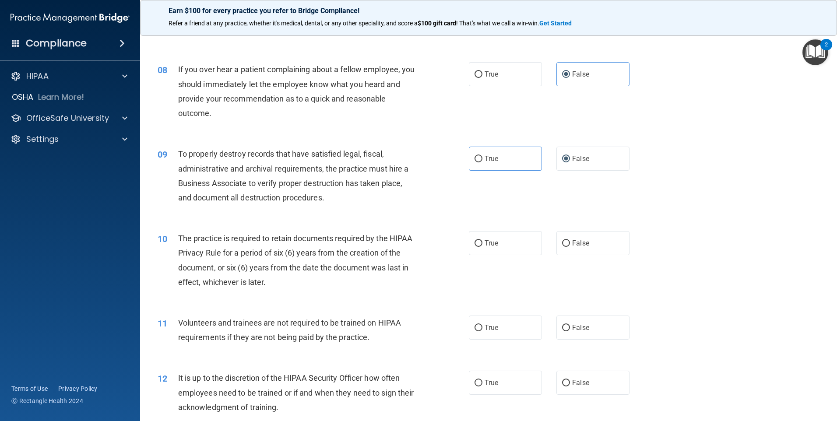
scroll to position [569, 0]
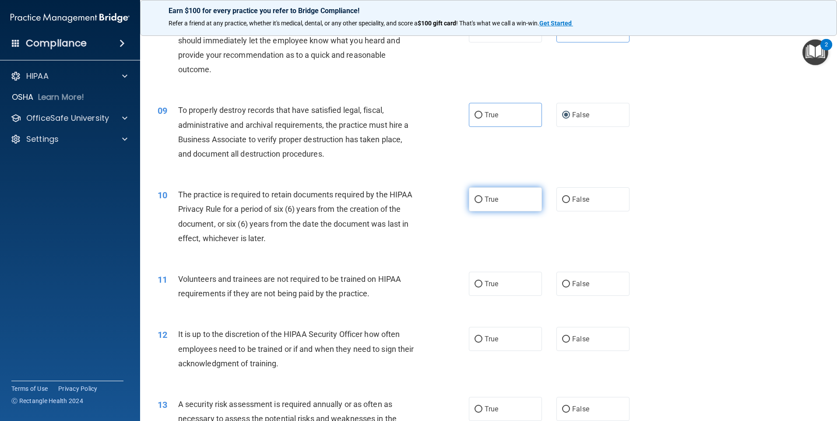
click at [469, 195] on label "True" at bounding box center [505, 199] width 73 height 24
click at [474, 196] on input "True" at bounding box center [478, 199] width 8 height 7
radio input "true"
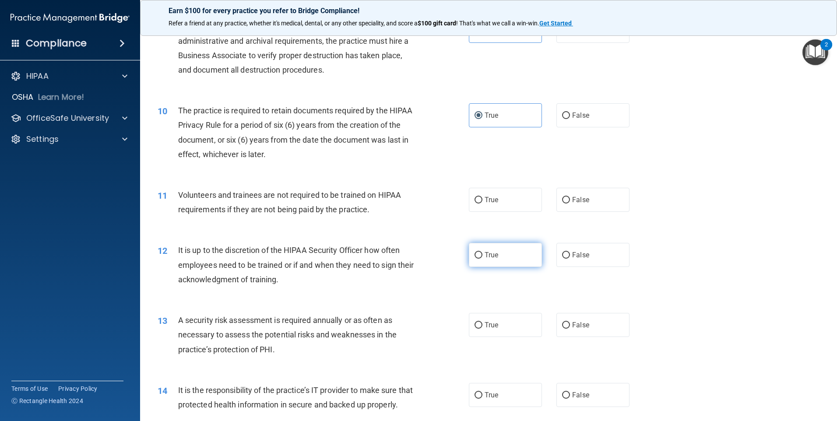
scroll to position [656, 0]
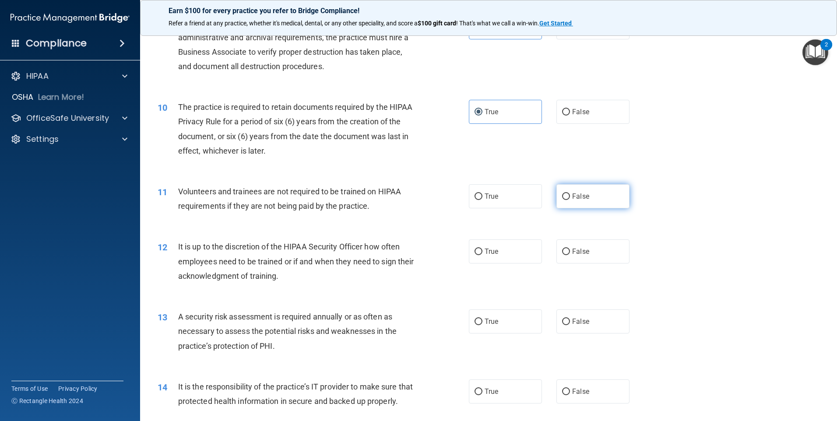
click at [566, 199] on label "False" at bounding box center [592, 196] width 73 height 24
click at [566, 199] on input "False" at bounding box center [566, 196] width 8 height 7
radio input "true"
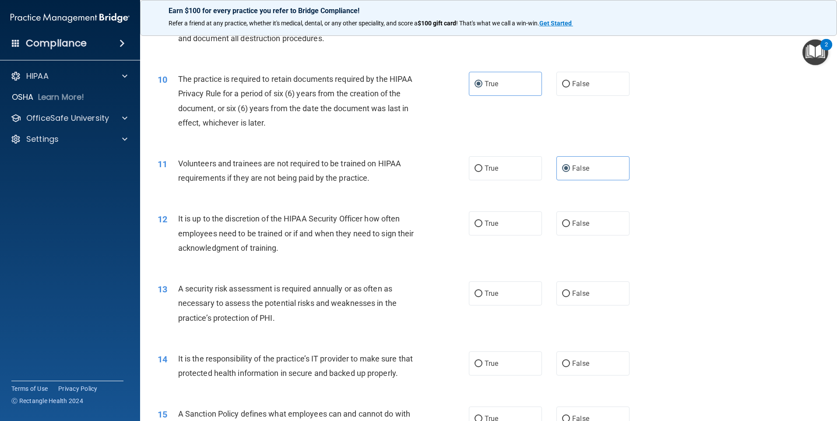
scroll to position [700, 0]
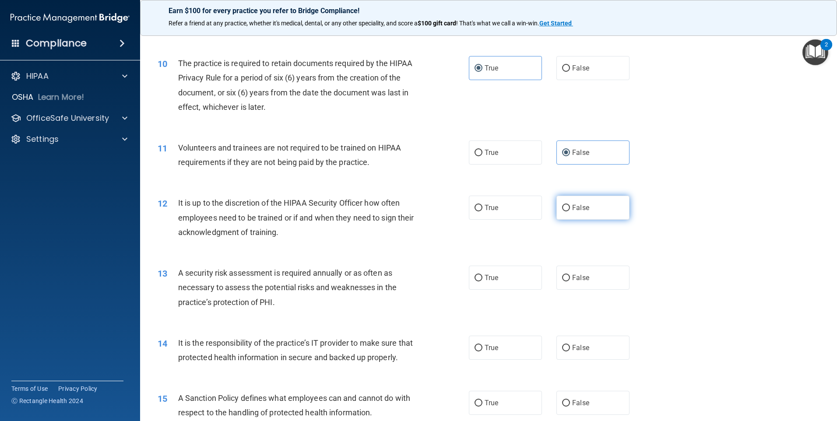
click at [569, 212] on label "False" at bounding box center [592, 208] width 73 height 24
click at [569, 211] on input "False" at bounding box center [566, 208] width 8 height 7
radio input "true"
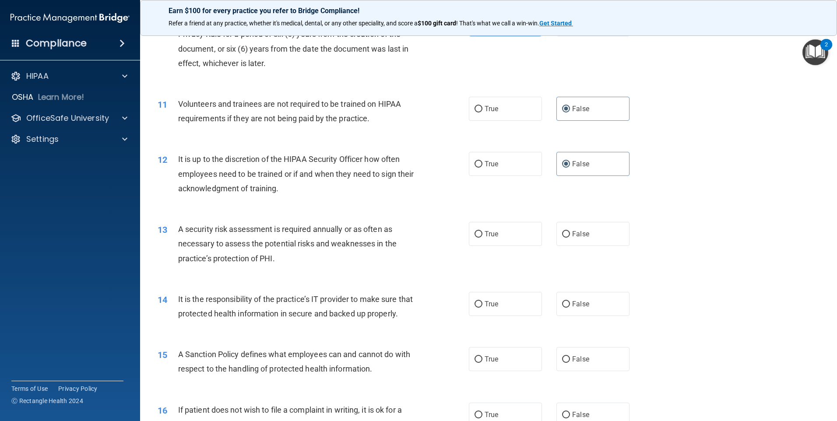
scroll to position [788, 0]
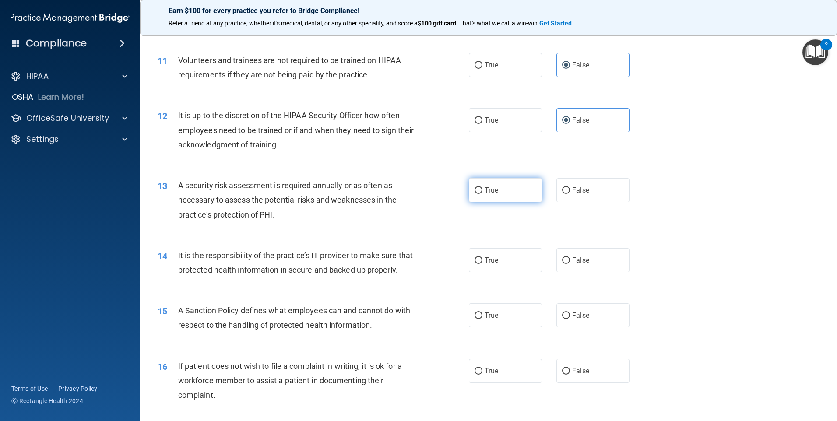
click at [490, 194] on span "True" at bounding box center [491, 190] width 14 height 8
click at [482, 194] on input "True" at bounding box center [478, 190] width 8 height 7
radio input "true"
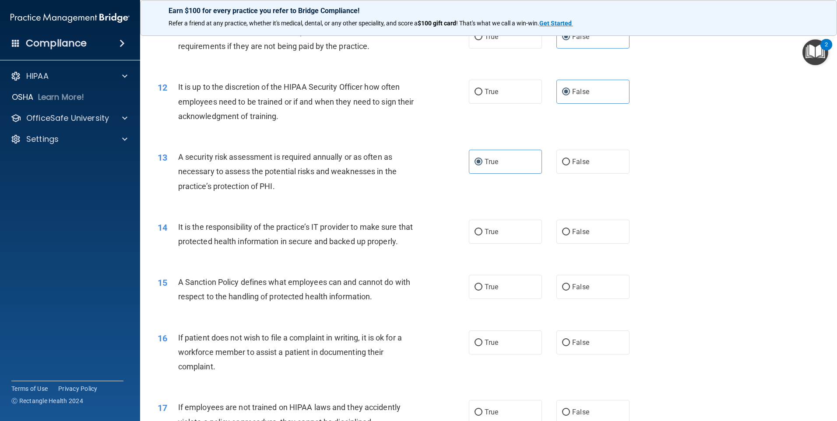
scroll to position [831, 0]
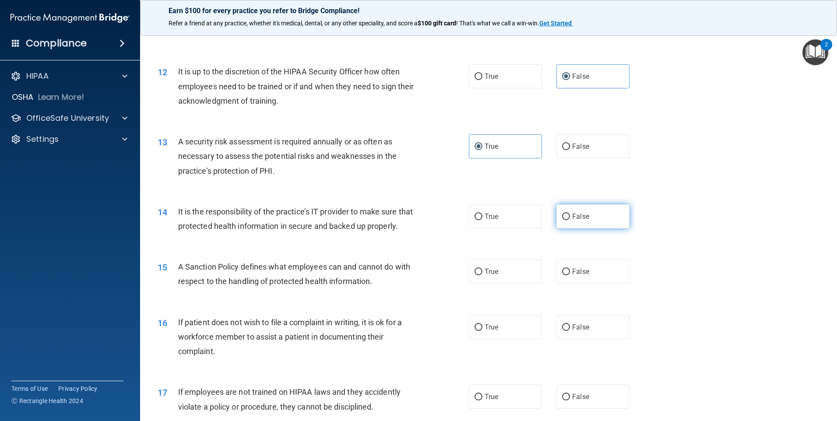
click at [562, 214] on input "False" at bounding box center [566, 217] width 8 height 7
radio input "true"
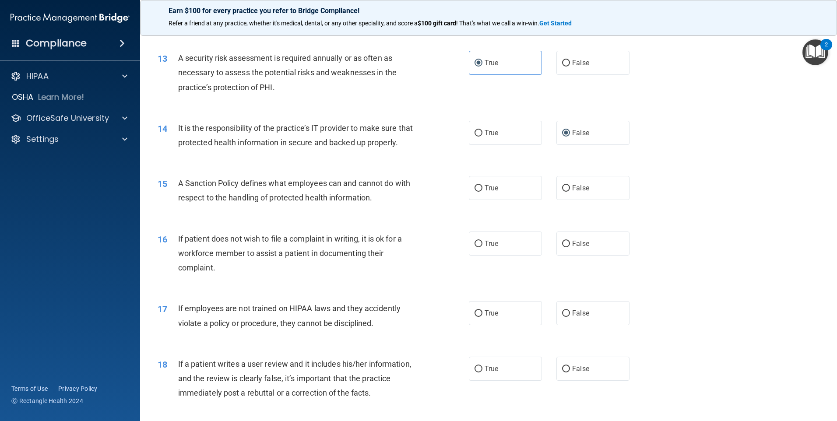
scroll to position [919, 0]
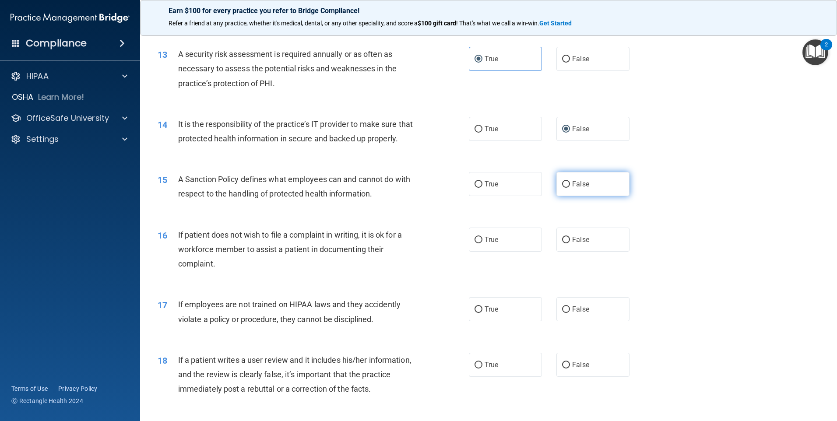
click at [584, 188] on span "False" at bounding box center [580, 184] width 17 height 8
click at [570, 188] on input "False" at bounding box center [566, 184] width 8 height 7
radio input "true"
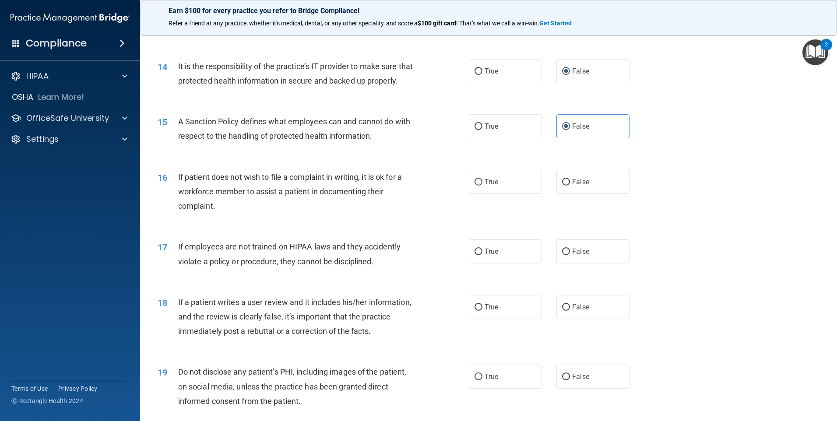
scroll to position [1006, 0]
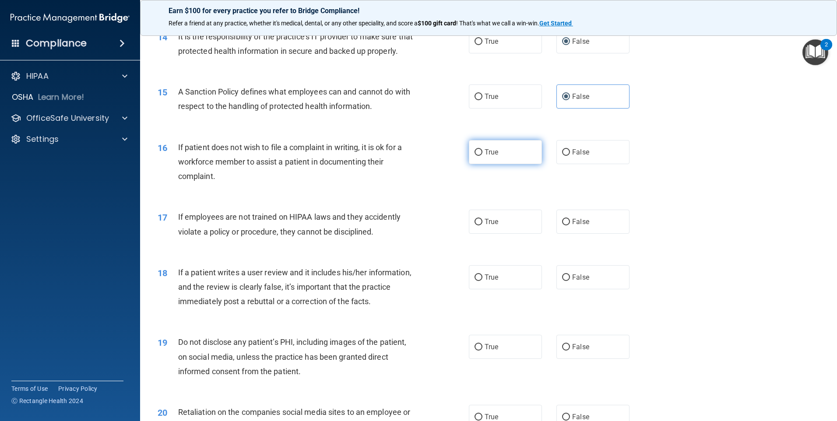
click at [493, 161] on label "True" at bounding box center [505, 152] width 73 height 24
click at [482, 156] on input "True" at bounding box center [478, 152] width 8 height 7
radio input "true"
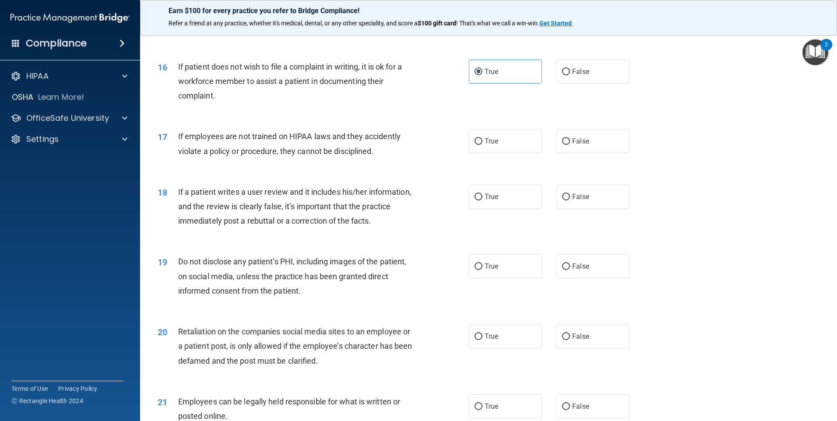
scroll to position [1094, 0]
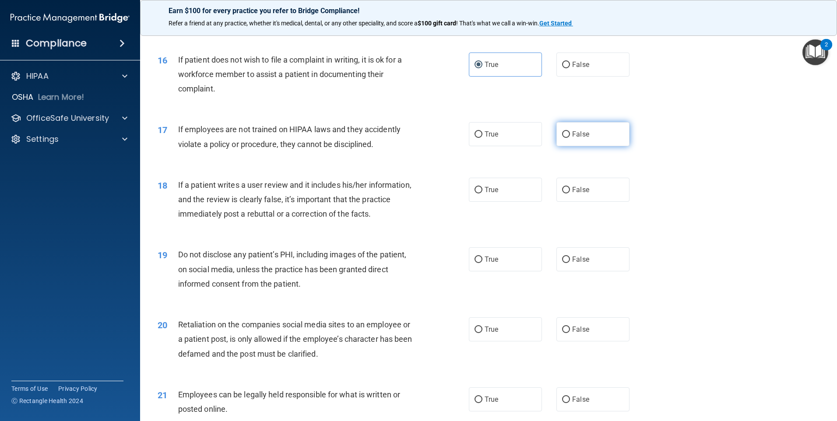
click at [567, 146] on label "False" at bounding box center [592, 134] width 73 height 24
click at [567, 138] on input "False" at bounding box center [566, 134] width 8 height 7
radio input "true"
click at [568, 198] on label "False" at bounding box center [592, 190] width 73 height 24
click at [568, 193] on input "False" at bounding box center [566, 190] width 8 height 7
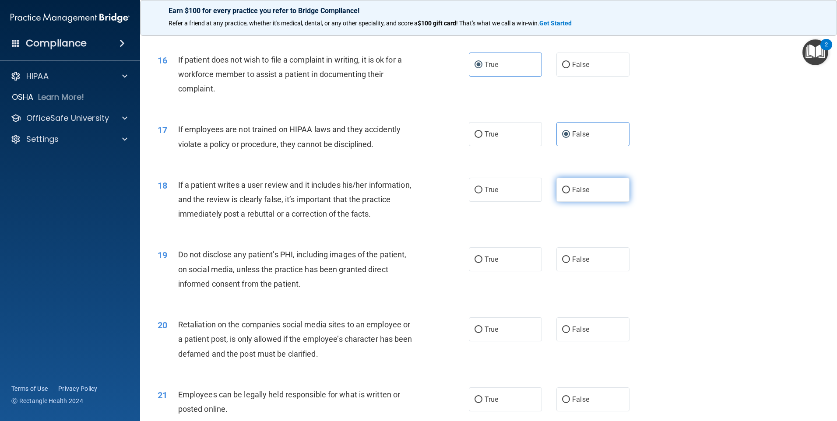
radio input "true"
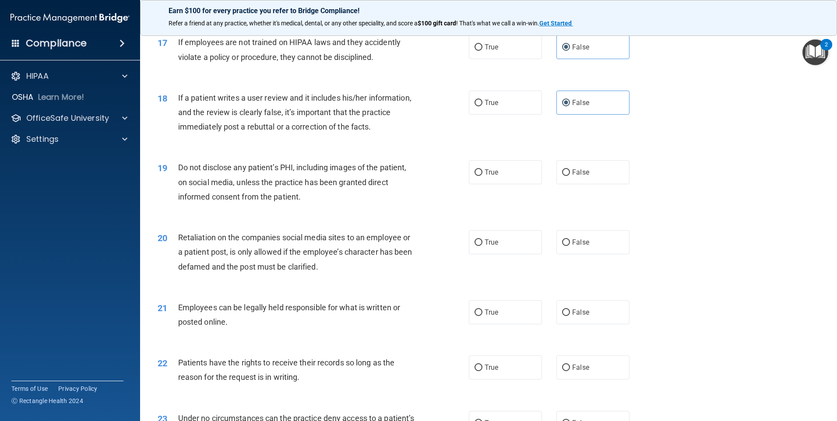
scroll to position [1181, 0]
click at [473, 179] on label "True" at bounding box center [505, 172] width 73 height 24
click at [474, 175] on input "True" at bounding box center [478, 172] width 8 height 7
radio input "true"
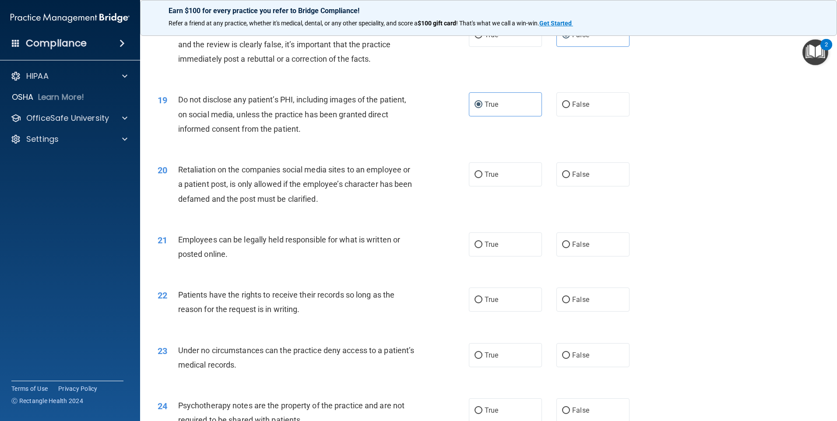
scroll to position [1269, 0]
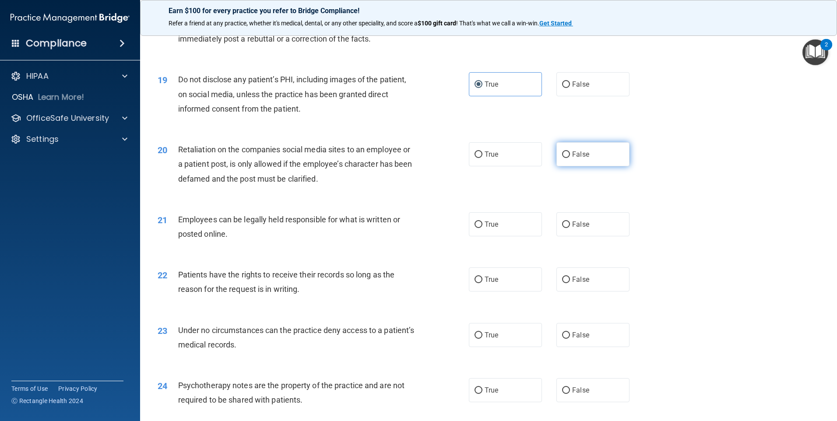
click at [596, 166] on label "False" at bounding box center [592, 154] width 73 height 24
click at [570, 158] on input "False" at bounding box center [566, 154] width 8 height 7
radio input "true"
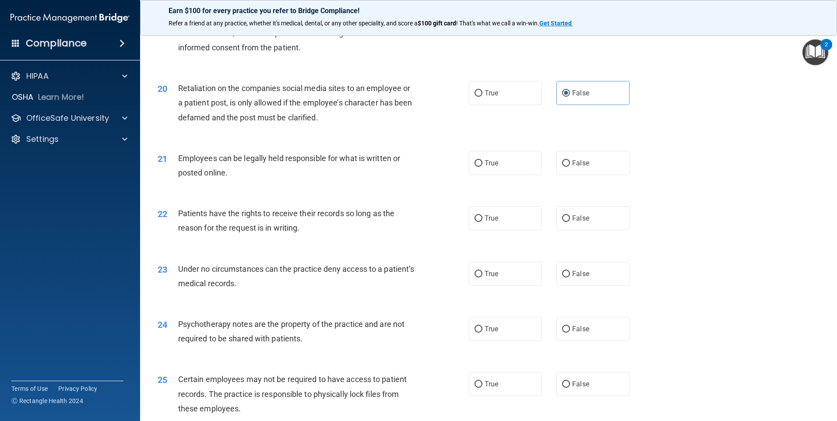
scroll to position [1356, 0]
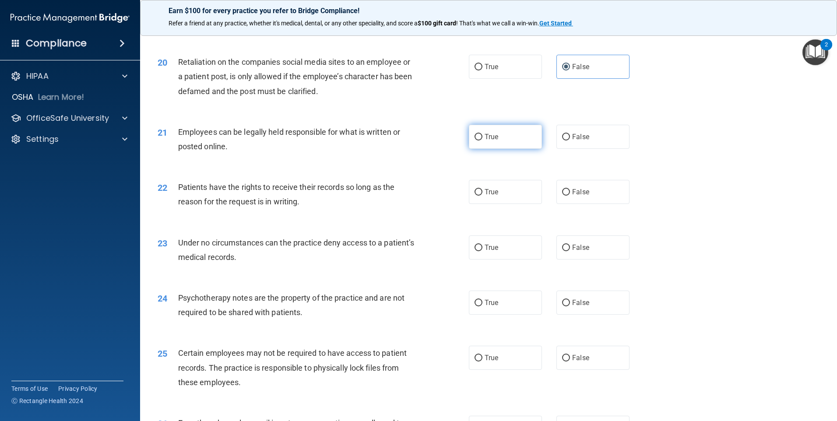
click at [504, 149] on label "True" at bounding box center [505, 137] width 73 height 24
click at [482, 140] on input "True" at bounding box center [478, 137] width 8 height 7
radio input "true"
click at [577, 196] on span "False" at bounding box center [580, 192] width 17 height 8
click at [556, 204] on label "False" at bounding box center [592, 192] width 73 height 24
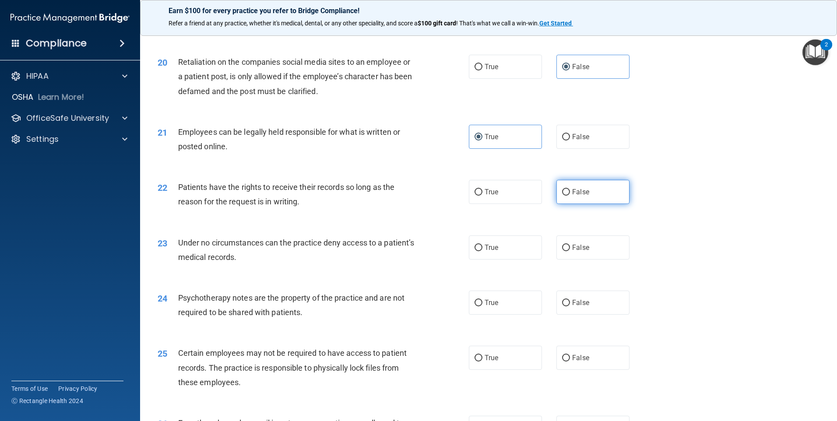
click at [562, 196] on input "False" at bounding box center [566, 192] width 8 height 7
radio input "true"
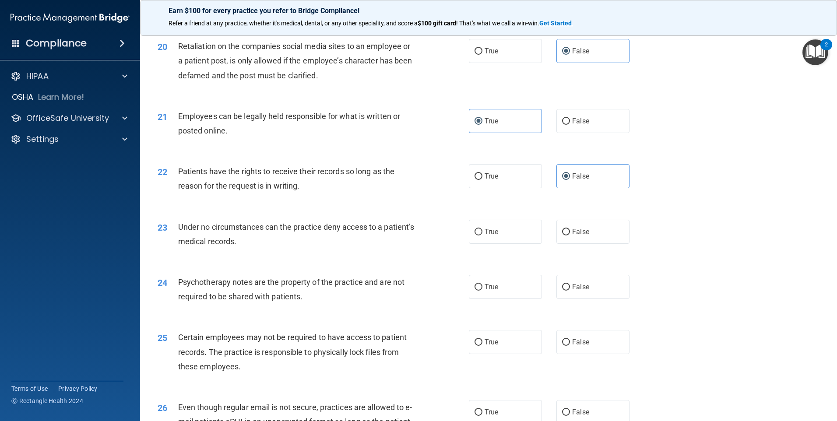
scroll to position [1400, 0]
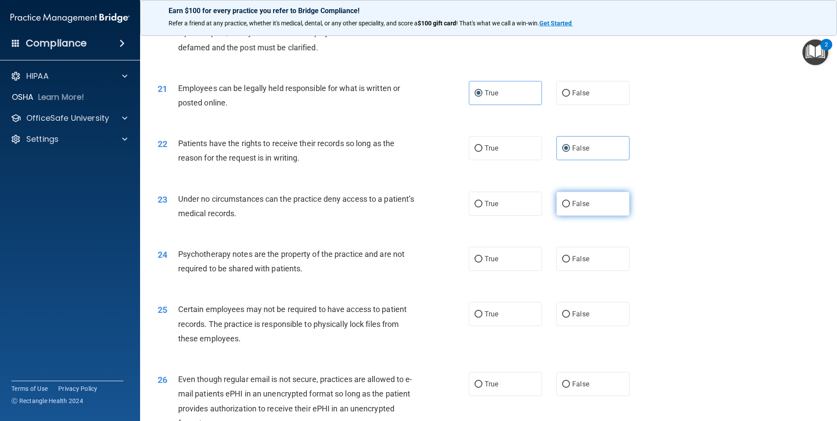
click at [565, 207] on input "False" at bounding box center [566, 204] width 8 height 7
radio input "true"
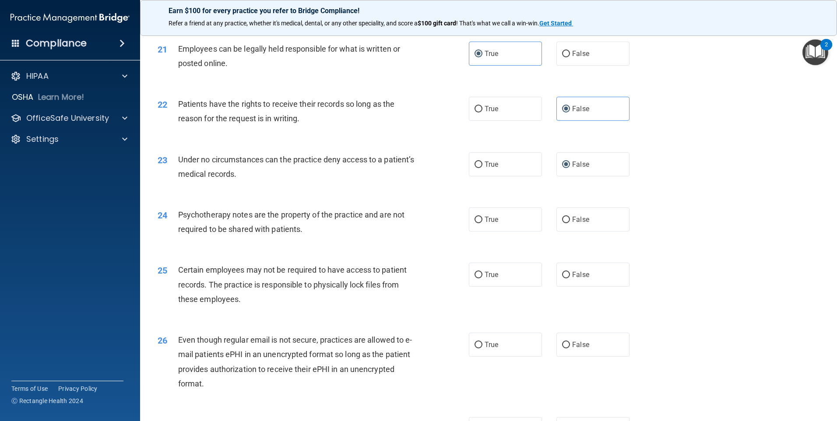
scroll to position [1488, 0]
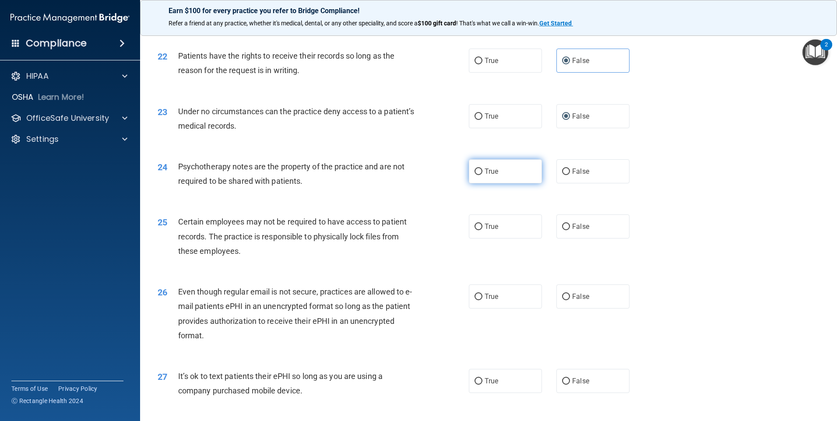
click at [488, 183] on label "True" at bounding box center [505, 171] width 73 height 24
click at [482, 175] on input "True" at bounding box center [478, 171] width 8 height 7
radio input "true"
click at [476, 230] on input "True" at bounding box center [478, 227] width 8 height 7
radio input "true"
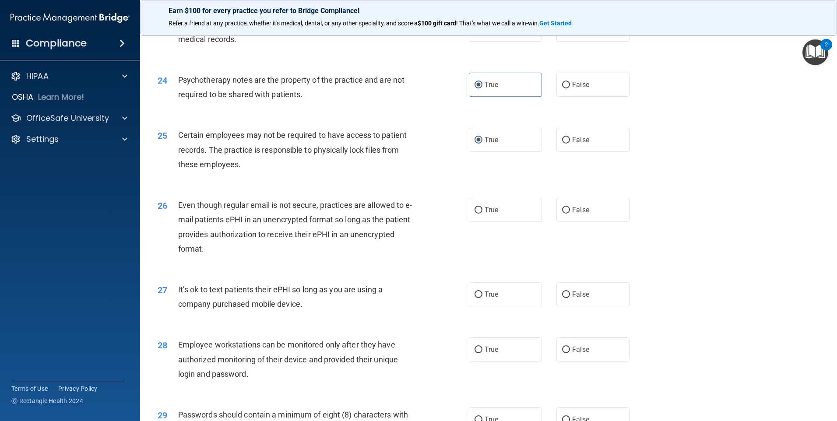
scroll to position [1575, 0]
click at [477, 213] on input "True" at bounding box center [478, 209] width 8 height 7
radio input "true"
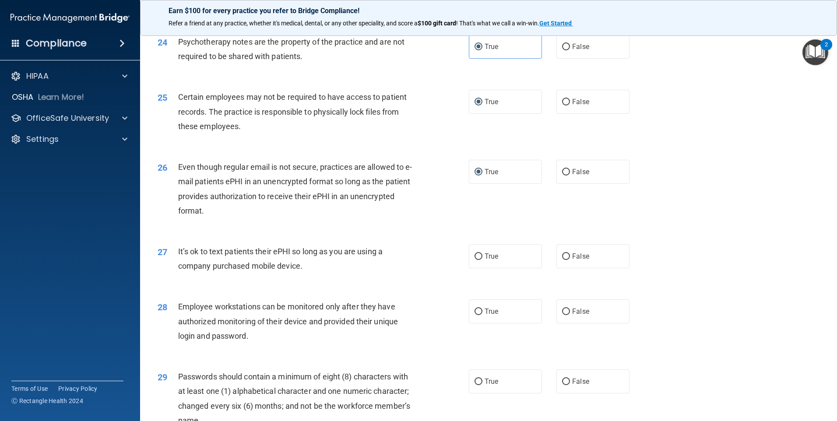
scroll to position [1663, 0]
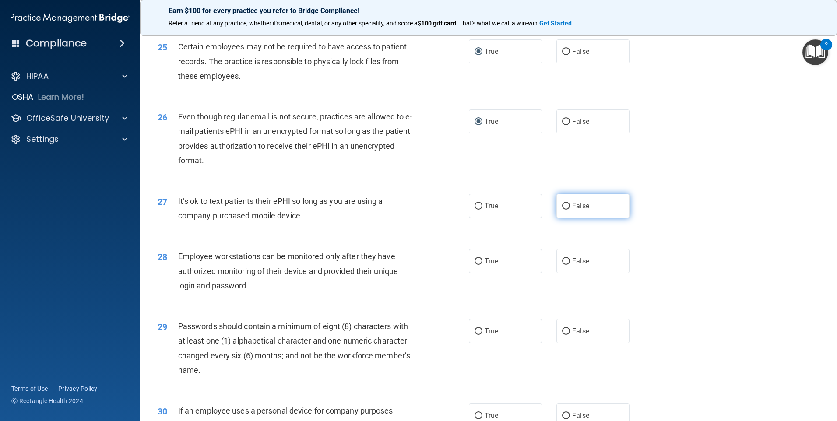
click at [558, 218] on label "False" at bounding box center [592, 206] width 73 height 24
click at [562, 210] on input "False" at bounding box center [566, 206] width 8 height 7
radio input "true"
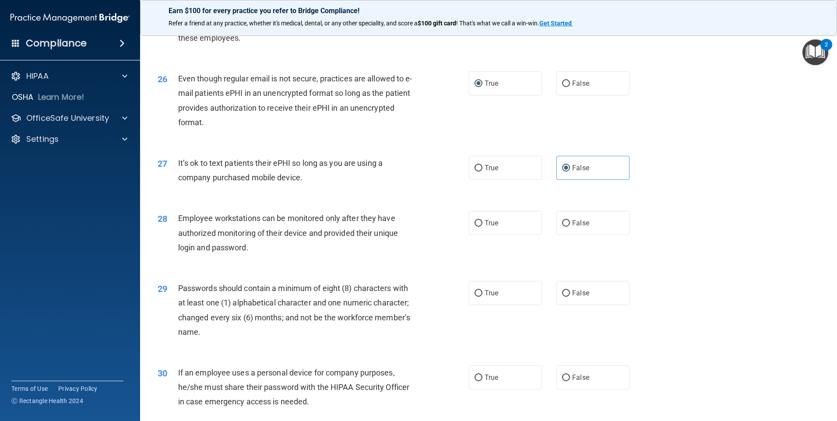
scroll to position [1750, 0]
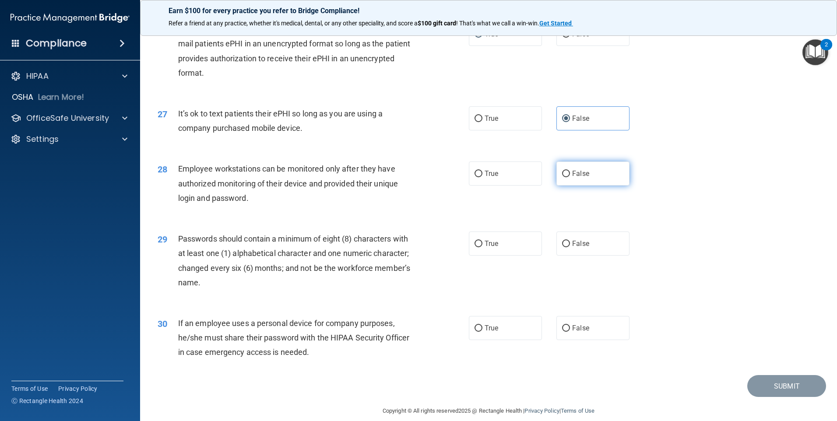
click at [572, 178] on span "False" at bounding box center [580, 173] width 17 height 8
click at [570, 177] on input "False" at bounding box center [566, 174] width 8 height 7
radio input "true"
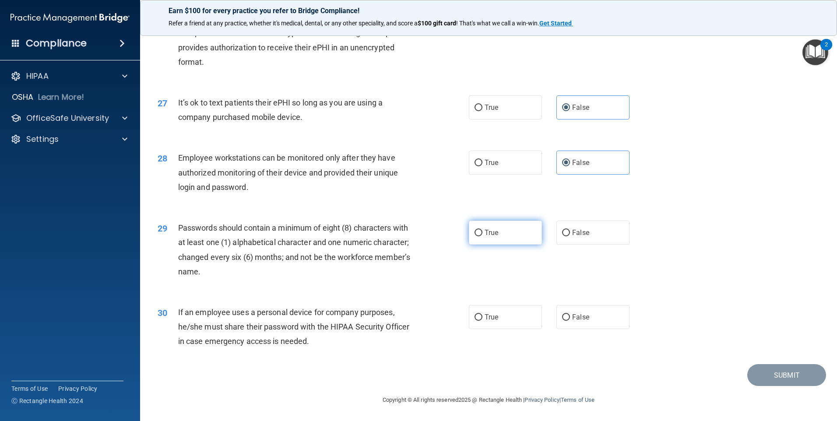
click at [491, 236] on span "True" at bounding box center [491, 232] width 14 height 8
click at [482, 236] on input "True" at bounding box center [478, 233] width 8 height 7
radio input "true"
click at [573, 323] on label "False" at bounding box center [592, 317] width 73 height 24
click at [570, 321] on input "False" at bounding box center [566, 317] width 8 height 7
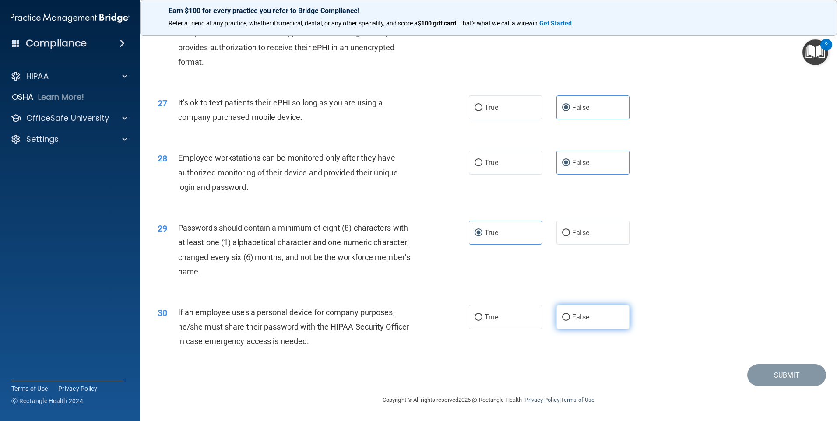
radio input "true"
click at [781, 383] on button "Submit" at bounding box center [786, 375] width 79 height 22
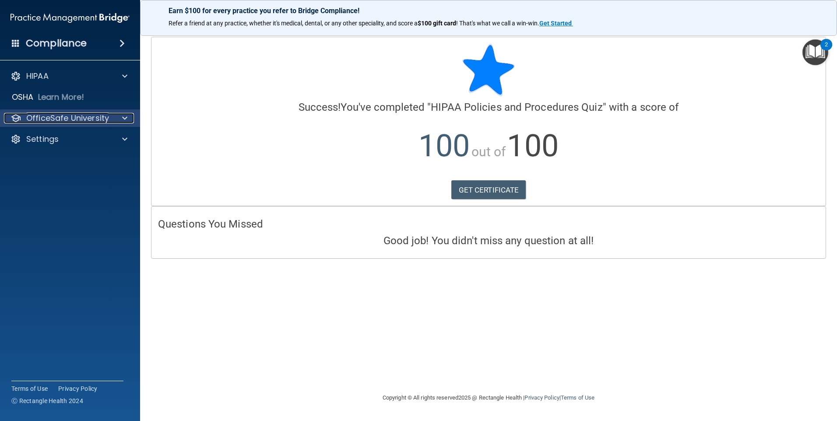
click at [60, 116] on p "OfficeSafe University" at bounding box center [67, 118] width 83 height 11
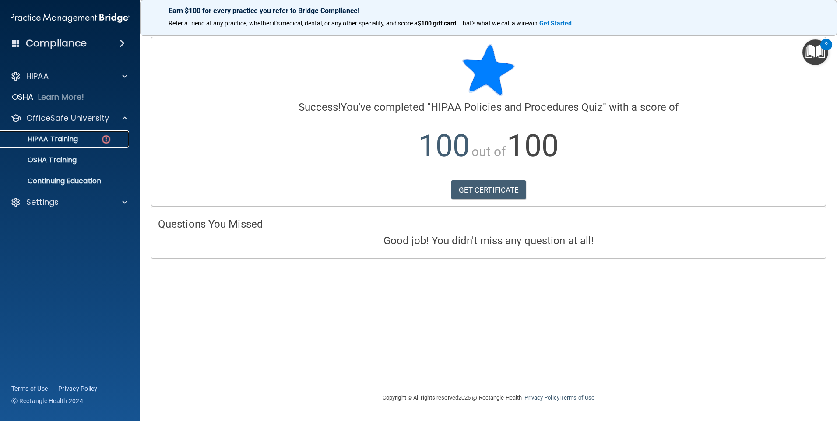
click at [69, 138] on p "HIPAA Training" at bounding box center [42, 139] width 72 height 9
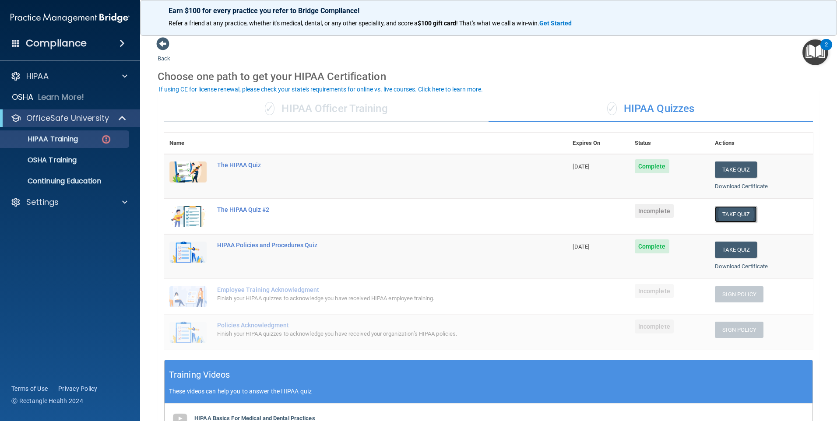
click at [728, 212] on button "Take Quiz" at bounding box center [736, 214] width 42 height 16
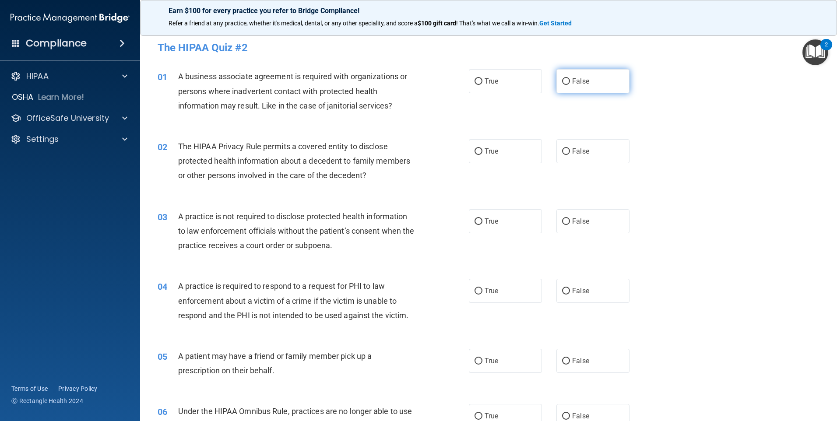
click at [565, 84] on input "False" at bounding box center [566, 81] width 8 height 7
radio input "true"
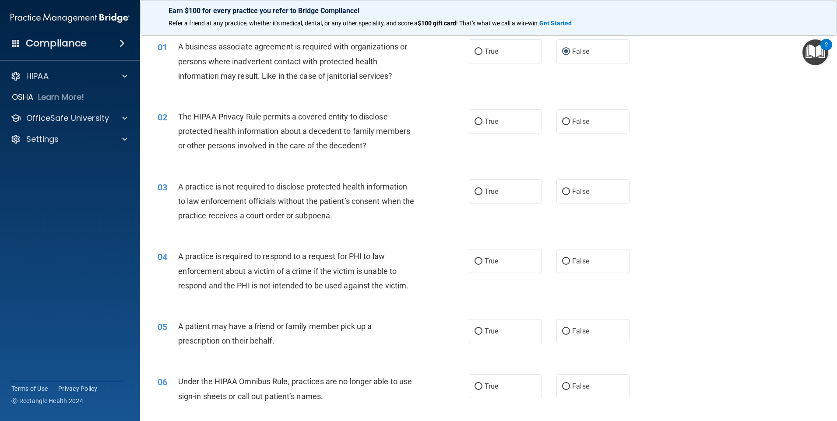
scroll to position [88, 0]
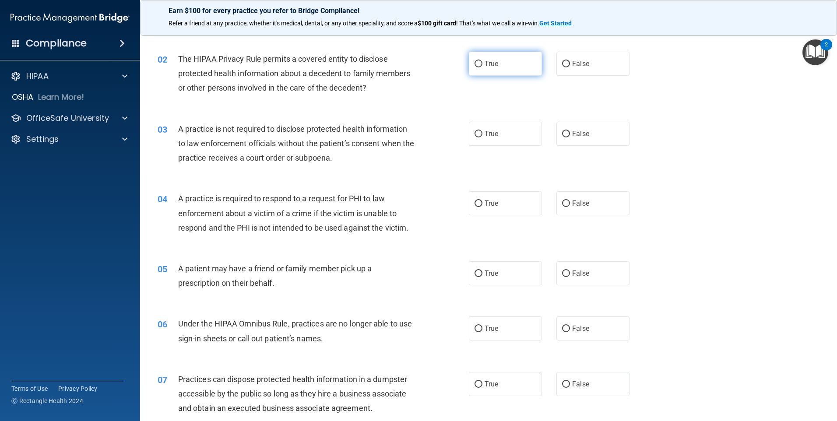
click at [484, 68] on label "True" at bounding box center [505, 64] width 73 height 24
click at [482, 67] on input "True" at bounding box center [478, 64] width 8 height 7
radio input "true"
click at [573, 137] on span "False" at bounding box center [580, 134] width 17 height 8
click at [570, 137] on input "False" at bounding box center [566, 134] width 8 height 7
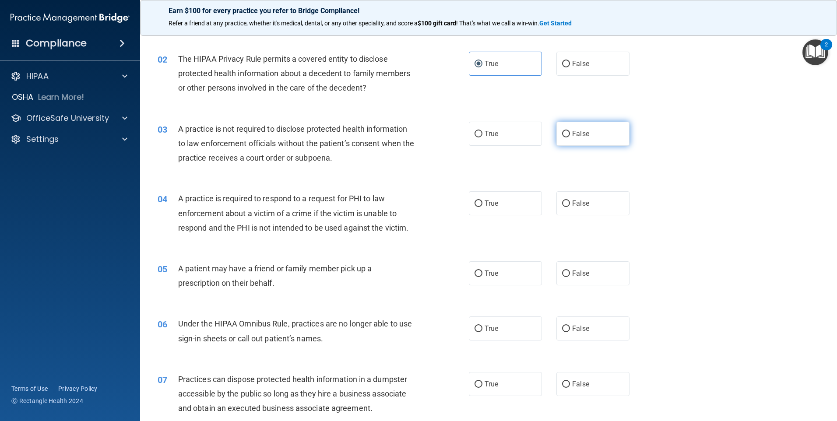
radio input "true"
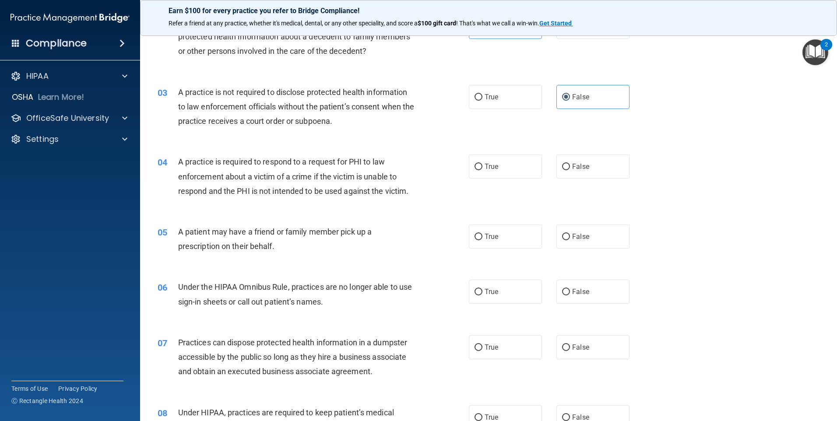
scroll to position [175, 0]
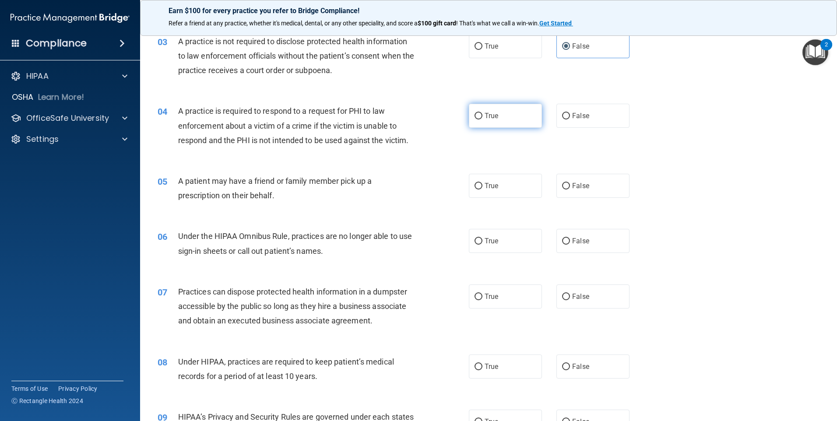
click at [498, 123] on label "True" at bounding box center [505, 116] width 73 height 24
click at [482, 119] on input "True" at bounding box center [478, 116] width 8 height 7
radio input "true"
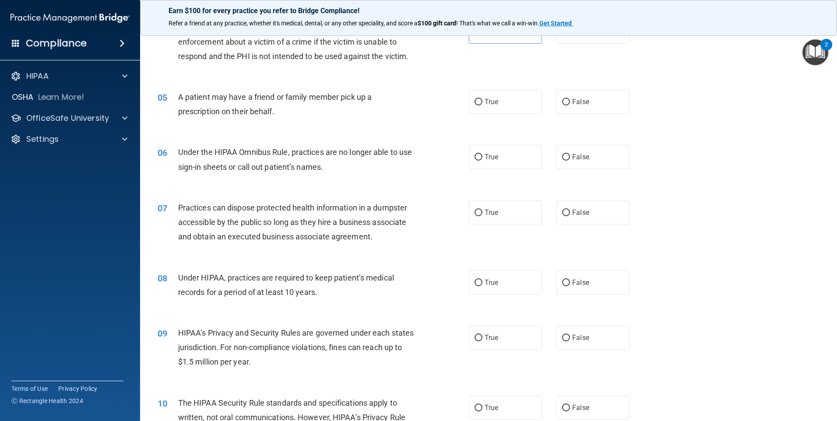
scroll to position [263, 0]
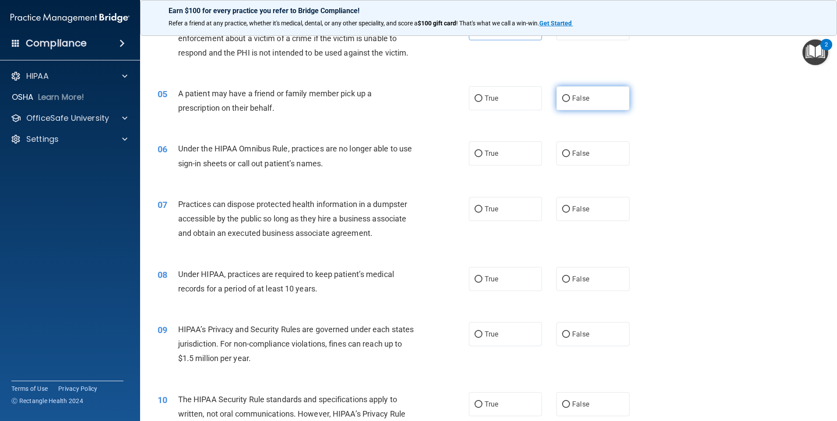
click at [564, 98] on input "False" at bounding box center [566, 98] width 8 height 7
radio input "true"
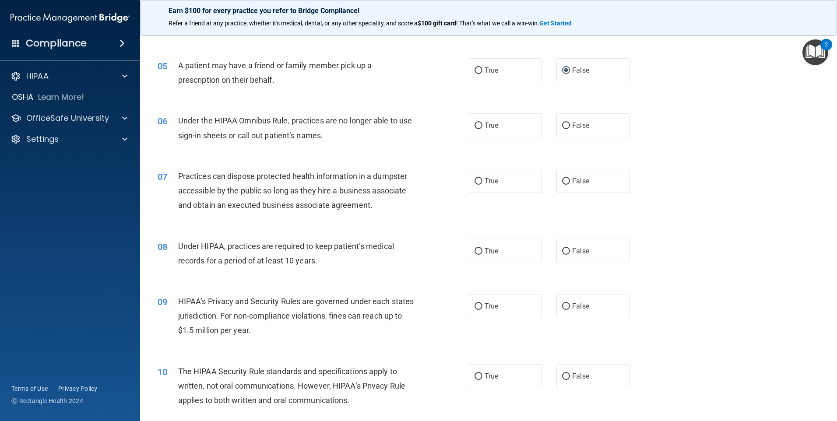
scroll to position [306, 0]
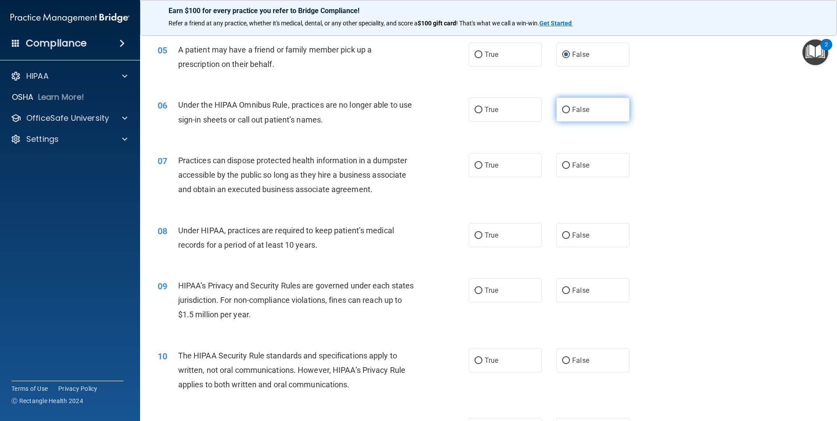
click at [585, 110] on label "False" at bounding box center [592, 110] width 73 height 24
click at [570, 110] on input "False" at bounding box center [566, 110] width 8 height 7
radio input "true"
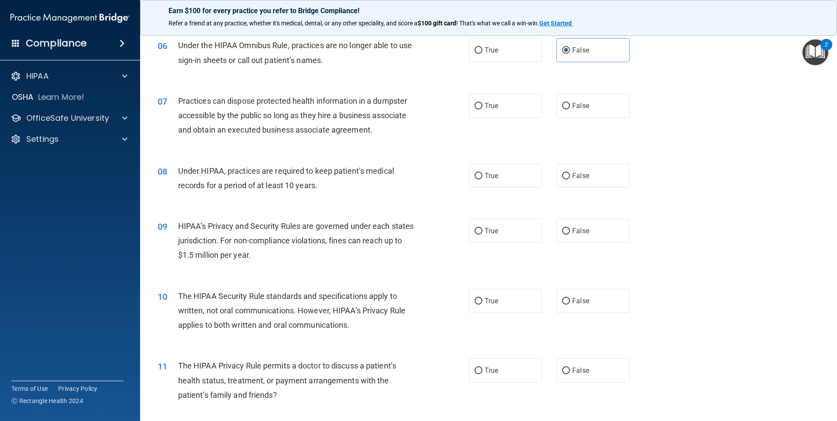
scroll to position [350, 0]
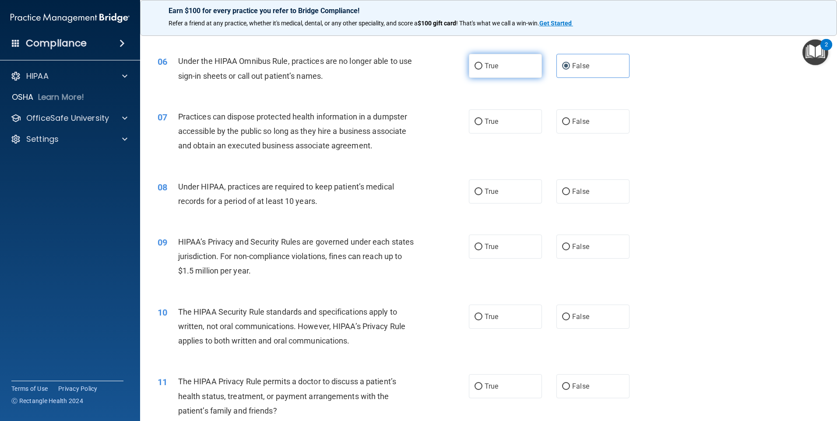
click at [492, 70] on label "True" at bounding box center [505, 66] width 73 height 24
click at [482, 70] on input "True" at bounding box center [478, 66] width 8 height 7
radio input "true"
radio input "false"
click at [581, 116] on label "False" at bounding box center [592, 121] width 73 height 24
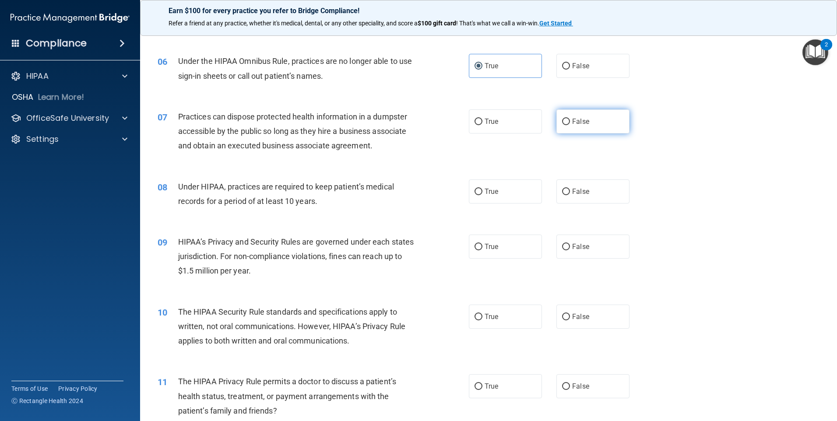
click at [570, 119] on input "False" at bounding box center [566, 122] width 8 height 7
radio input "true"
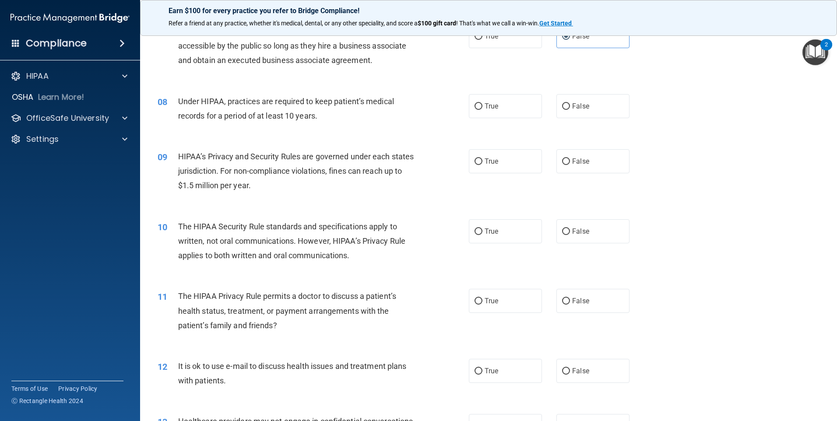
scroll to position [438, 0]
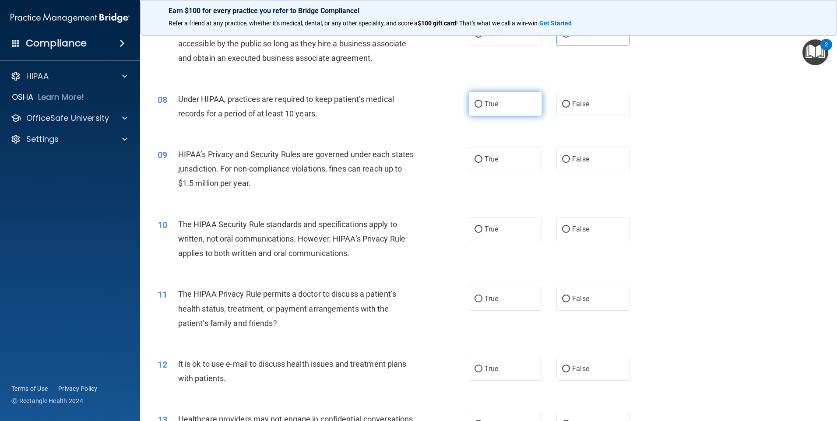
click at [475, 112] on label "True" at bounding box center [505, 104] width 73 height 24
click at [475, 108] on input "True" at bounding box center [478, 104] width 8 height 7
radio input "true"
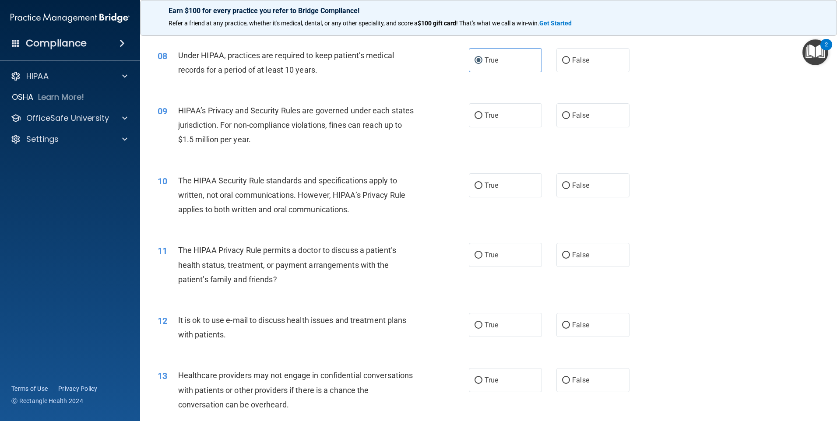
scroll to position [525, 0]
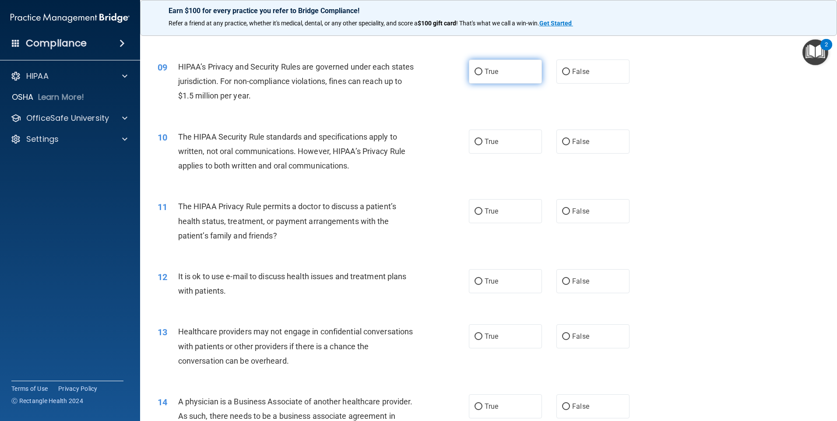
click at [501, 69] on label "True" at bounding box center [505, 72] width 73 height 24
click at [482, 69] on input "True" at bounding box center [478, 72] width 8 height 7
radio input "true"
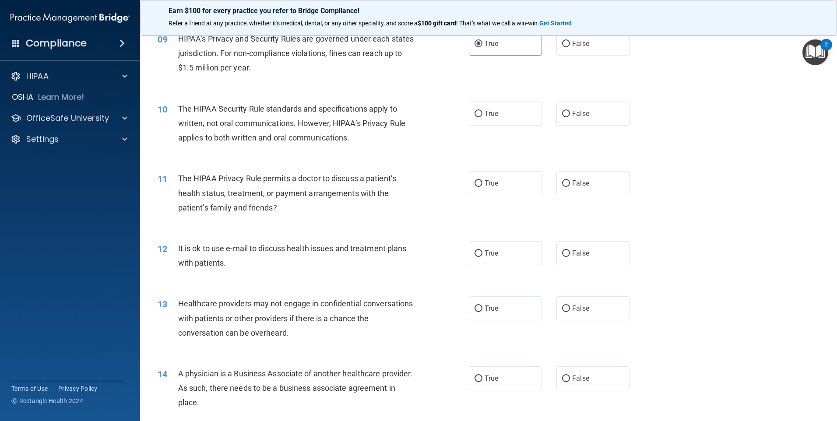
scroll to position [569, 0]
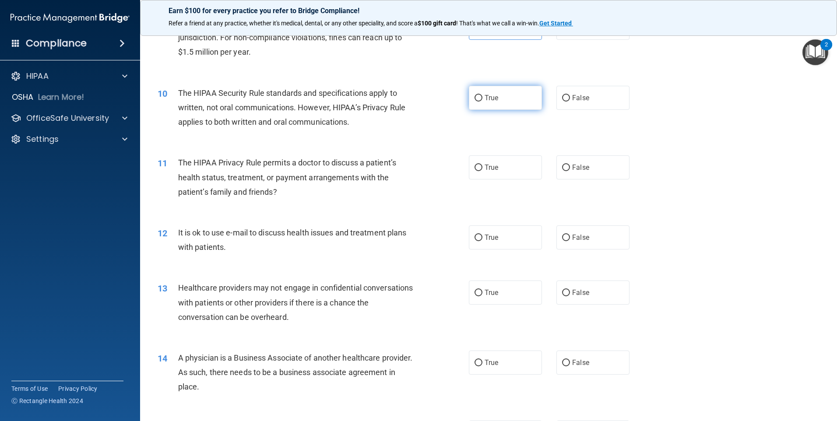
click at [531, 95] on label "True" at bounding box center [505, 98] width 73 height 24
click at [482, 95] on input "True" at bounding box center [478, 98] width 8 height 7
radio input "true"
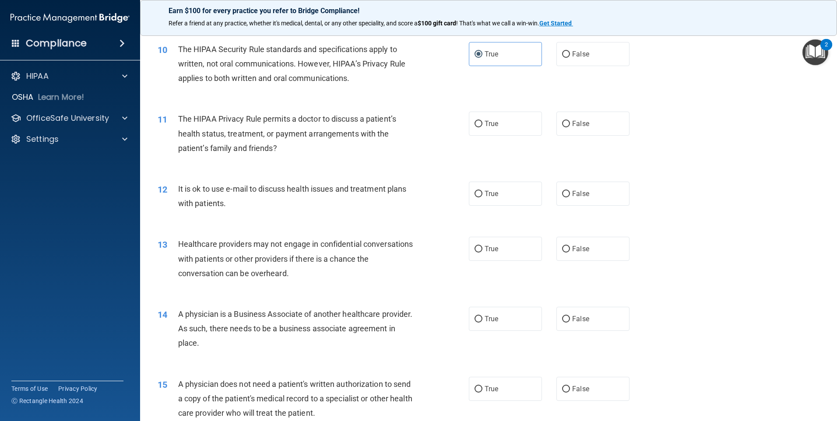
scroll to position [656, 0]
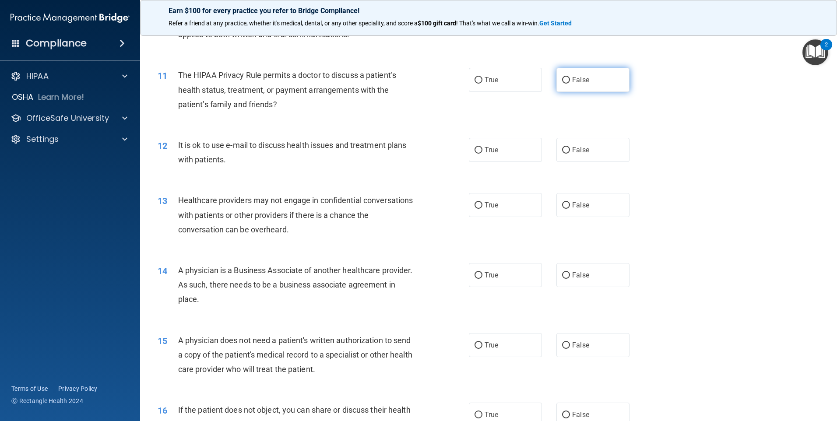
click at [566, 82] on label "False" at bounding box center [592, 80] width 73 height 24
click at [566, 82] on input "False" at bounding box center [566, 80] width 8 height 7
radio input "true"
click at [583, 158] on label "False" at bounding box center [592, 150] width 73 height 24
click at [570, 154] on input "False" at bounding box center [566, 150] width 8 height 7
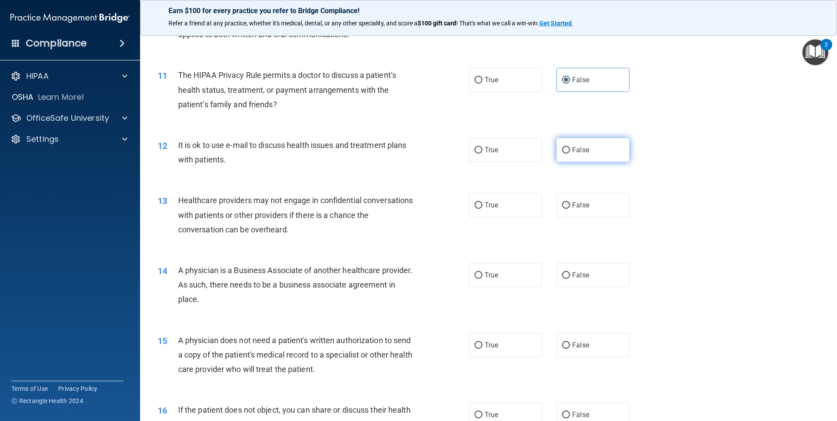
radio input "true"
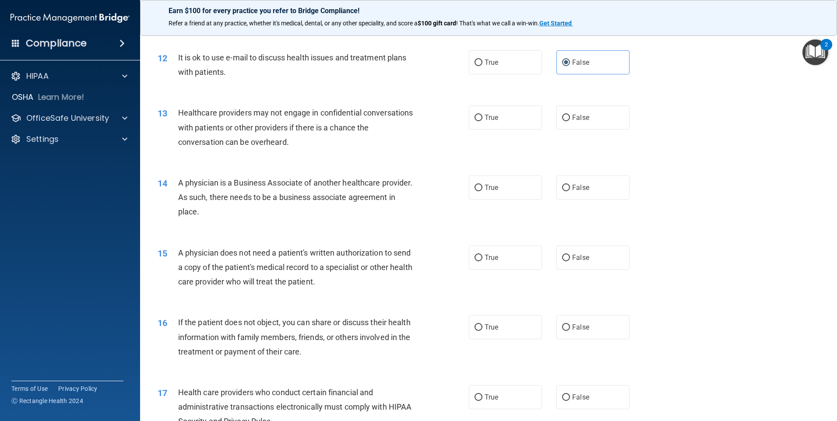
scroll to position [788, 0]
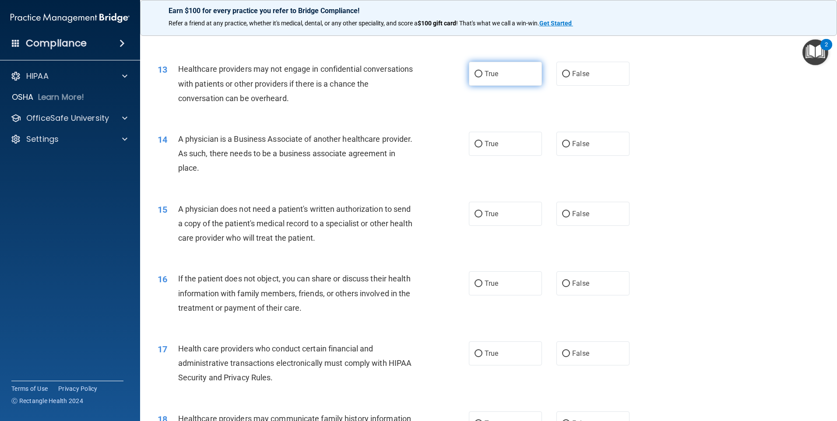
click at [494, 81] on label "True" at bounding box center [505, 74] width 73 height 24
click at [482, 77] on input "True" at bounding box center [478, 74] width 8 height 7
radio input "true"
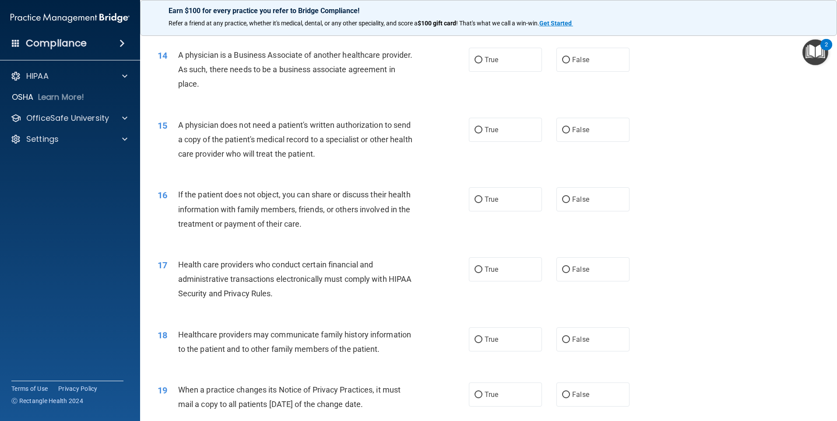
scroll to position [875, 0]
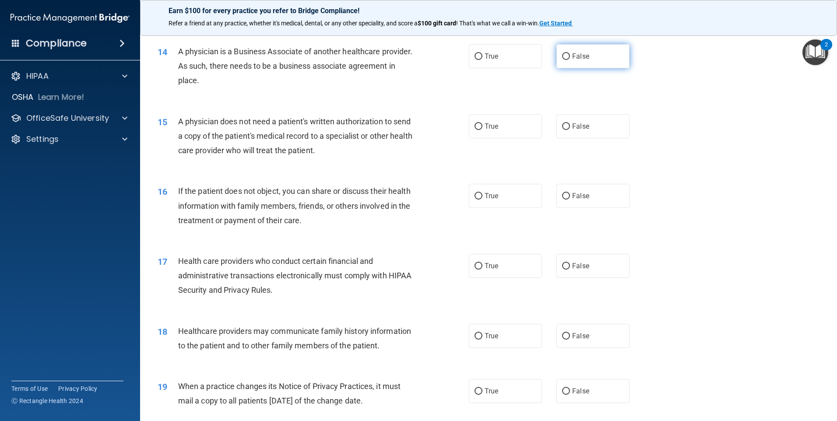
click at [595, 50] on label "False" at bounding box center [592, 56] width 73 height 24
click at [570, 53] on input "False" at bounding box center [566, 56] width 8 height 7
radio input "true"
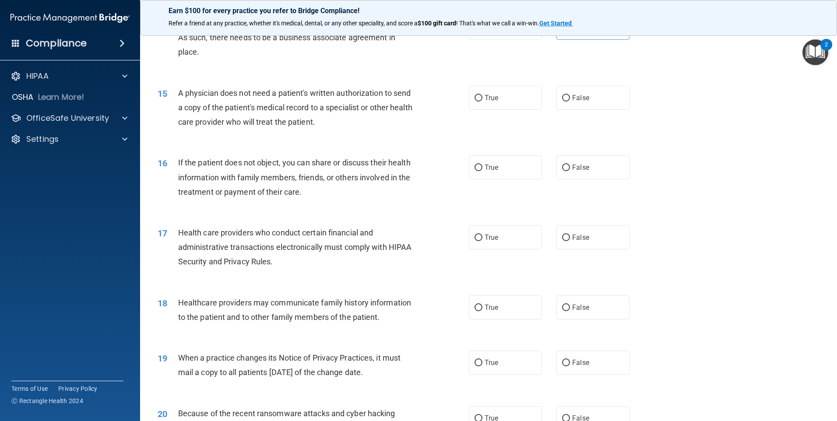
scroll to position [919, 0]
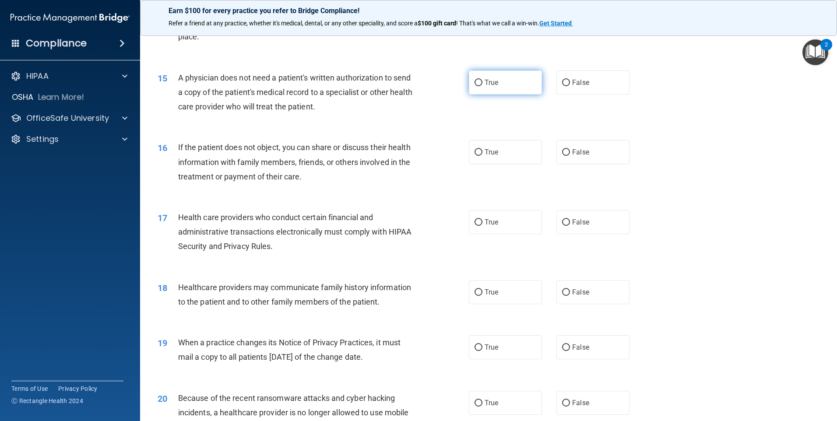
click at [482, 91] on label "True" at bounding box center [505, 82] width 73 height 24
click at [482, 86] on input "True" at bounding box center [478, 83] width 8 height 7
radio input "true"
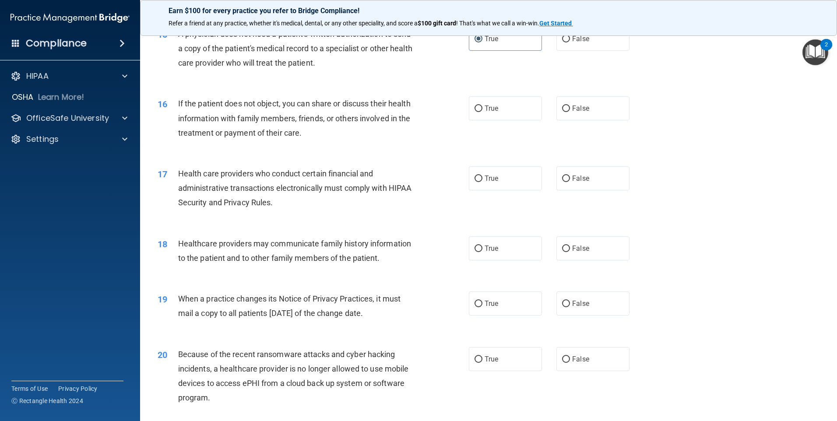
scroll to position [1006, 0]
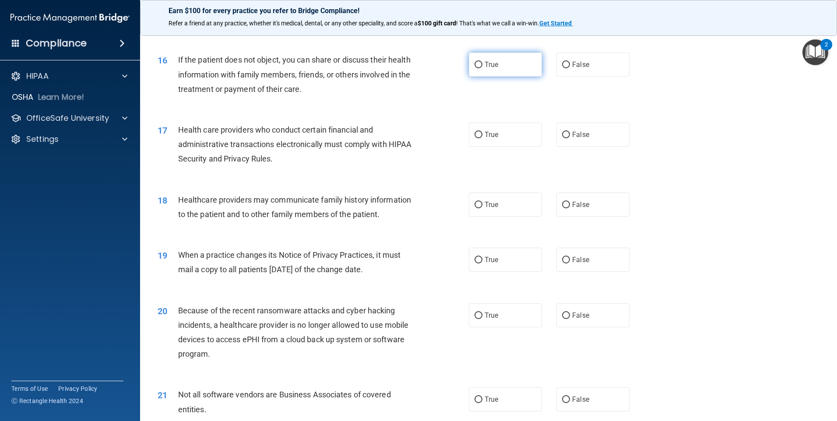
click at [476, 66] on input "True" at bounding box center [478, 65] width 8 height 7
radio input "true"
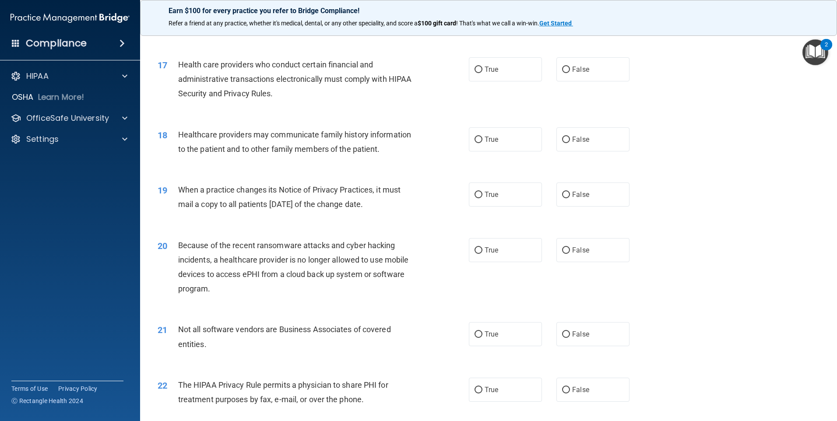
scroll to position [1050, 0]
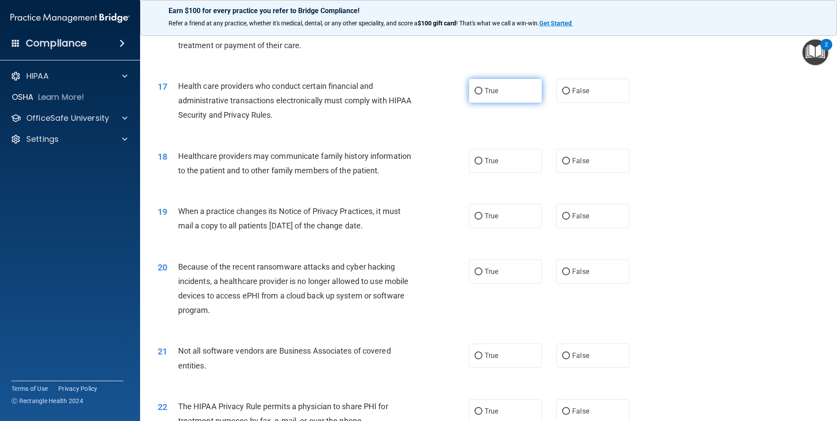
click at [498, 90] on label "True" at bounding box center [505, 91] width 73 height 24
click at [482, 90] on input "True" at bounding box center [478, 91] width 8 height 7
radio input "true"
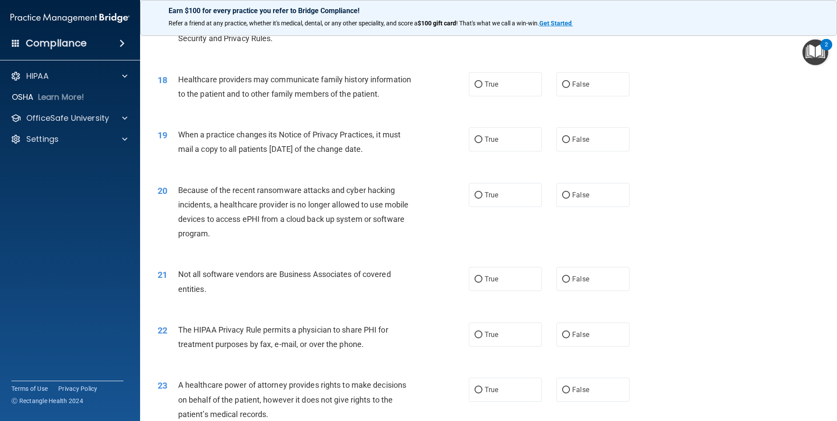
scroll to position [1138, 0]
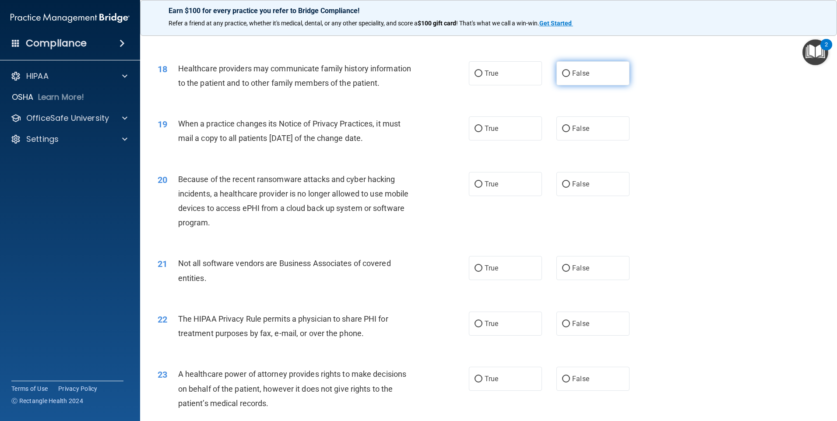
click at [572, 76] on span "False" at bounding box center [580, 73] width 17 height 8
click at [570, 76] on input "False" at bounding box center [566, 73] width 8 height 7
radio input "true"
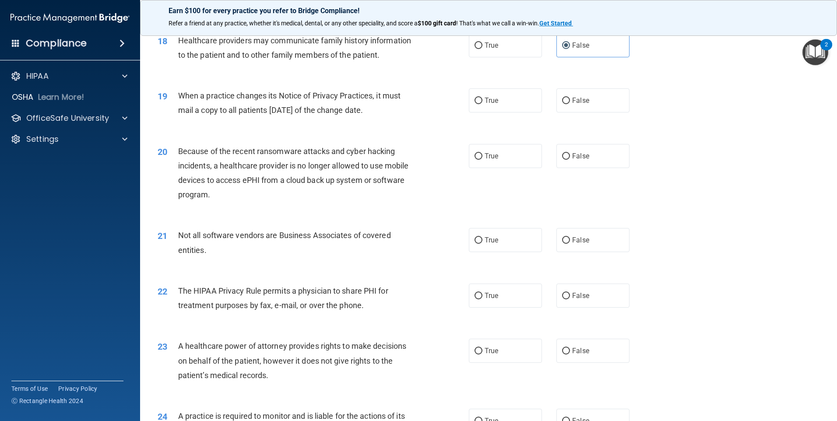
scroll to position [1181, 0]
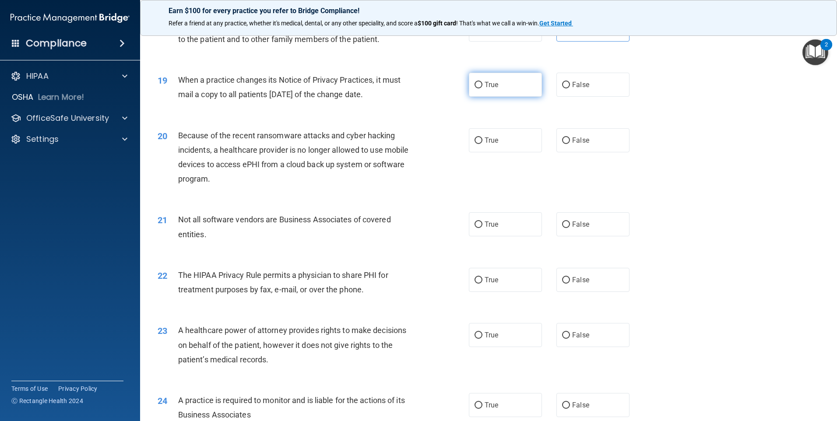
click at [474, 84] on input "True" at bounding box center [478, 85] width 8 height 7
radio input "true"
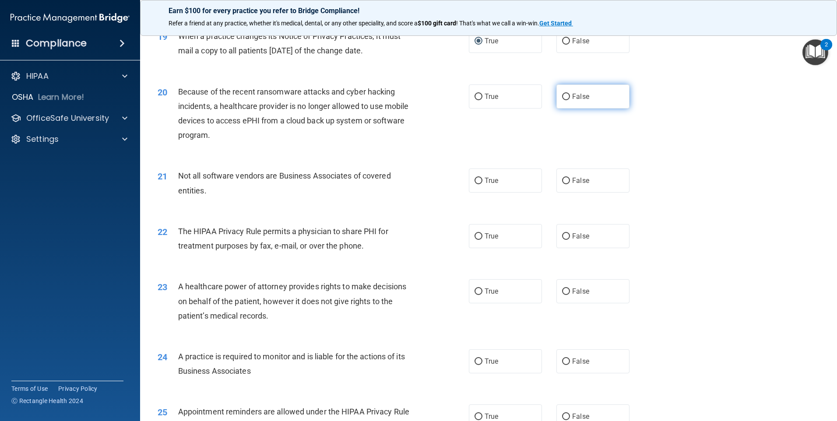
click at [571, 102] on label "False" at bounding box center [592, 96] width 73 height 24
click at [570, 100] on input "False" at bounding box center [566, 97] width 8 height 7
radio input "true"
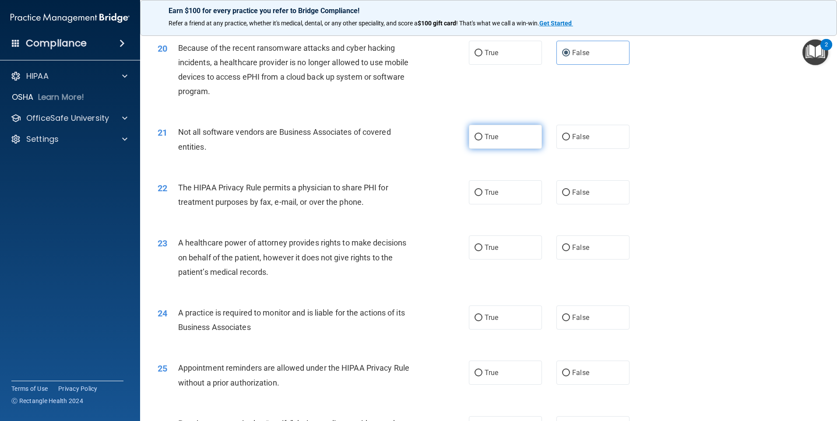
click at [497, 135] on label "True" at bounding box center [505, 137] width 73 height 24
click at [482, 135] on input "True" at bounding box center [478, 137] width 8 height 7
radio input "true"
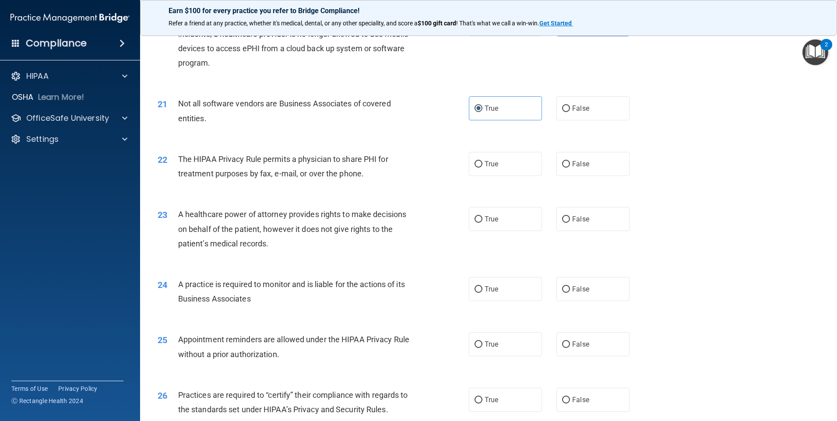
scroll to position [1356, 0]
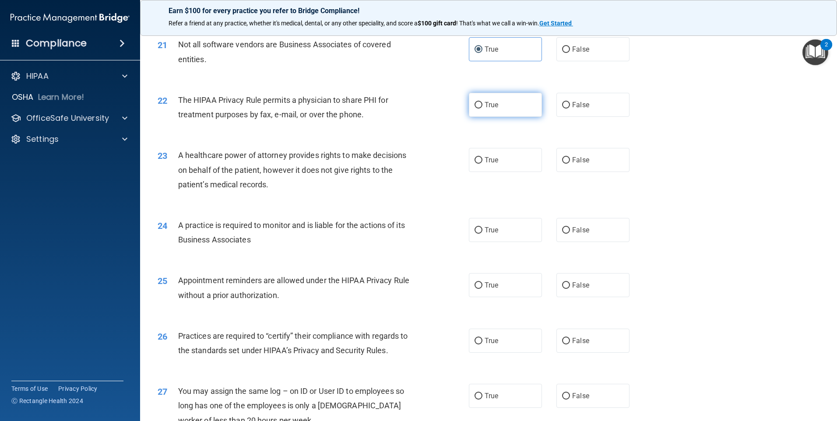
click at [474, 110] on label "True" at bounding box center [505, 105] width 73 height 24
click at [474, 109] on input "True" at bounding box center [478, 105] width 8 height 7
radio input "true"
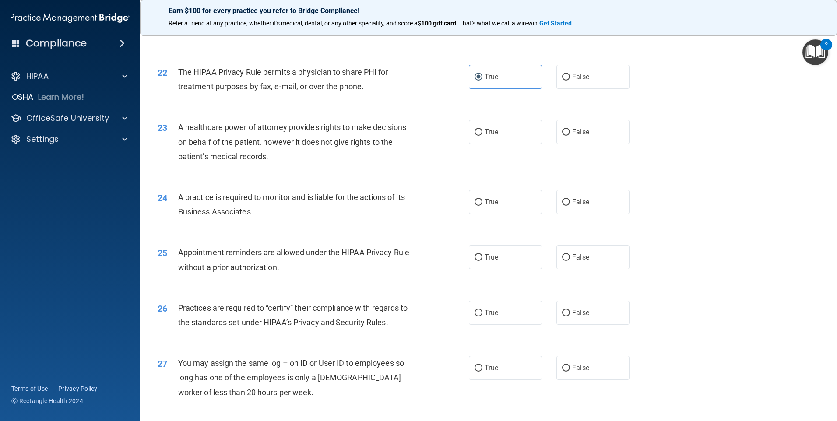
scroll to position [1400, 0]
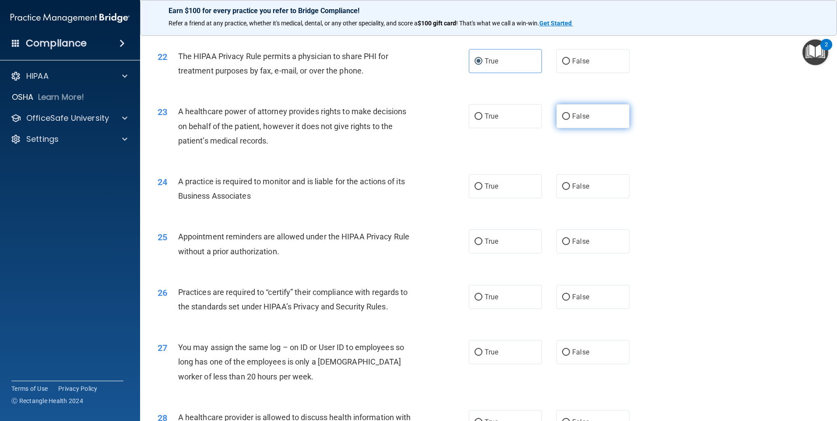
click at [567, 119] on label "False" at bounding box center [592, 116] width 73 height 24
click at [567, 119] on input "False" at bounding box center [566, 116] width 8 height 7
radio input "true"
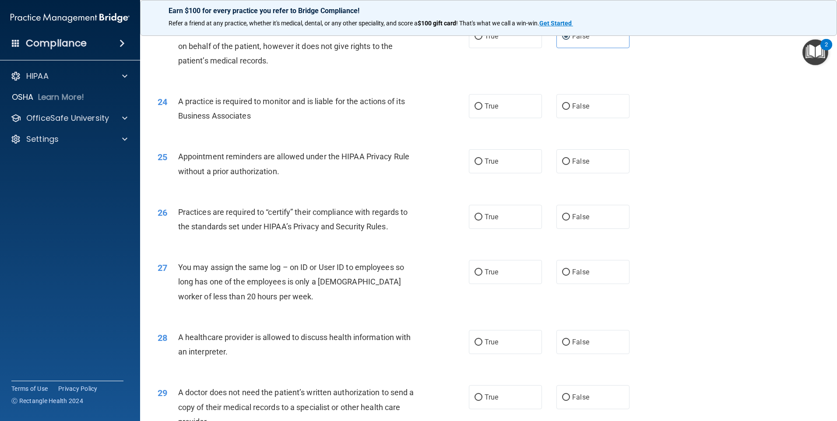
scroll to position [1488, 0]
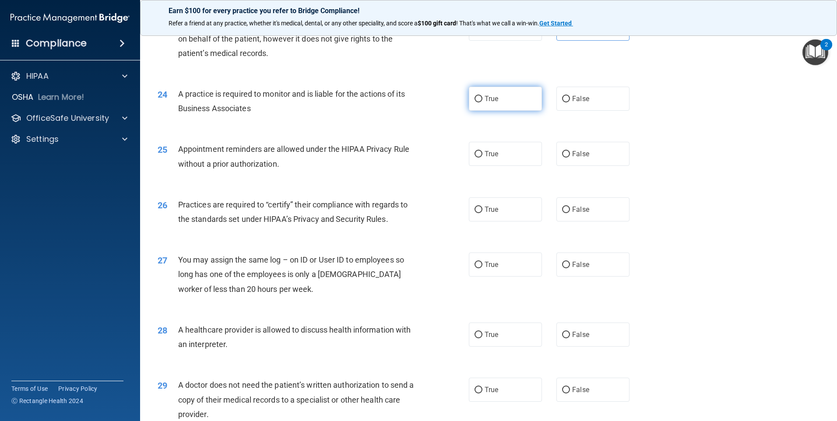
click at [469, 95] on label "True" at bounding box center [505, 99] width 73 height 24
click at [474, 96] on input "True" at bounding box center [478, 99] width 8 height 7
radio input "true"
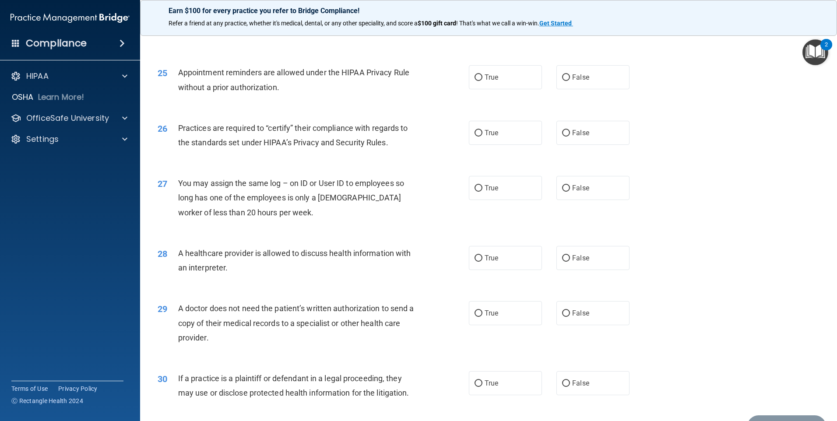
scroll to position [1575, 0]
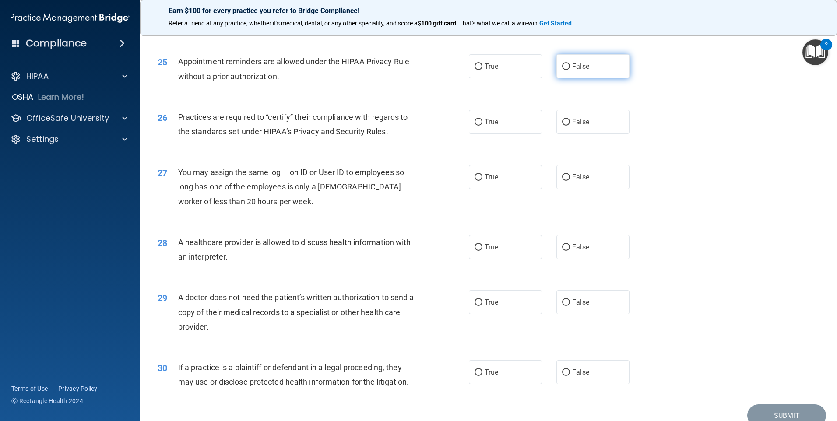
click at [593, 63] on label "False" at bounding box center [592, 66] width 73 height 24
click at [570, 63] on input "False" at bounding box center [566, 66] width 8 height 7
radio input "true"
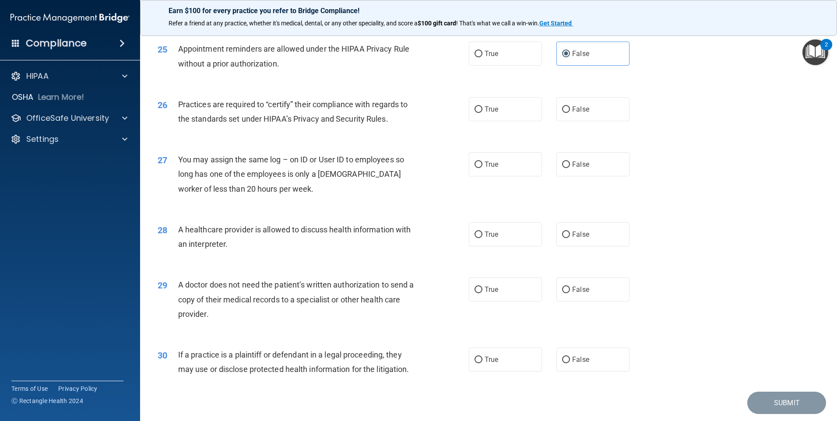
scroll to position [1572, 0]
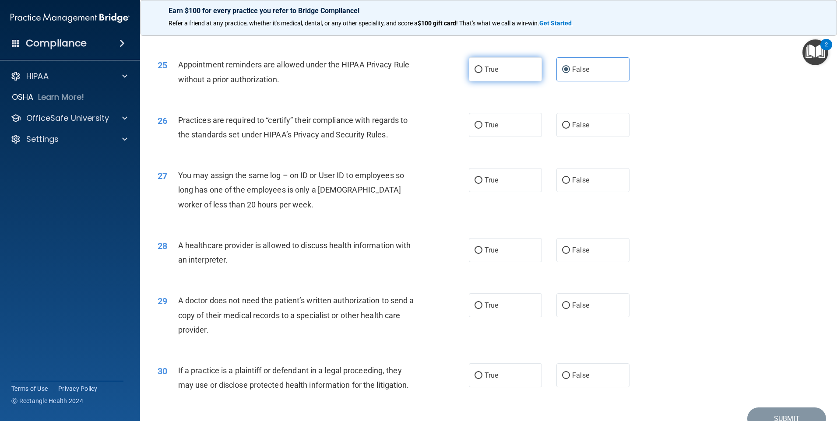
click at [505, 70] on label "True" at bounding box center [505, 69] width 73 height 24
click at [482, 70] on input "True" at bounding box center [478, 70] width 8 height 7
radio input "true"
radio input "false"
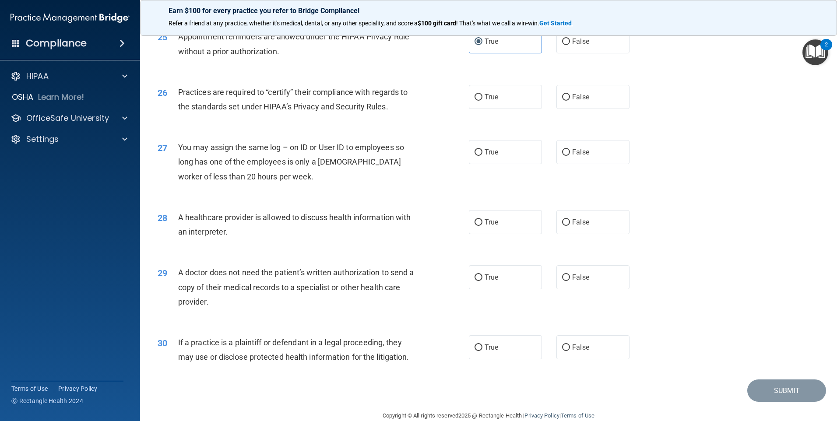
scroll to position [1616, 0]
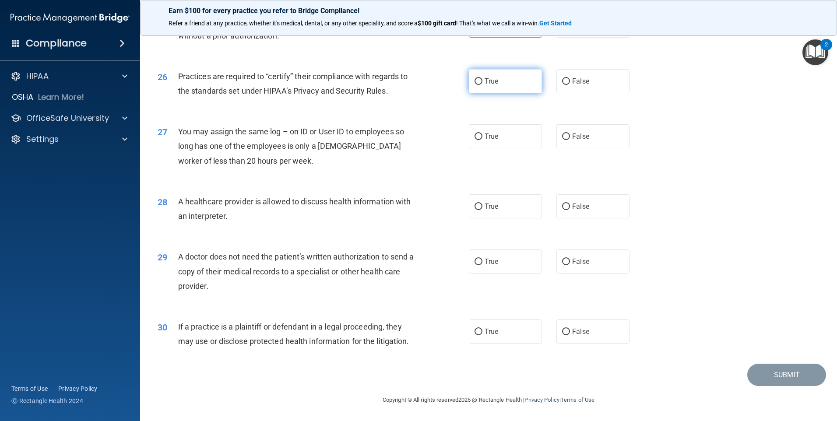
click at [493, 85] on span "True" at bounding box center [491, 81] width 14 height 8
click at [482, 85] on input "True" at bounding box center [478, 81] width 8 height 7
radio input "true"
click at [602, 137] on label "False" at bounding box center [592, 136] width 73 height 24
click at [570, 137] on input "False" at bounding box center [566, 136] width 8 height 7
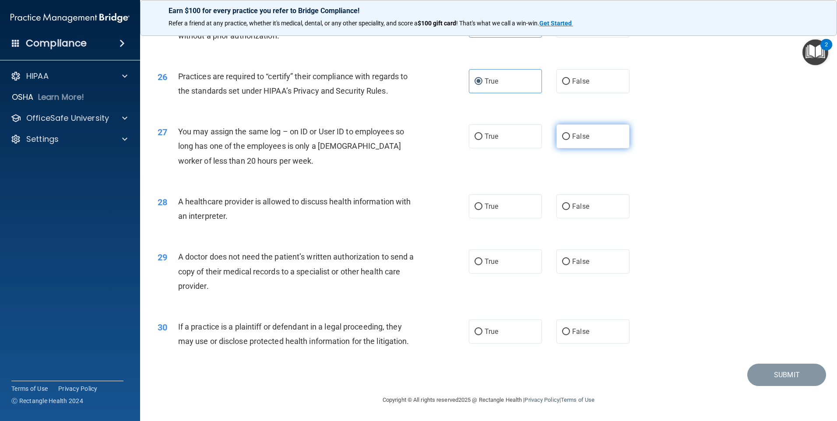
radio input "true"
click at [510, 213] on label "True" at bounding box center [505, 206] width 73 height 24
click at [482, 210] on input "True" at bounding box center [478, 206] width 8 height 7
radio input "true"
click at [480, 270] on label "True" at bounding box center [505, 261] width 73 height 24
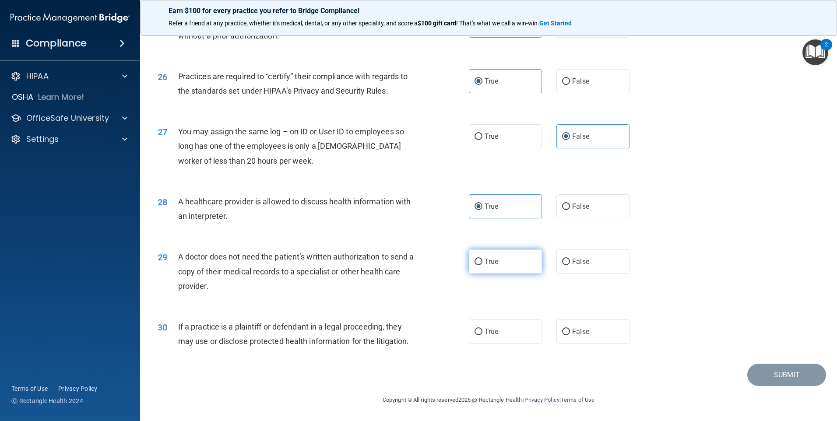
click at [480, 265] on input "True" at bounding box center [478, 262] width 8 height 7
radio input "true"
click at [483, 336] on label "True" at bounding box center [505, 331] width 73 height 24
click at [482, 335] on input "True" at bounding box center [478, 332] width 8 height 7
radio input "true"
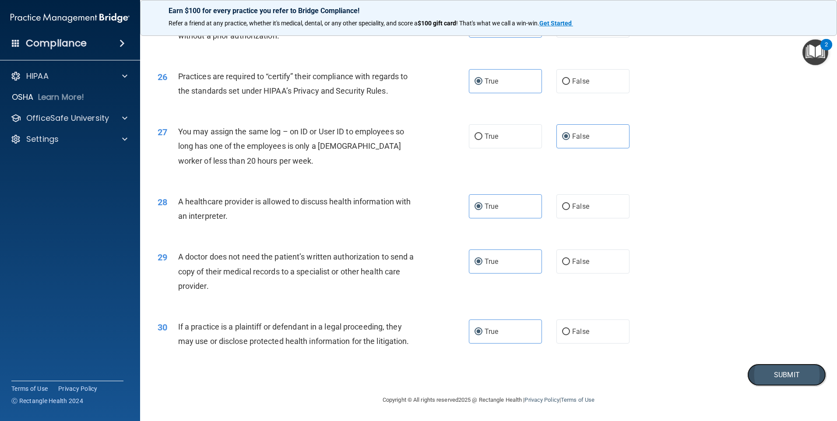
click at [773, 375] on button "Submit" at bounding box center [786, 375] width 79 height 22
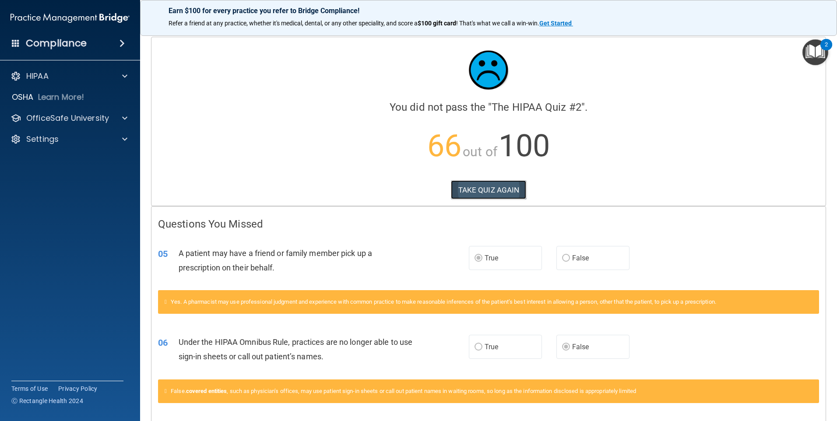
click at [503, 198] on button "TAKE QUIZ AGAIN" at bounding box center [489, 189] width 76 height 19
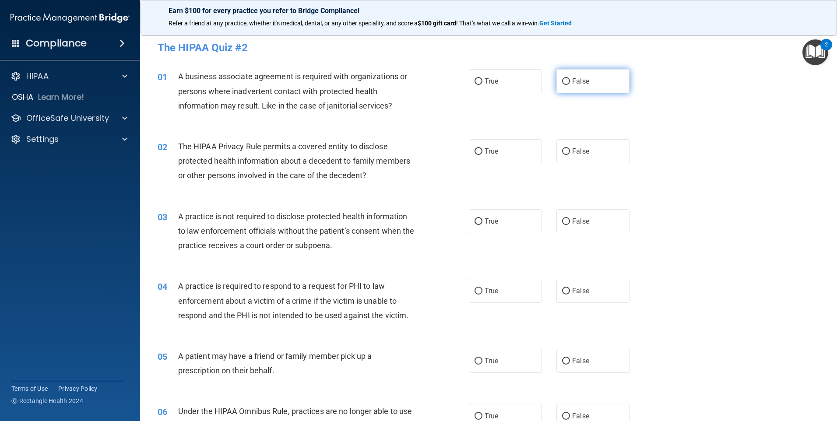
click at [564, 87] on label "False" at bounding box center [592, 81] width 73 height 24
click at [564, 85] on input "False" at bounding box center [566, 81] width 8 height 7
radio input "true"
click at [470, 152] on label "True" at bounding box center [505, 151] width 73 height 24
click at [474, 152] on input "True" at bounding box center [478, 151] width 8 height 7
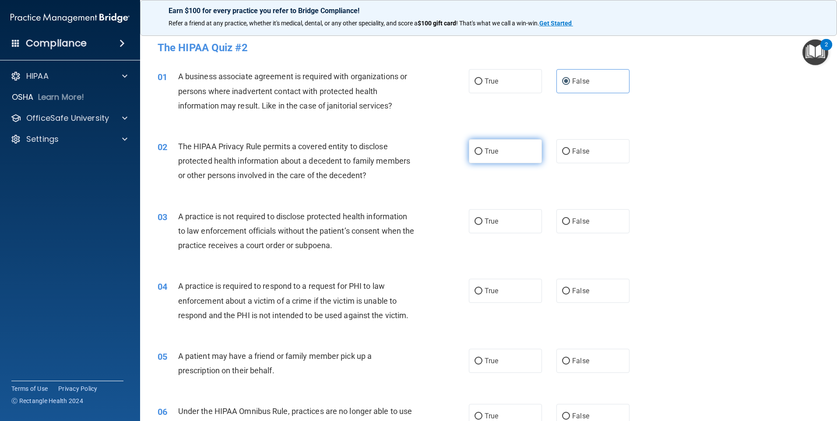
radio input "true"
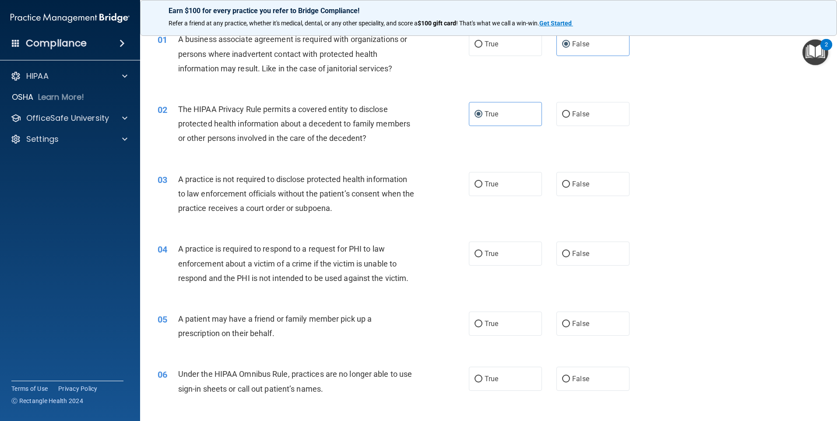
scroll to position [88, 0]
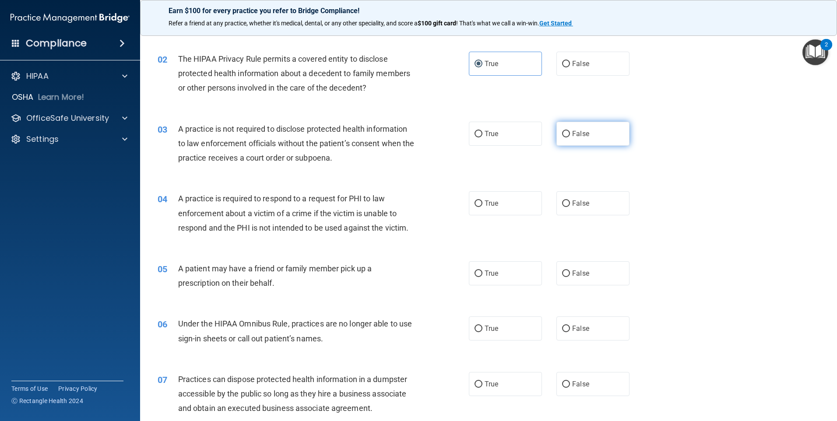
click at [574, 137] on span "False" at bounding box center [580, 134] width 17 height 8
click at [570, 137] on input "False" at bounding box center [566, 134] width 8 height 7
radio input "true"
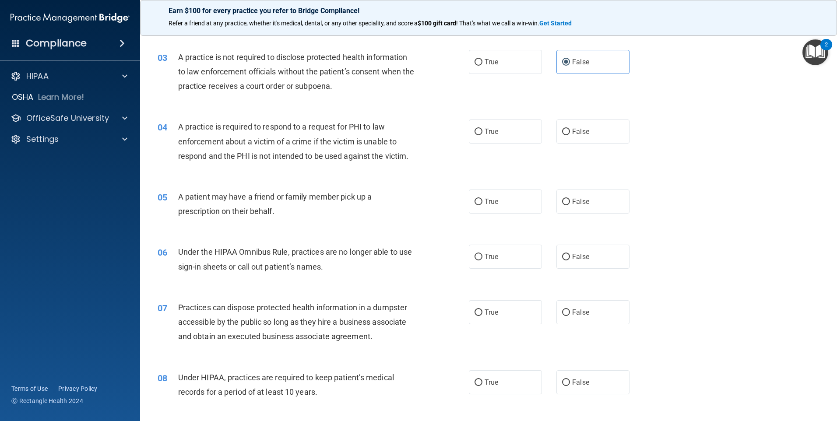
scroll to position [175, 0]
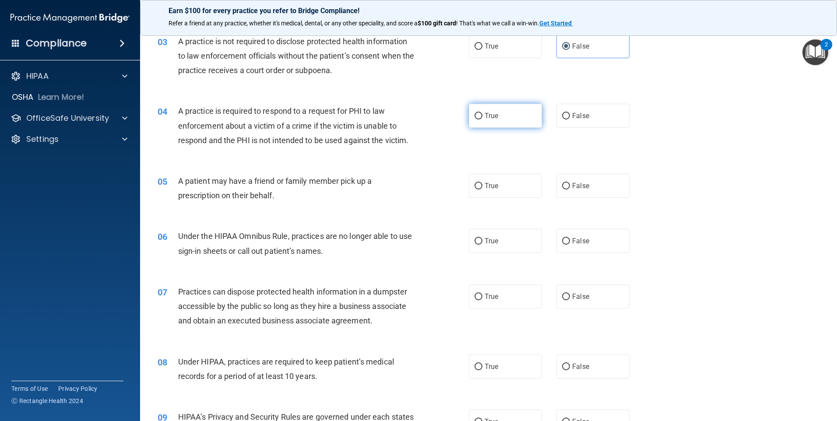
click at [486, 118] on span "True" at bounding box center [491, 116] width 14 height 8
click at [482, 118] on input "True" at bounding box center [478, 116] width 8 height 7
radio input "true"
click at [520, 184] on label "True" at bounding box center [505, 186] width 73 height 24
click at [482, 184] on input "True" at bounding box center [478, 186] width 8 height 7
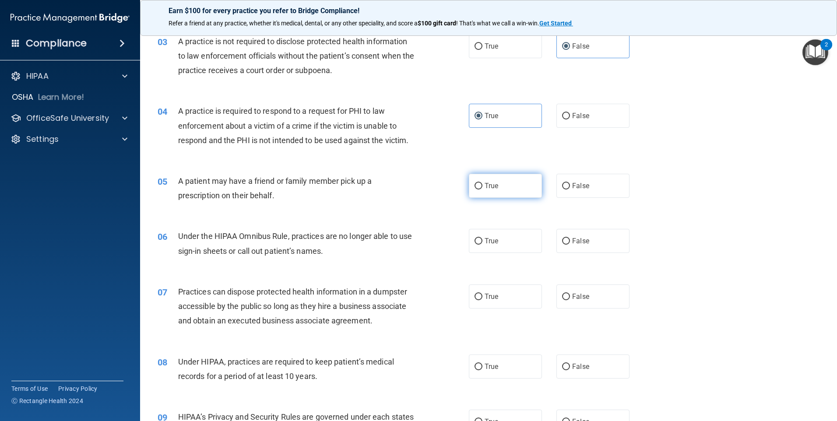
radio input "true"
click at [568, 248] on label "False" at bounding box center [592, 241] width 73 height 24
click at [568, 245] on input "False" at bounding box center [566, 241] width 8 height 7
radio input "true"
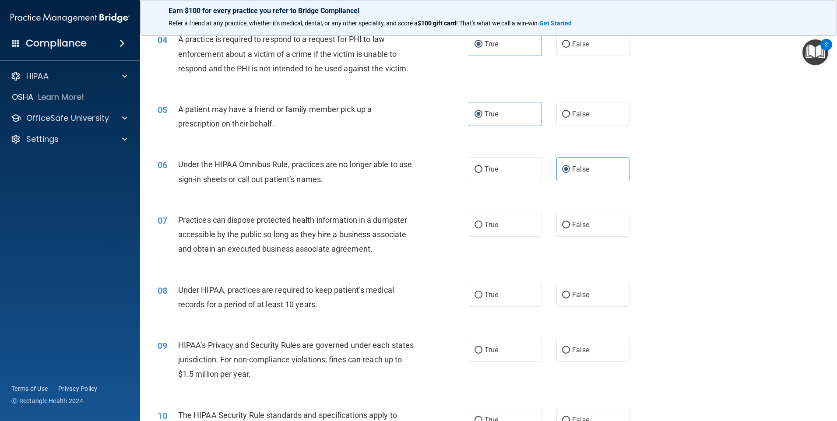
scroll to position [263, 0]
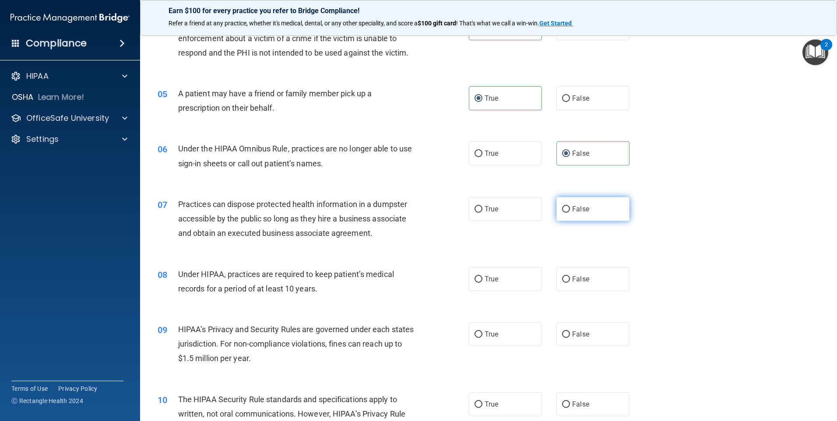
click at [563, 209] on input "False" at bounding box center [566, 209] width 8 height 7
radio input "true"
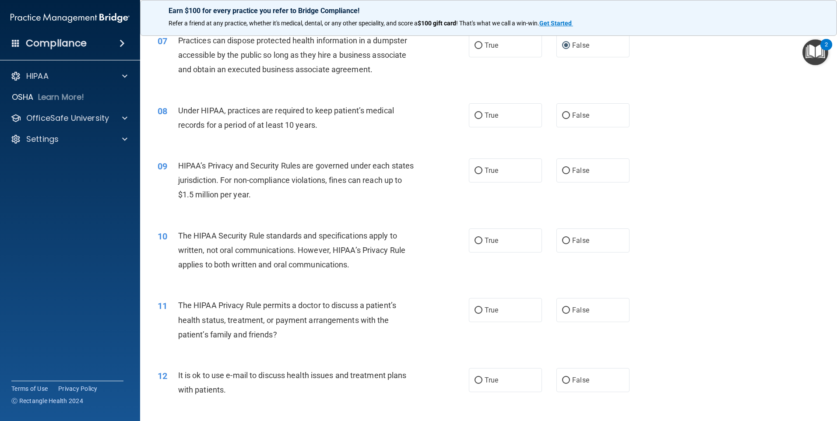
scroll to position [438, 0]
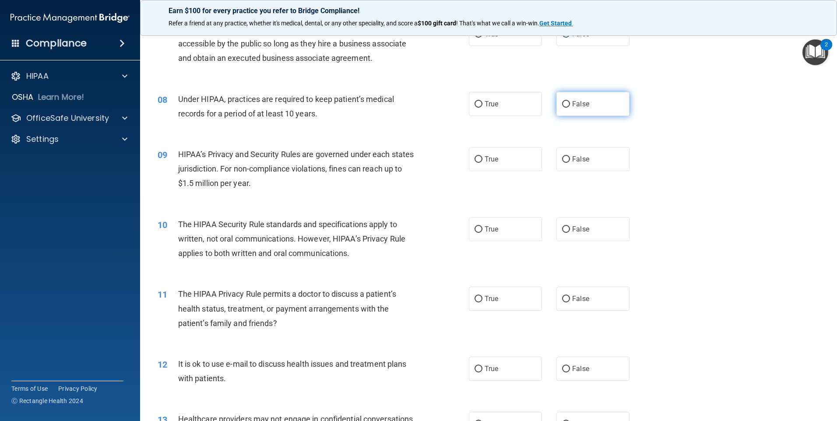
click at [574, 110] on label "False" at bounding box center [592, 104] width 73 height 24
click at [570, 108] on input "False" at bounding box center [566, 104] width 8 height 7
radio input "true"
click at [574, 163] on span "False" at bounding box center [580, 159] width 17 height 8
click at [570, 163] on input "False" at bounding box center [566, 159] width 8 height 7
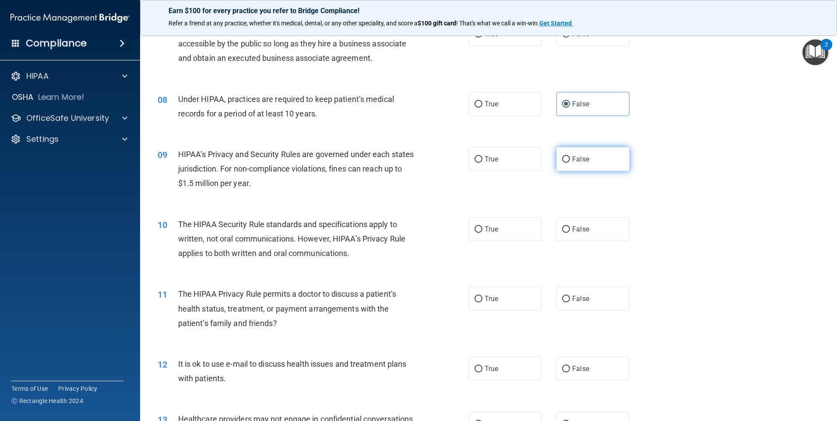
radio input "true"
click at [509, 301] on label "True" at bounding box center [505, 299] width 73 height 24
click at [482, 301] on input "True" at bounding box center [478, 299] width 8 height 7
radio input "true"
click at [488, 229] on span "True" at bounding box center [491, 229] width 14 height 8
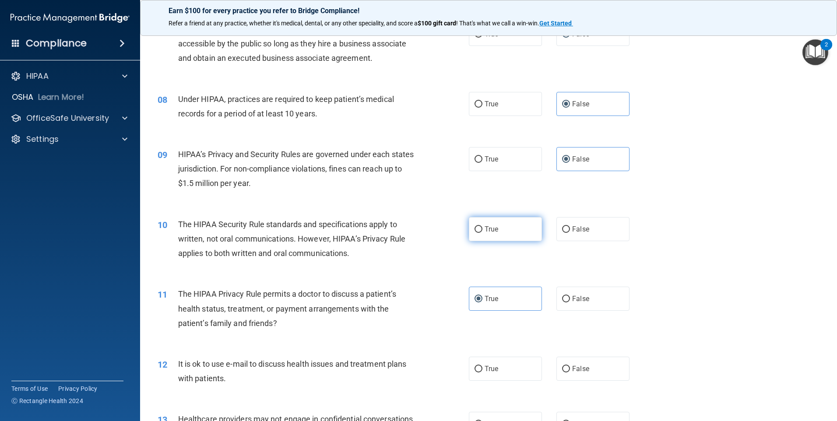
click at [482, 229] on input "True" at bounding box center [478, 229] width 8 height 7
radio input "true"
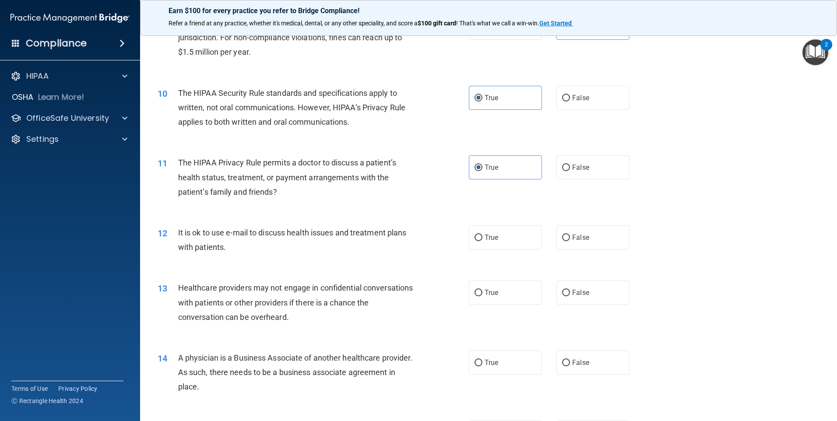
scroll to position [613, 0]
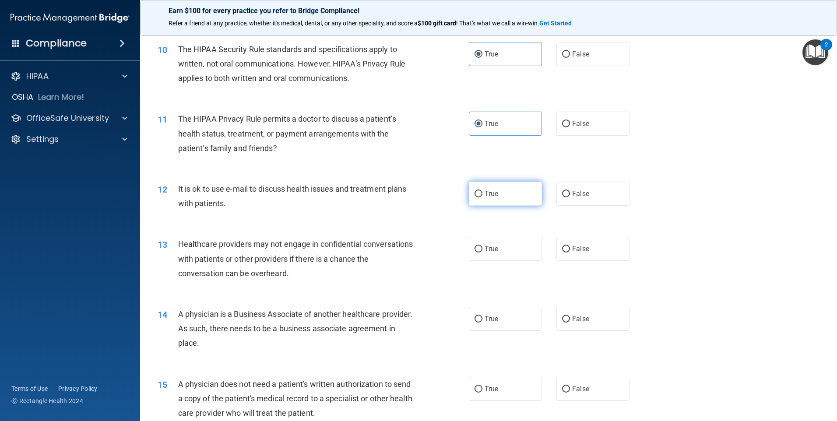
click at [495, 202] on label "True" at bounding box center [505, 194] width 73 height 24
click at [482, 197] on input "True" at bounding box center [478, 194] width 8 height 7
radio input "true"
click at [599, 248] on label "False" at bounding box center [592, 249] width 73 height 24
click at [570, 248] on input "False" at bounding box center [566, 249] width 8 height 7
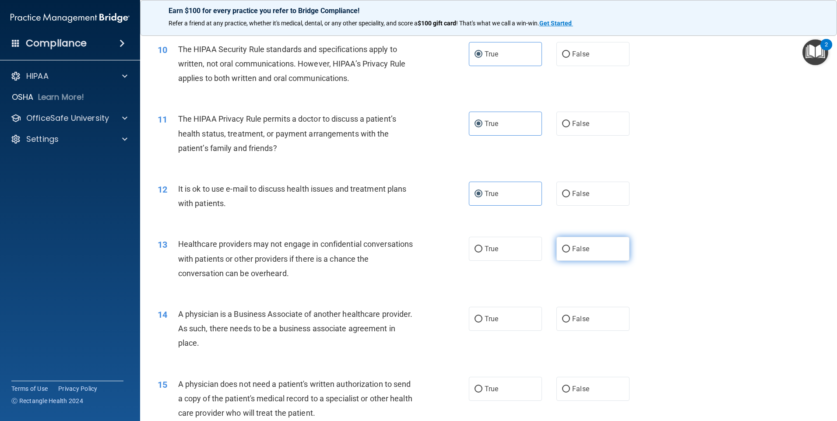
radio input "true"
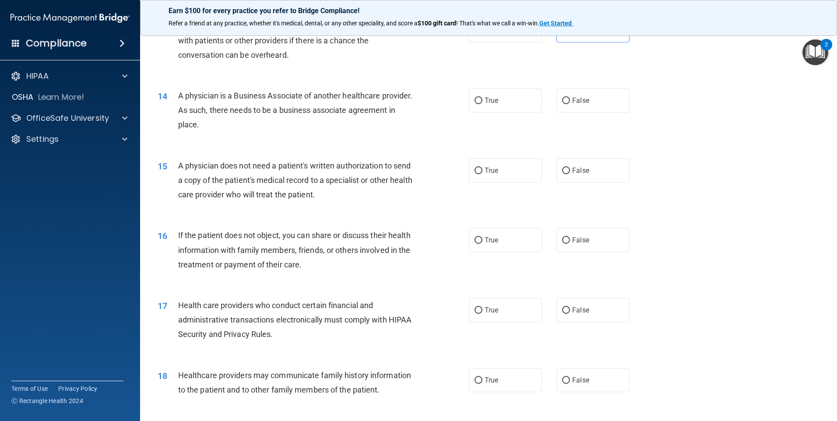
scroll to position [831, 0]
click at [488, 171] on span "True" at bounding box center [491, 170] width 14 height 8
click at [482, 171] on input "True" at bounding box center [478, 170] width 8 height 7
radio input "true"
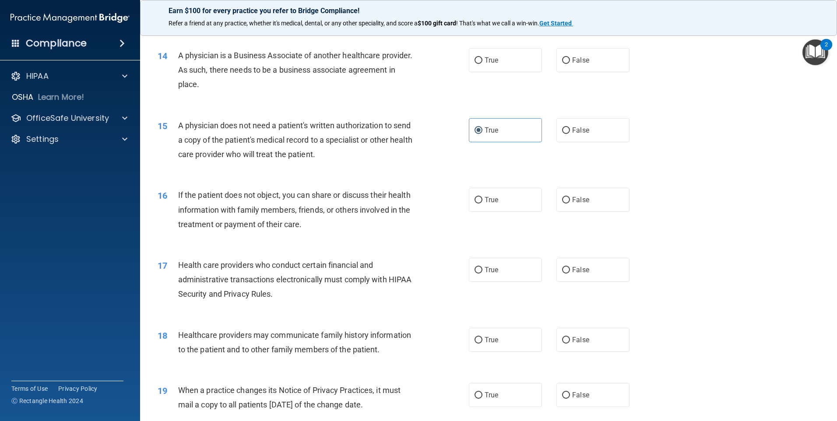
scroll to position [919, 0]
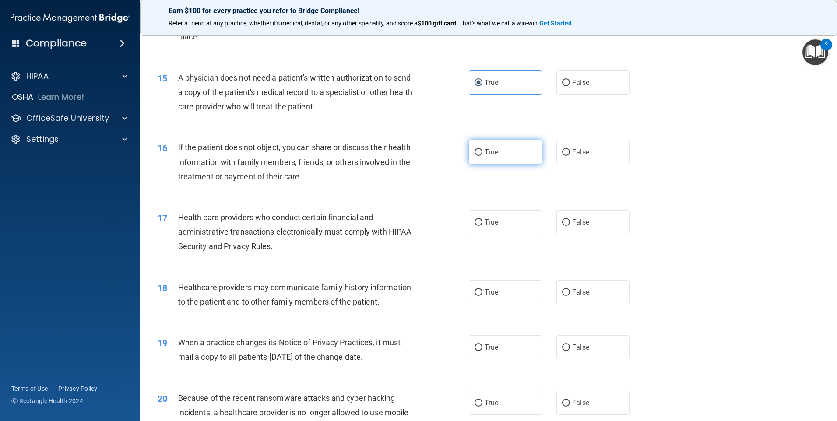
click at [492, 156] on label "True" at bounding box center [505, 152] width 73 height 24
click at [482, 156] on input "True" at bounding box center [478, 152] width 8 height 7
radio input "true"
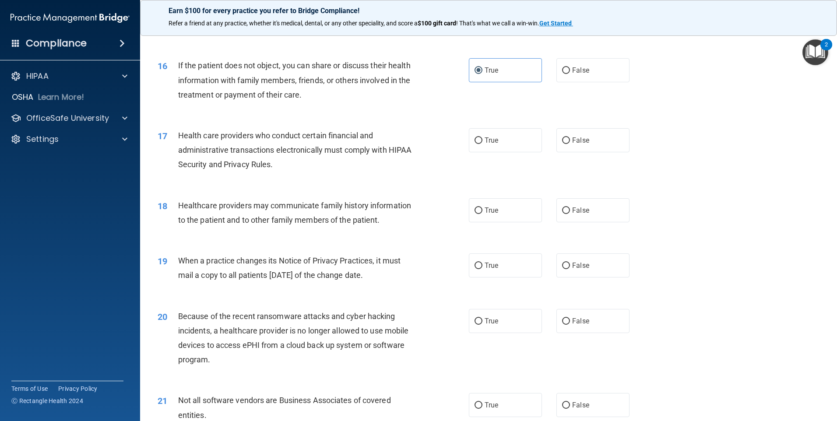
scroll to position [1006, 0]
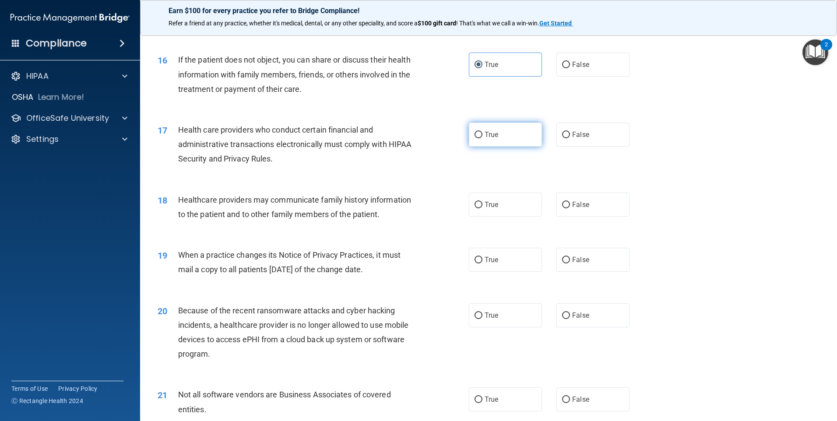
click at [491, 132] on span "True" at bounding box center [491, 134] width 14 height 8
click at [482, 132] on input "True" at bounding box center [478, 135] width 8 height 7
radio input "true"
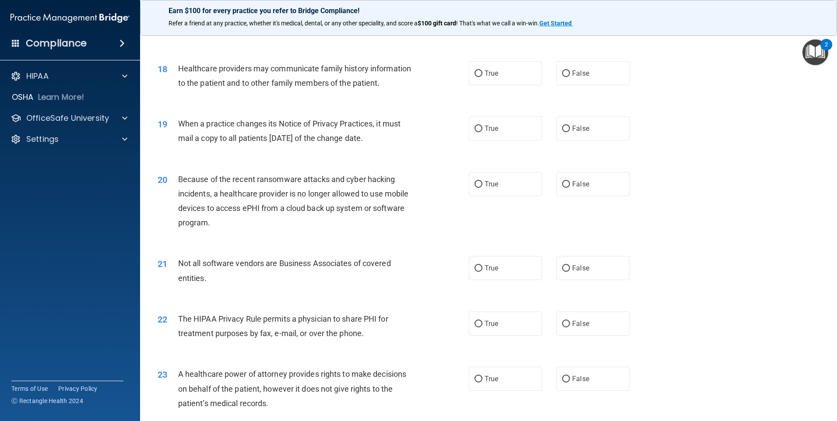
scroll to position [1094, 0]
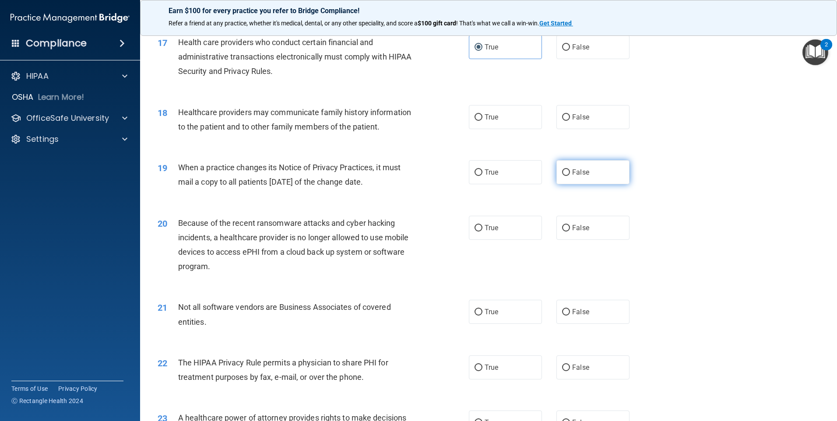
click at [562, 169] on input "False" at bounding box center [566, 172] width 8 height 7
radio input "true"
click at [566, 119] on label "False" at bounding box center [592, 117] width 73 height 24
click at [566, 119] on input "False" at bounding box center [566, 117] width 8 height 7
radio input "true"
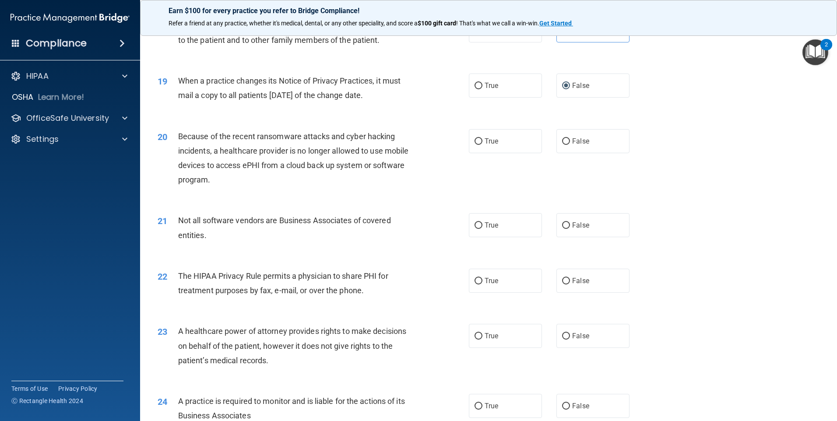
scroll to position [1181, 0]
click at [476, 143] on input "True" at bounding box center [478, 140] width 8 height 7
radio input "true"
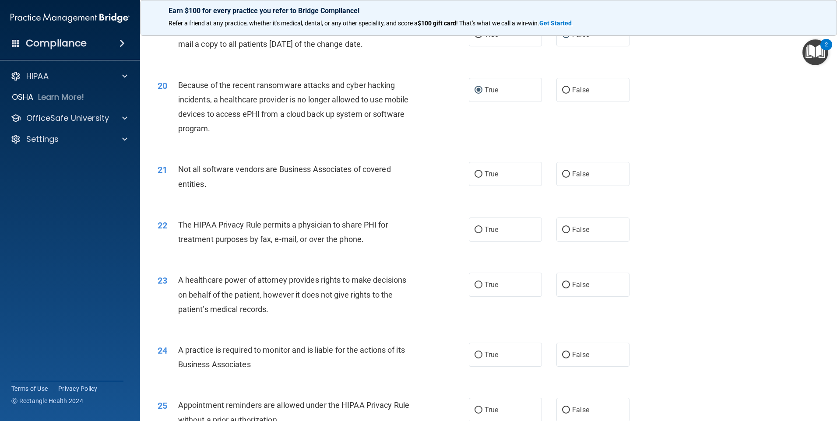
scroll to position [1225, 0]
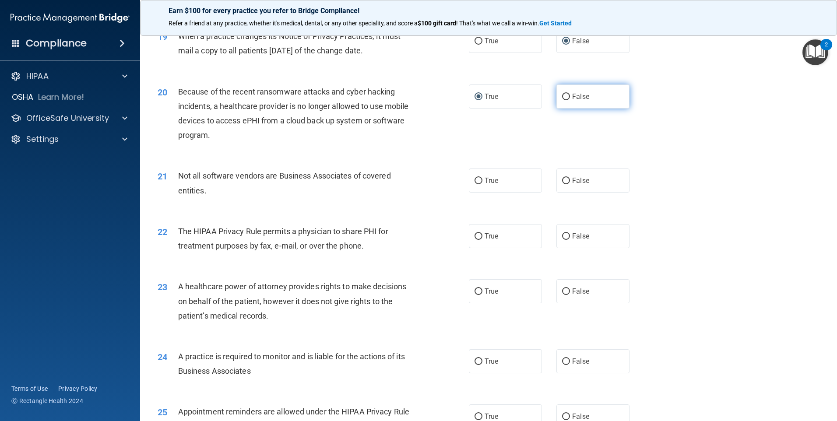
click at [564, 99] on input "False" at bounding box center [566, 97] width 8 height 7
radio input "true"
radio input "false"
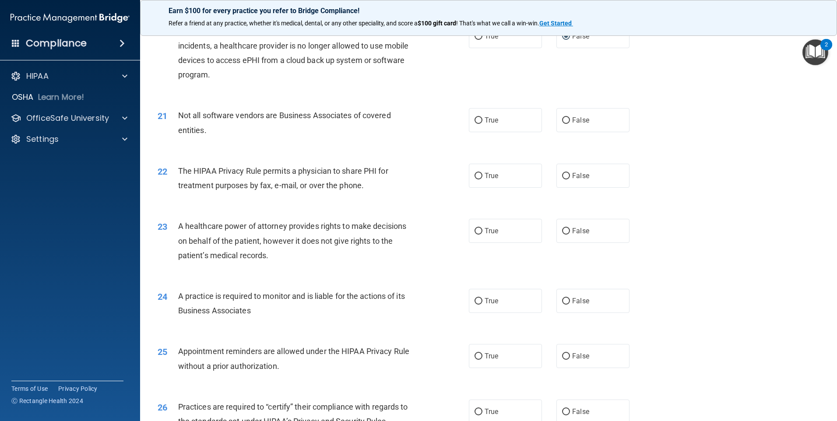
scroll to position [1313, 0]
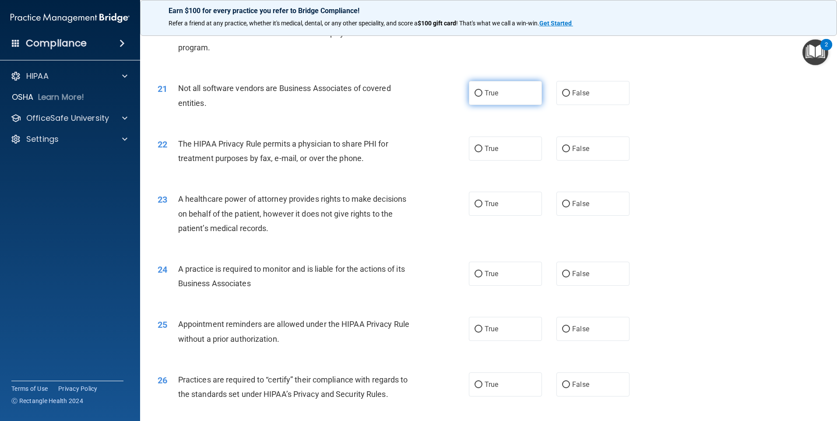
click at [502, 92] on label "True" at bounding box center [505, 93] width 73 height 24
click at [482, 92] on input "True" at bounding box center [478, 93] width 8 height 7
radio input "true"
click at [569, 280] on label "False" at bounding box center [592, 274] width 73 height 24
click at [569, 277] on input "False" at bounding box center [566, 274] width 8 height 7
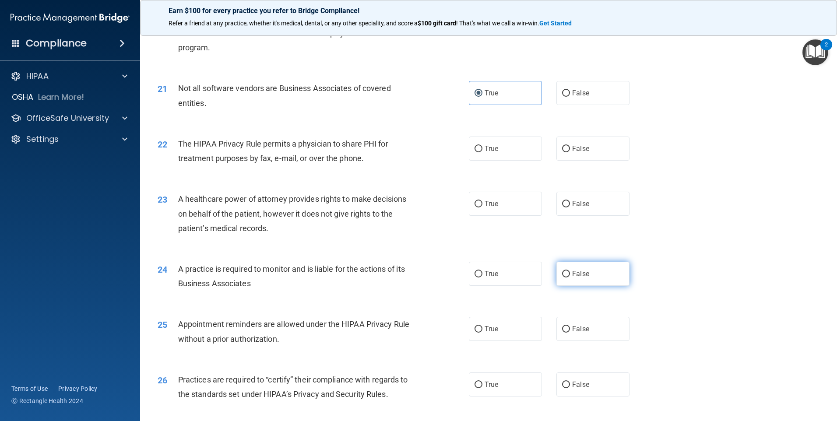
radio input "true"
click at [556, 385] on label "False" at bounding box center [592, 384] width 73 height 24
click at [562, 385] on input "False" at bounding box center [566, 385] width 8 height 7
radio input "true"
click at [484, 145] on span "True" at bounding box center [491, 148] width 14 height 8
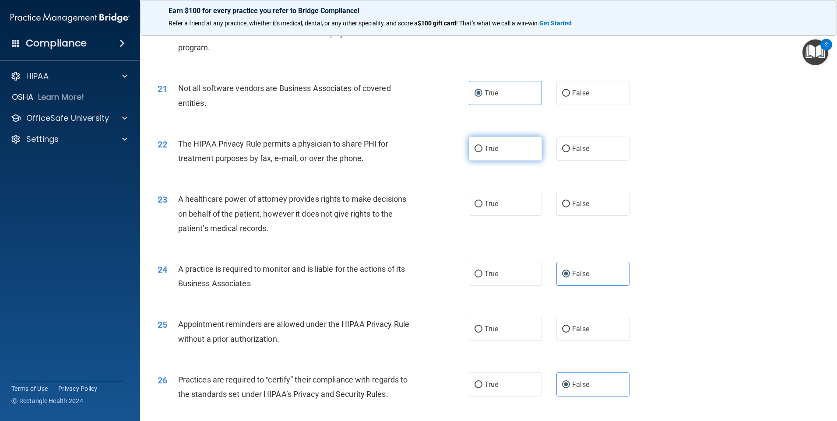
click at [482, 146] on input "True" at bounding box center [478, 149] width 8 height 7
radio input "true"
click at [566, 205] on label "False" at bounding box center [592, 204] width 73 height 24
click at [566, 205] on input "False" at bounding box center [566, 204] width 8 height 7
radio input "true"
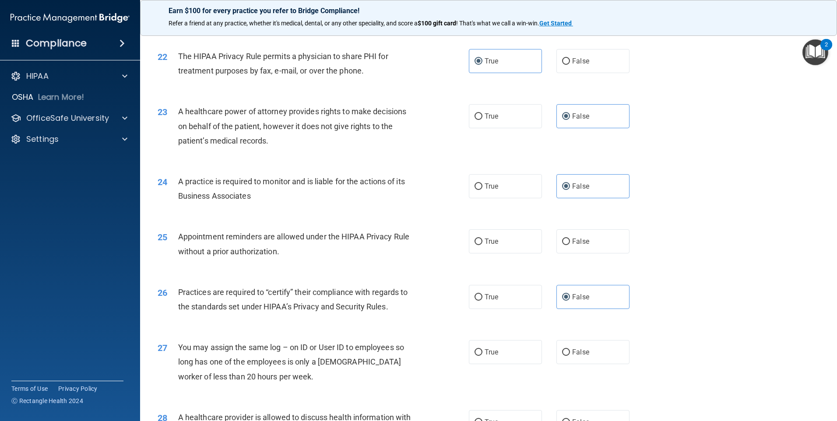
scroll to position [1444, 0]
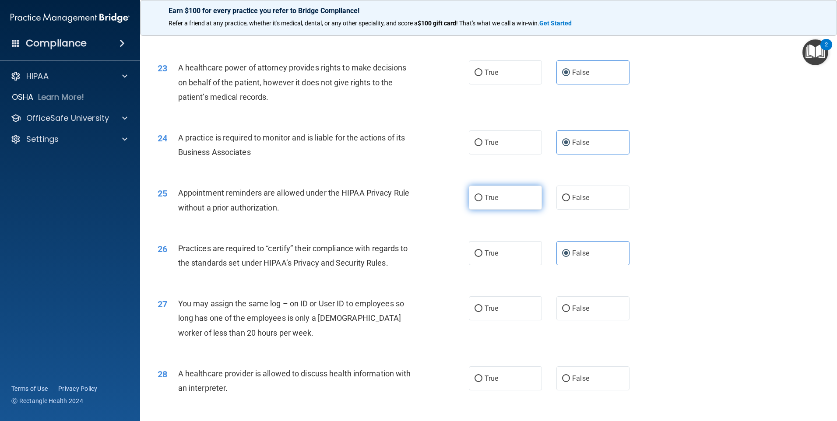
click at [487, 201] on span "True" at bounding box center [491, 197] width 14 height 8
click at [482, 201] on input "True" at bounding box center [478, 198] width 8 height 7
radio input "true"
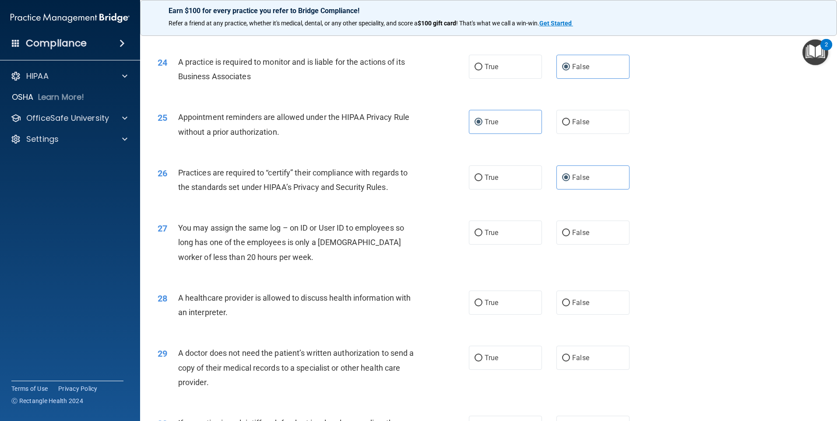
scroll to position [1531, 0]
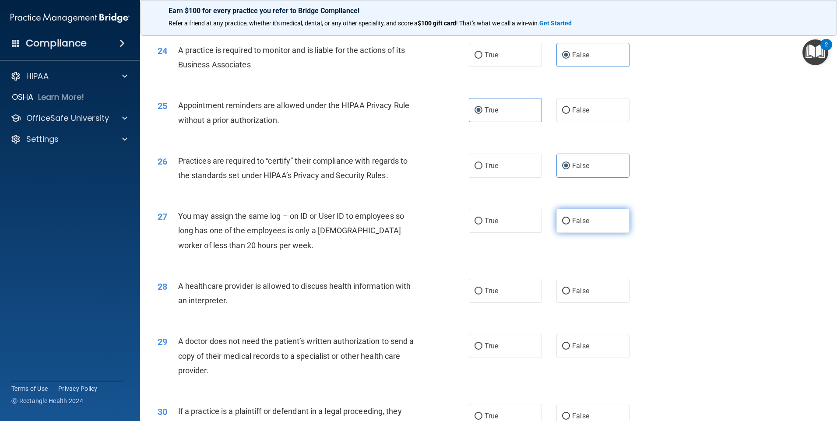
click at [560, 227] on label "False" at bounding box center [592, 221] width 73 height 24
click at [562, 224] on input "False" at bounding box center [566, 221] width 8 height 7
radio input "true"
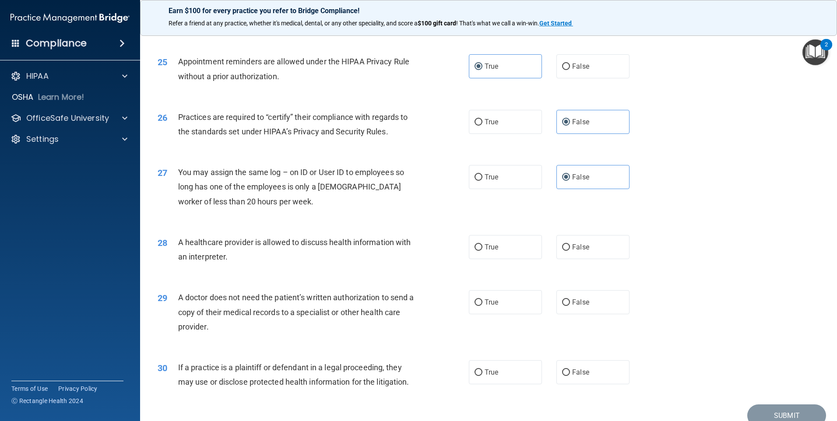
scroll to position [1616, 0]
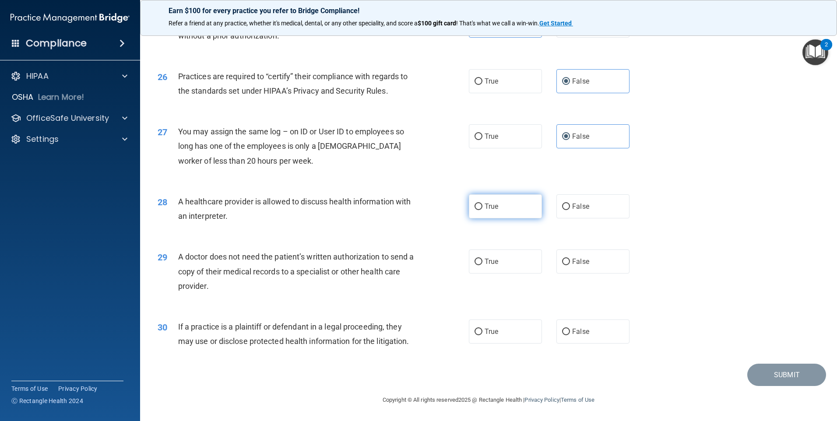
click at [505, 210] on label "True" at bounding box center [505, 206] width 73 height 24
click at [482, 210] on input "True" at bounding box center [478, 206] width 8 height 7
radio input "true"
click at [484, 263] on span "True" at bounding box center [491, 261] width 14 height 8
click at [482, 263] on input "True" at bounding box center [478, 262] width 8 height 7
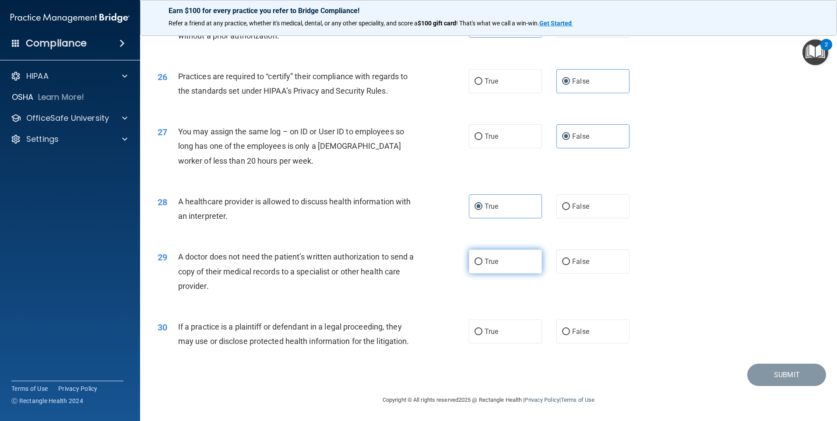
radio input "true"
drag, startPoint x: 501, startPoint y: 328, endPoint x: 494, endPoint y: 325, distance: 7.8
click at [501, 328] on label "True" at bounding box center [505, 331] width 73 height 24
click at [482, 329] on input "True" at bounding box center [478, 332] width 8 height 7
radio input "true"
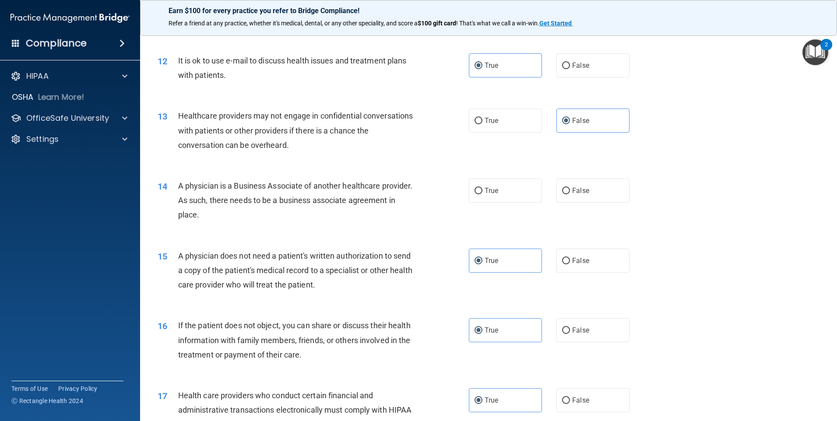
scroll to position [697, 0]
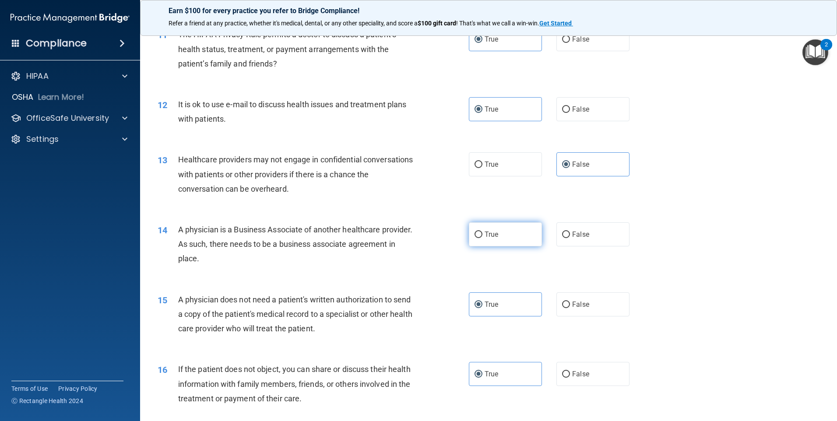
click at [493, 231] on span "True" at bounding box center [491, 234] width 14 height 8
click at [482, 231] on input "True" at bounding box center [478, 234] width 8 height 7
radio input "true"
click at [562, 236] on input "False" at bounding box center [566, 234] width 8 height 7
radio input "true"
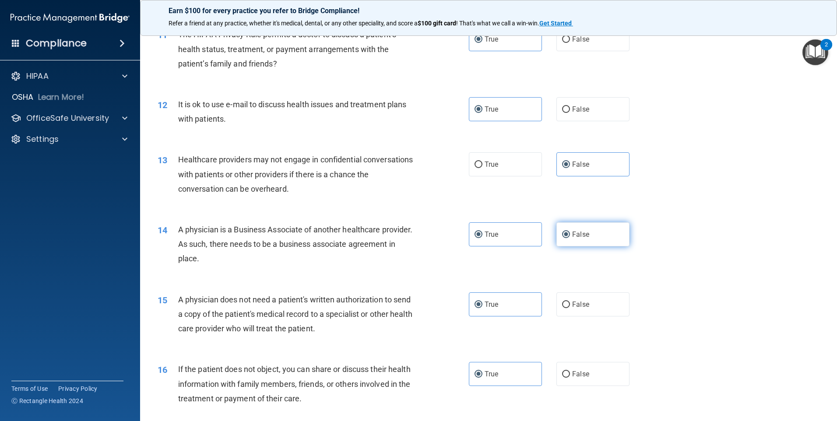
radio input "false"
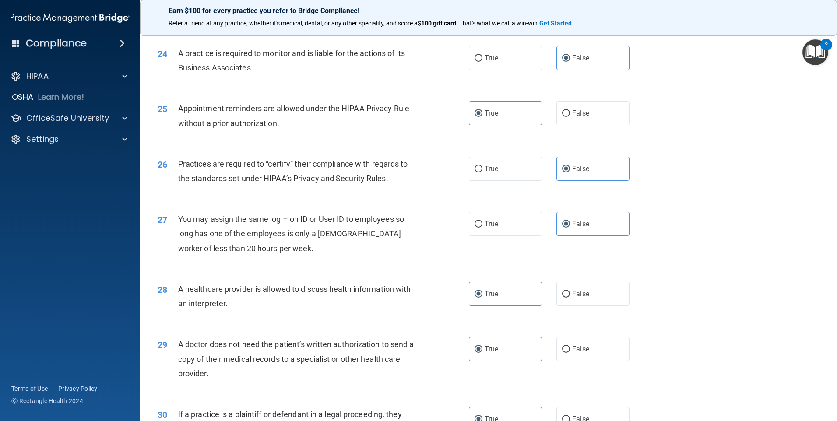
scroll to position [1616, 0]
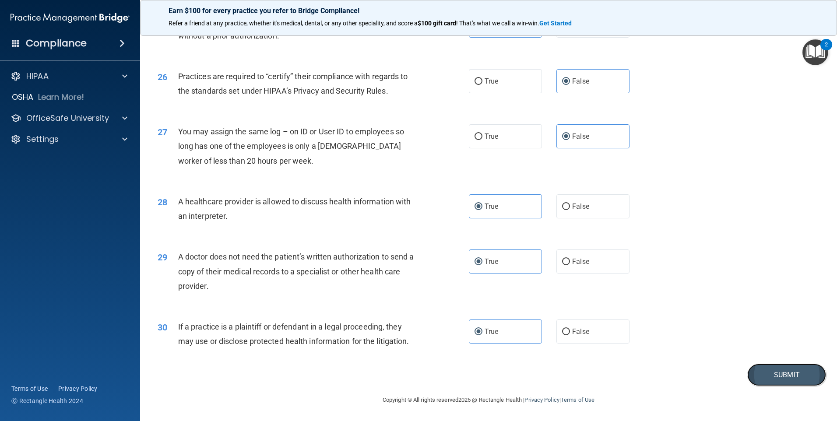
click at [786, 365] on button "Submit" at bounding box center [786, 375] width 79 height 22
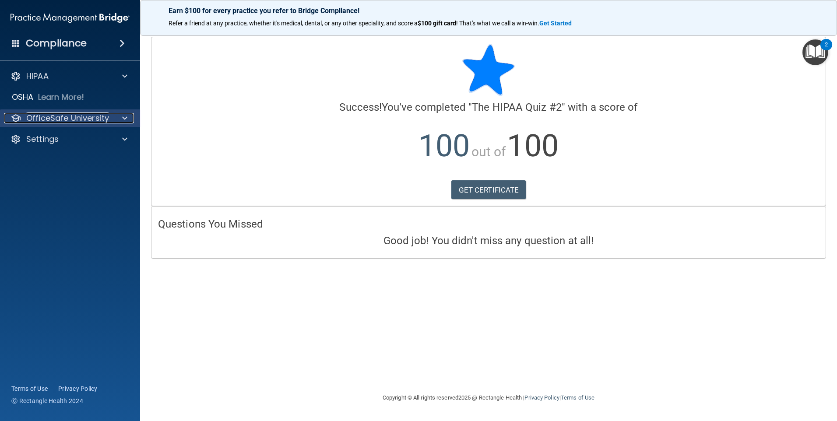
click at [84, 119] on p "OfficeSafe University" at bounding box center [67, 118] width 83 height 11
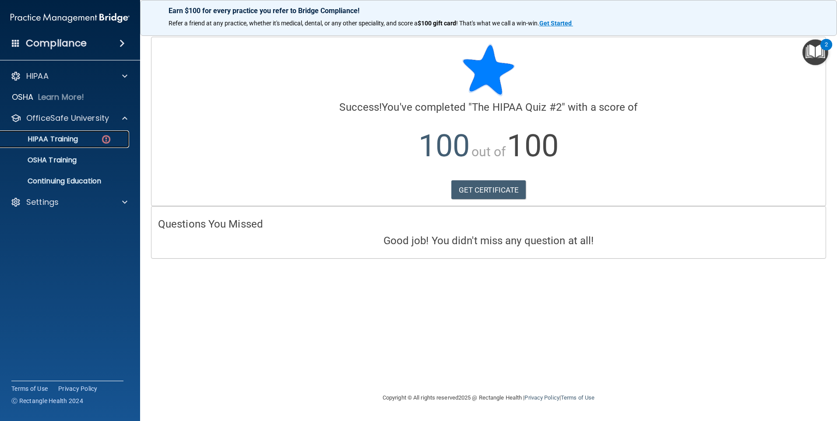
click at [85, 138] on div "HIPAA Training" at bounding box center [65, 139] width 119 height 9
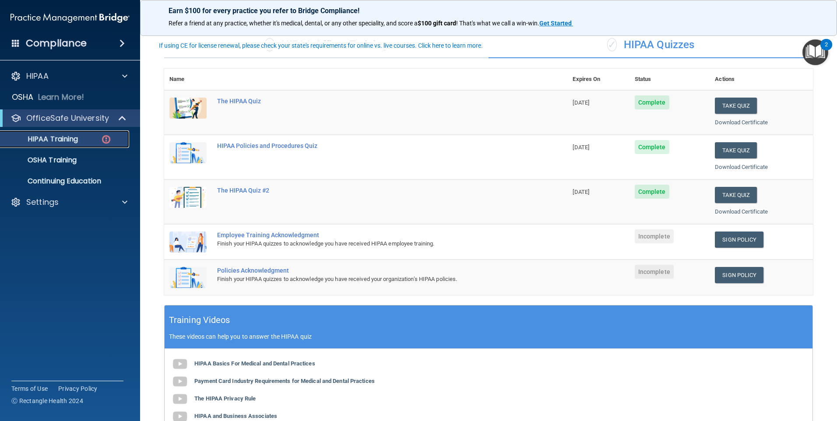
scroll to position [44, 0]
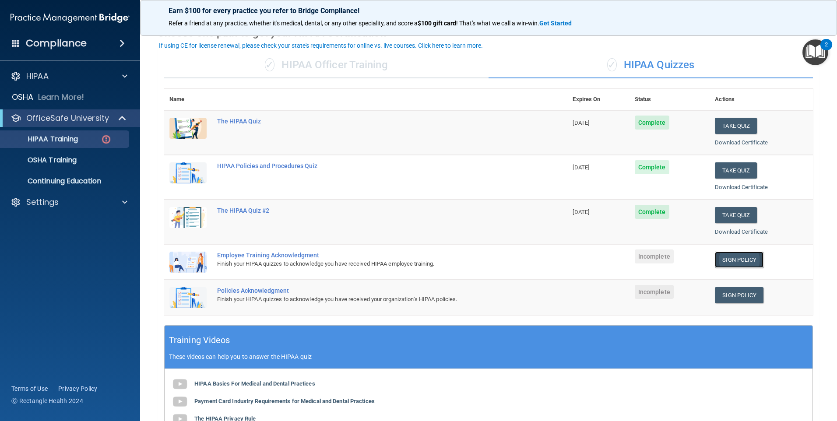
click at [730, 257] on link "Sign Policy" at bounding box center [739, 260] width 49 height 16
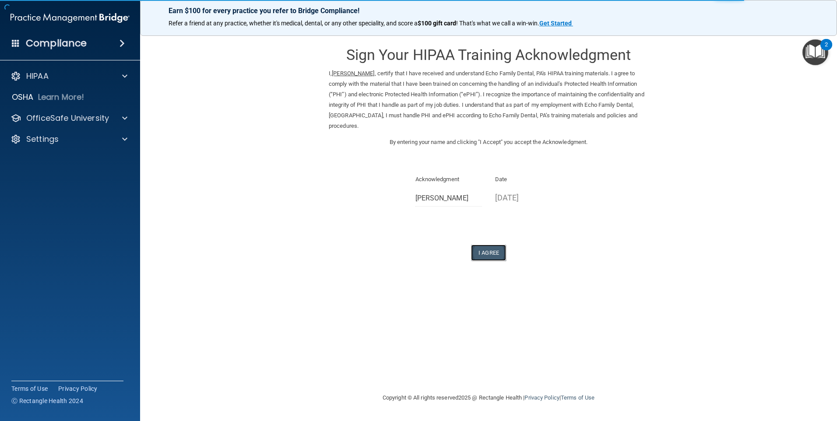
click at [487, 245] on button "I Agree" at bounding box center [488, 253] width 35 height 16
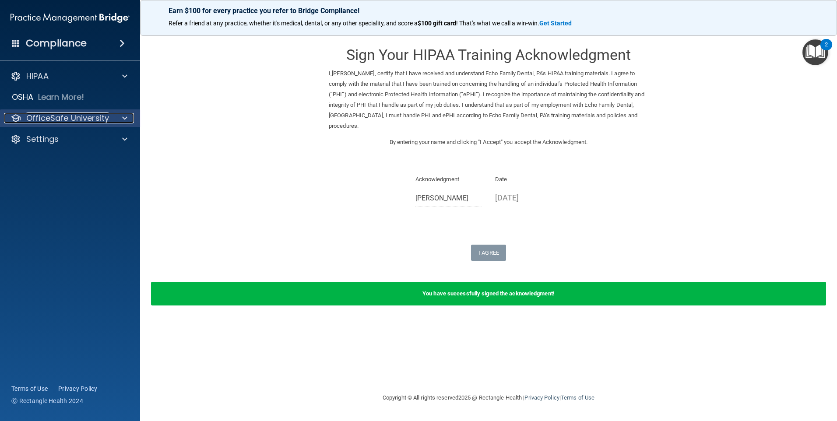
click at [70, 119] on p "OfficeSafe University" at bounding box center [67, 118] width 83 height 11
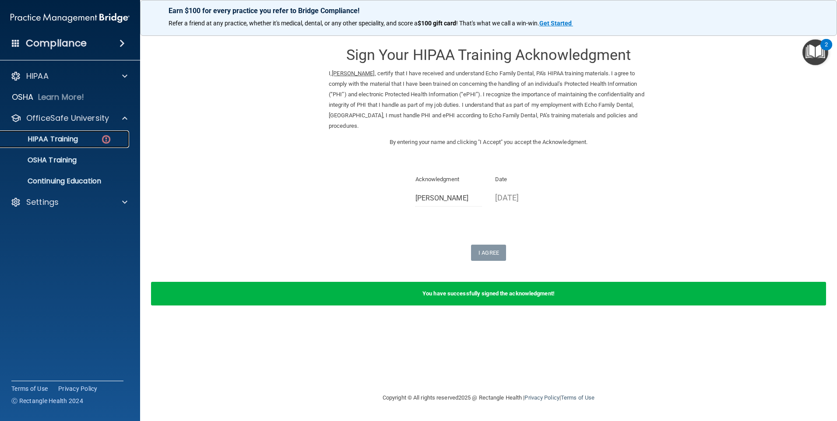
click at [88, 140] on div "HIPAA Training" at bounding box center [65, 139] width 119 height 9
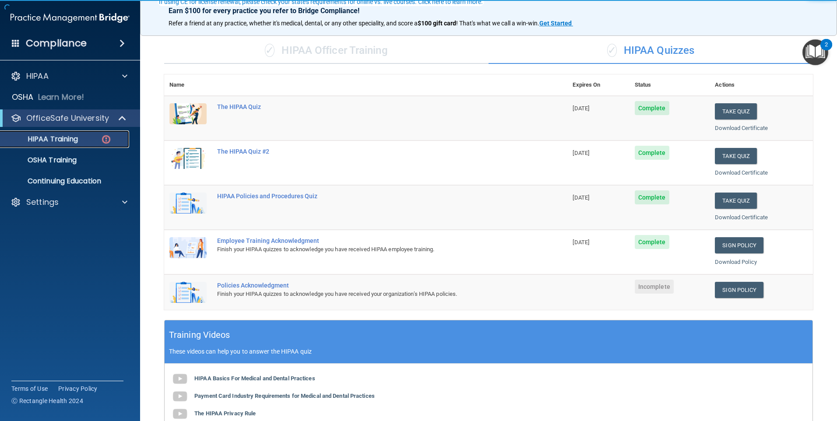
scroll to position [88, 0]
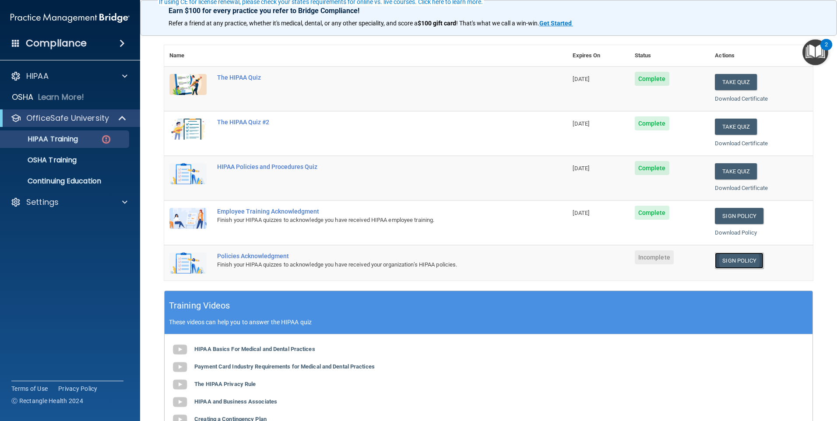
click at [737, 259] on link "Sign Policy" at bounding box center [739, 260] width 49 height 16
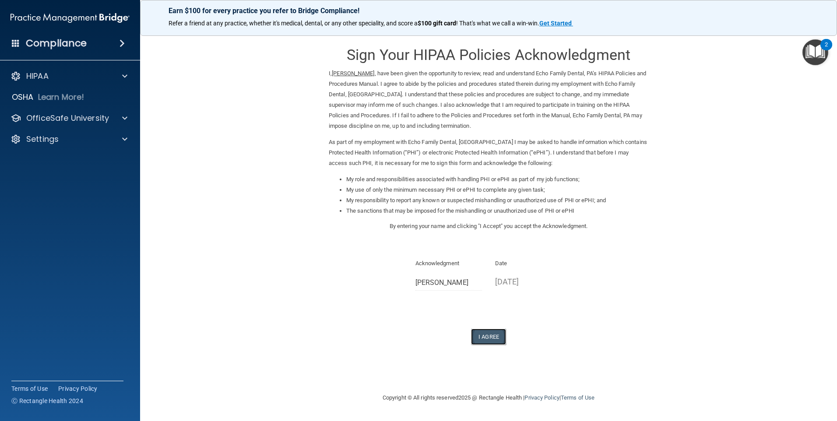
click at [483, 339] on button "I Agree" at bounding box center [488, 337] width 35 height 16
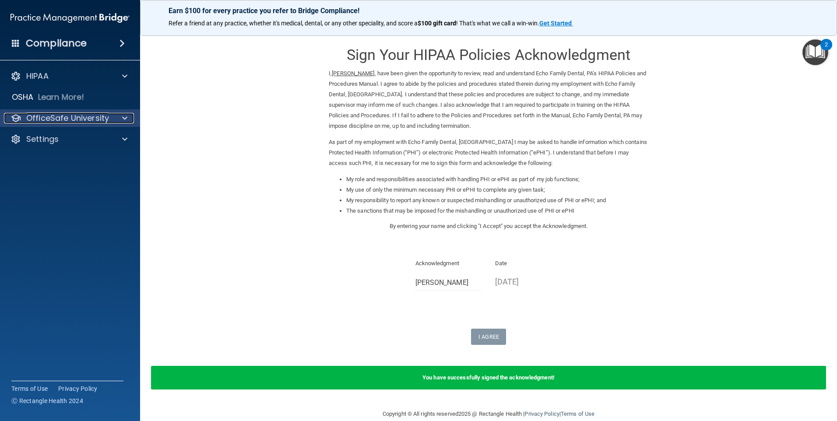
click at [89, 113] on p "OfficeSafe University" at bounding box center [67, 118] width 83 height 11
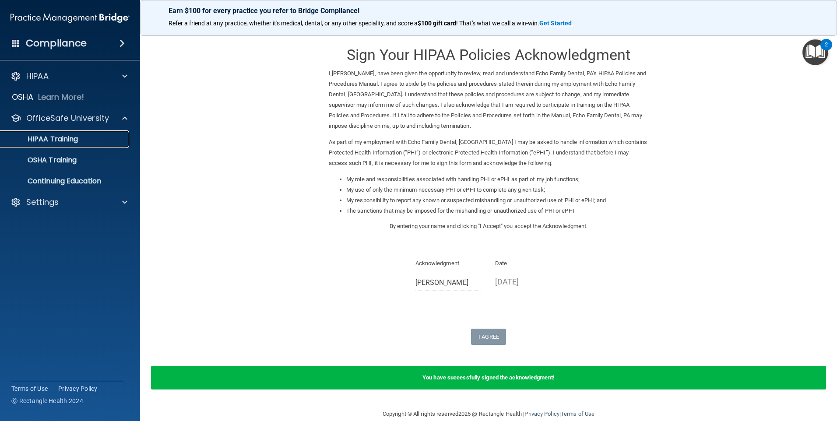
click at [67, 135] on p "HIPAA Training" at bounding box center [42, 139] width 72 height 9
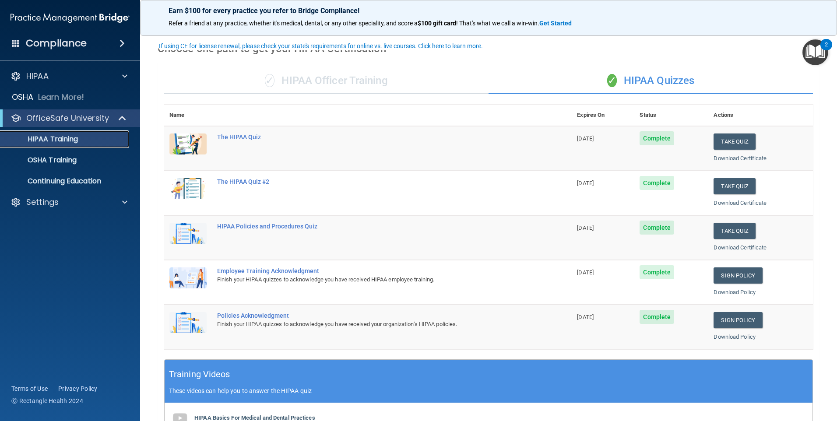
scroll to position [44, 0]
